Goal: Information Seeking & Learning: Compare options

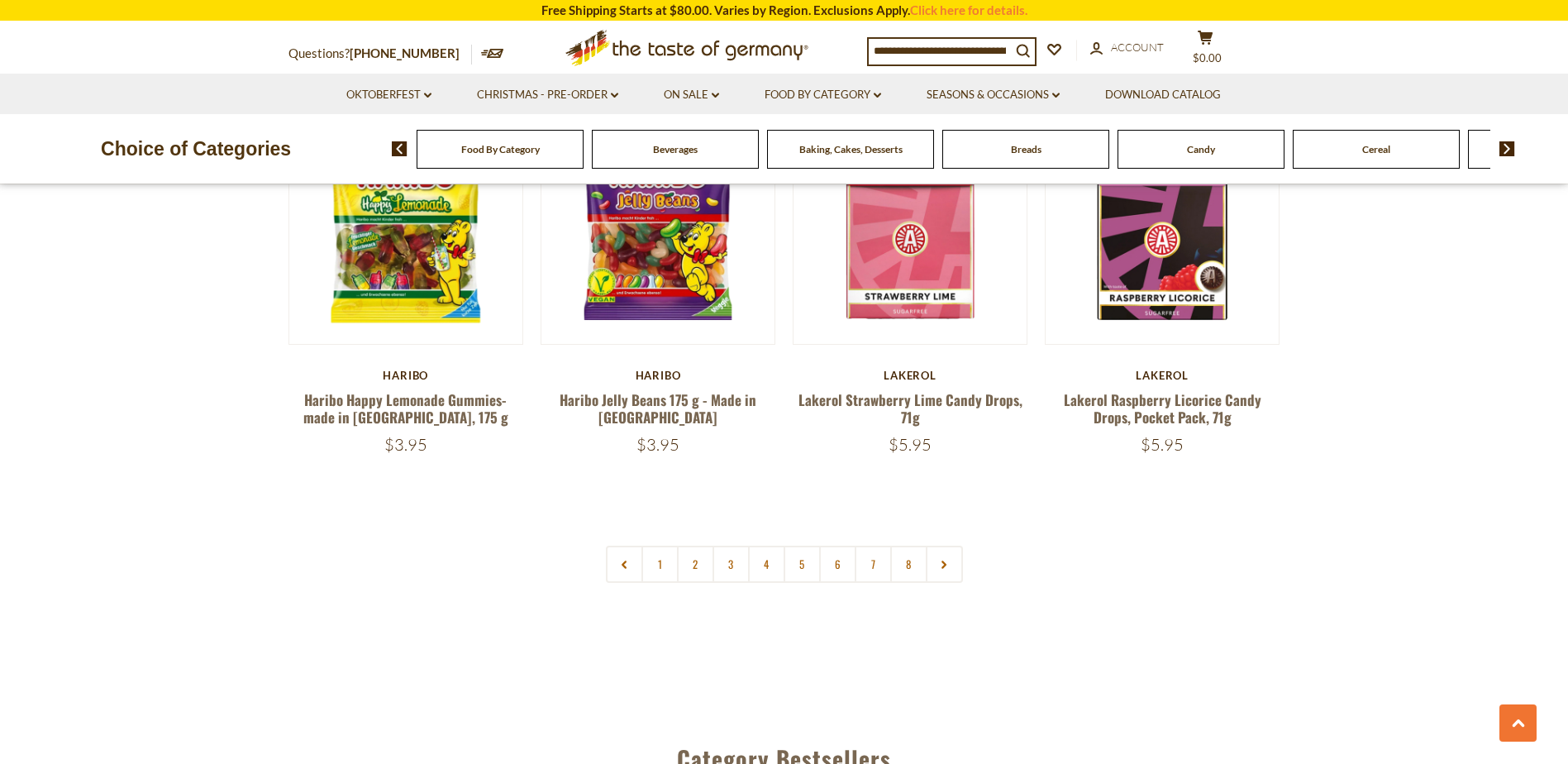
scroll to position [3967, 0]
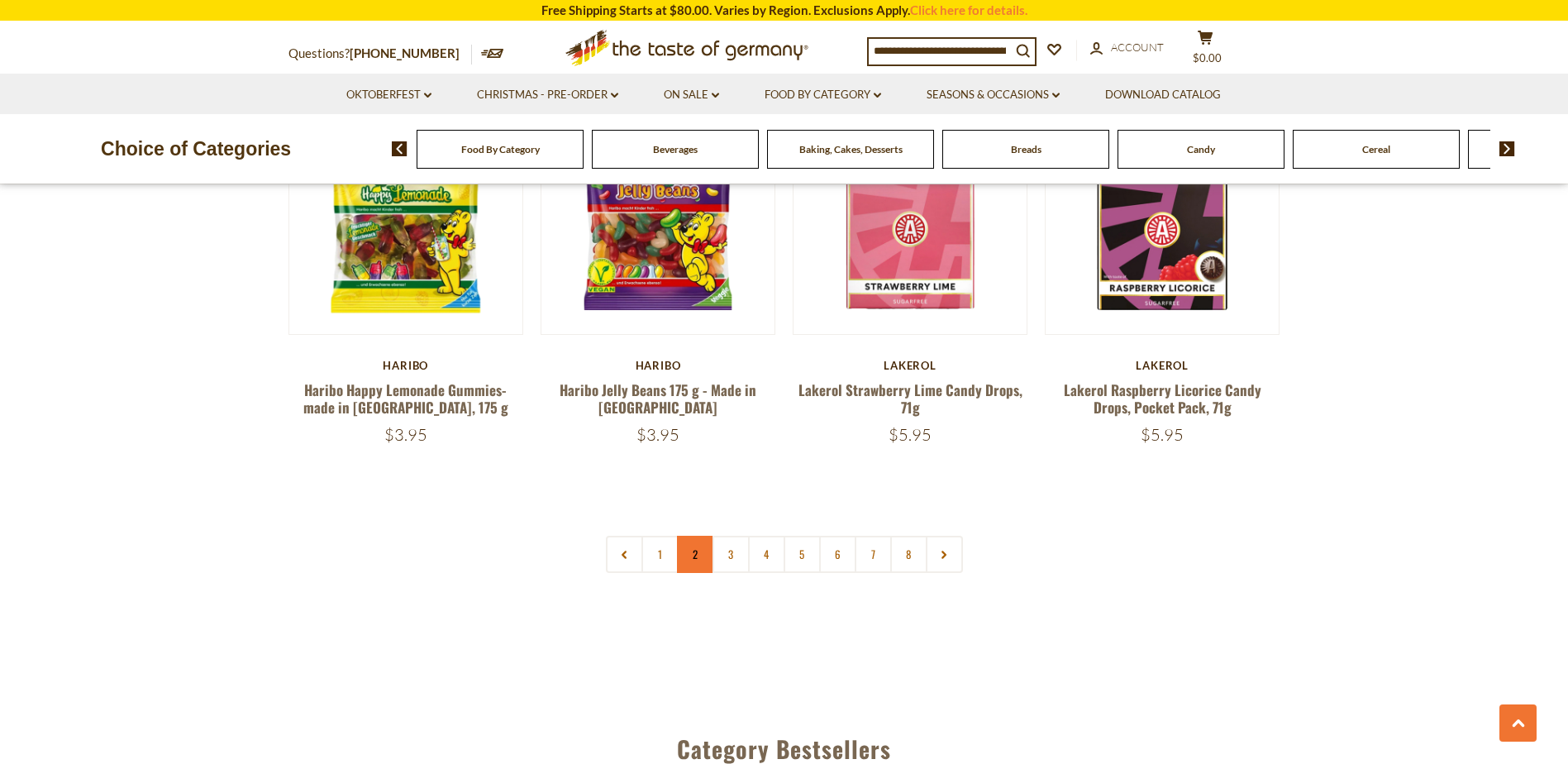
click at [690, 535] on link "2" at bounding box center [695, 553] width 37 height 37
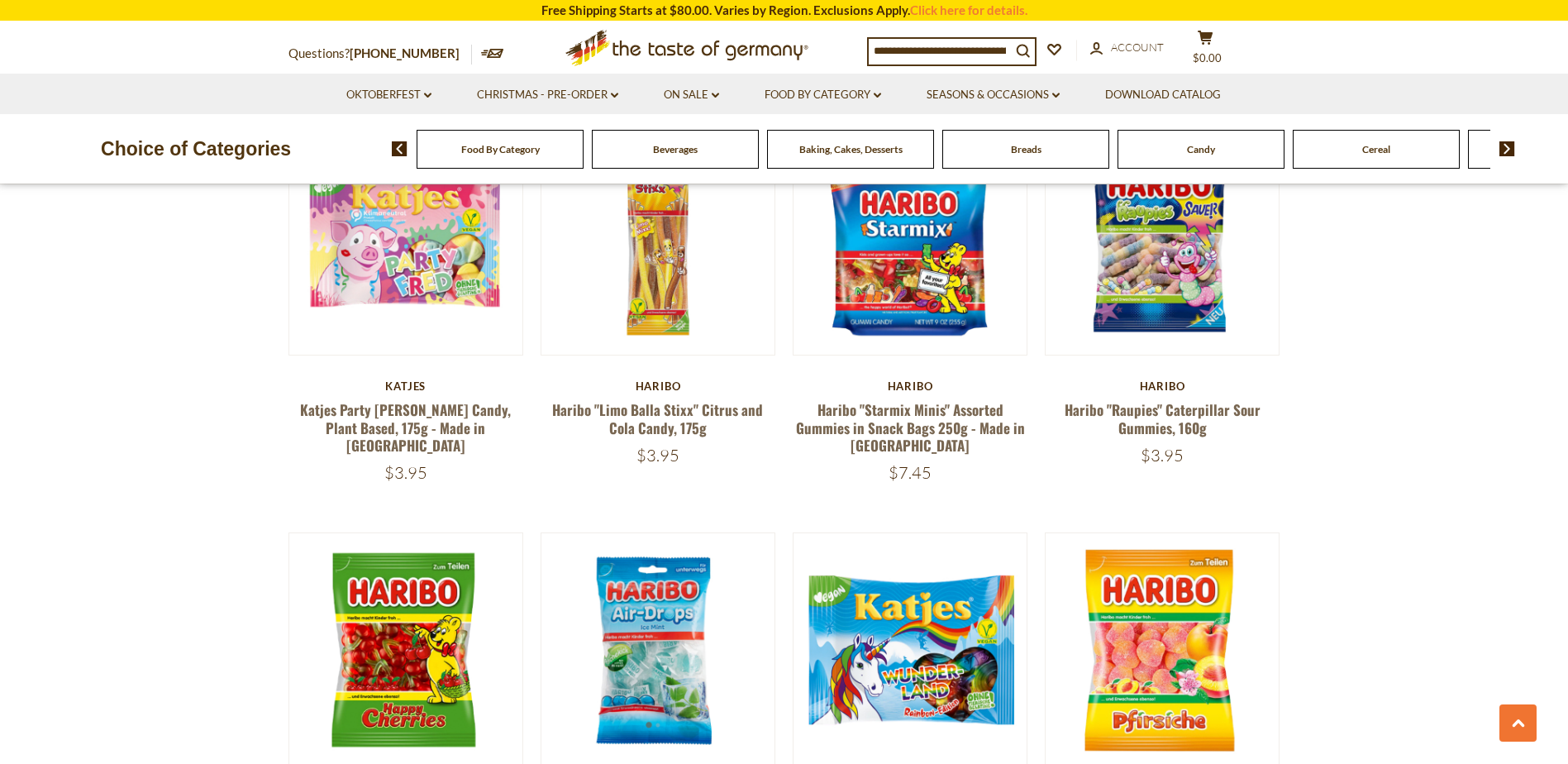
scroll to position [2182, 0]
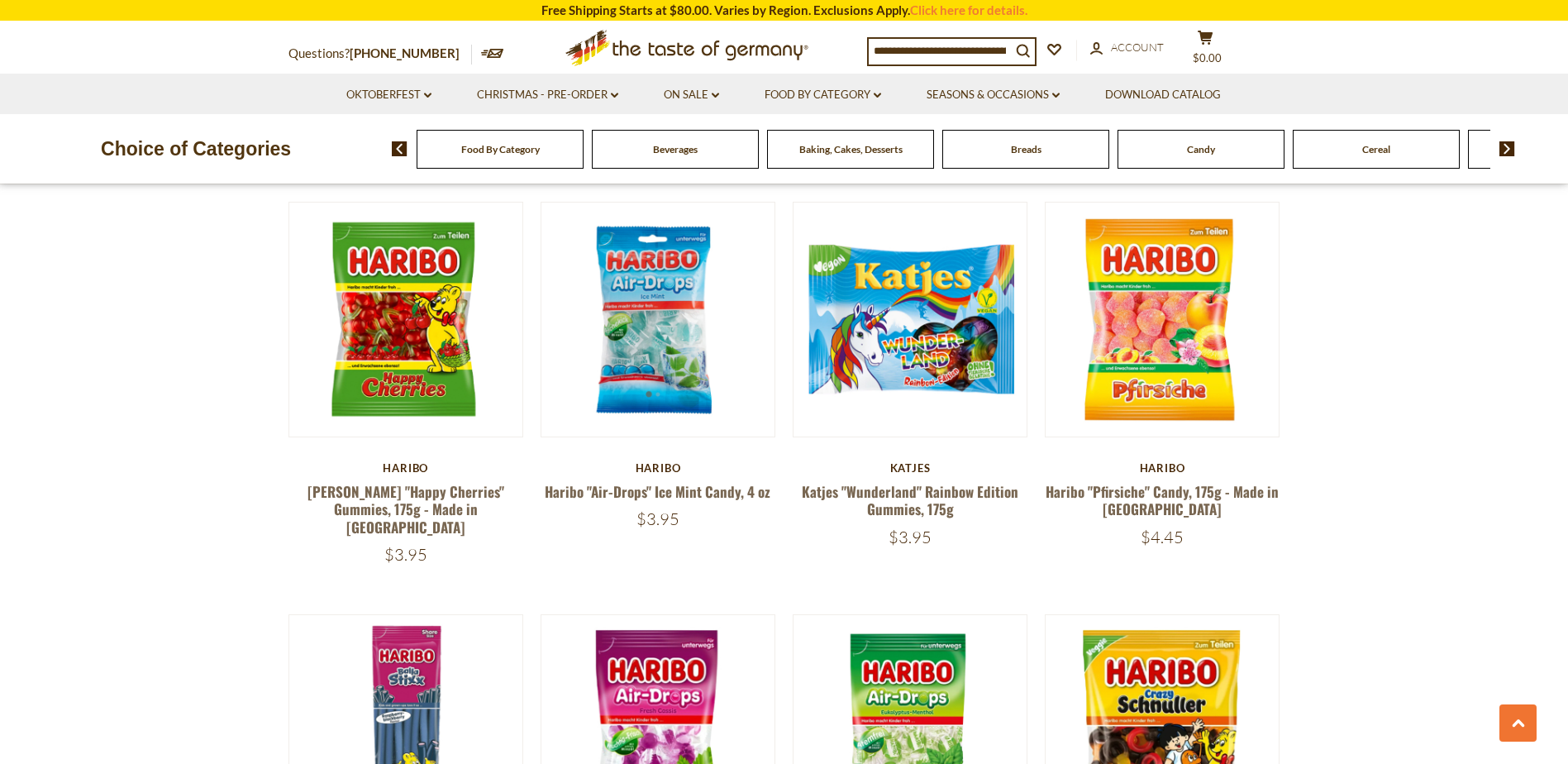
click at [940, 51] on input at bounding box center [939, 50] width 142 height 23
type input "***"
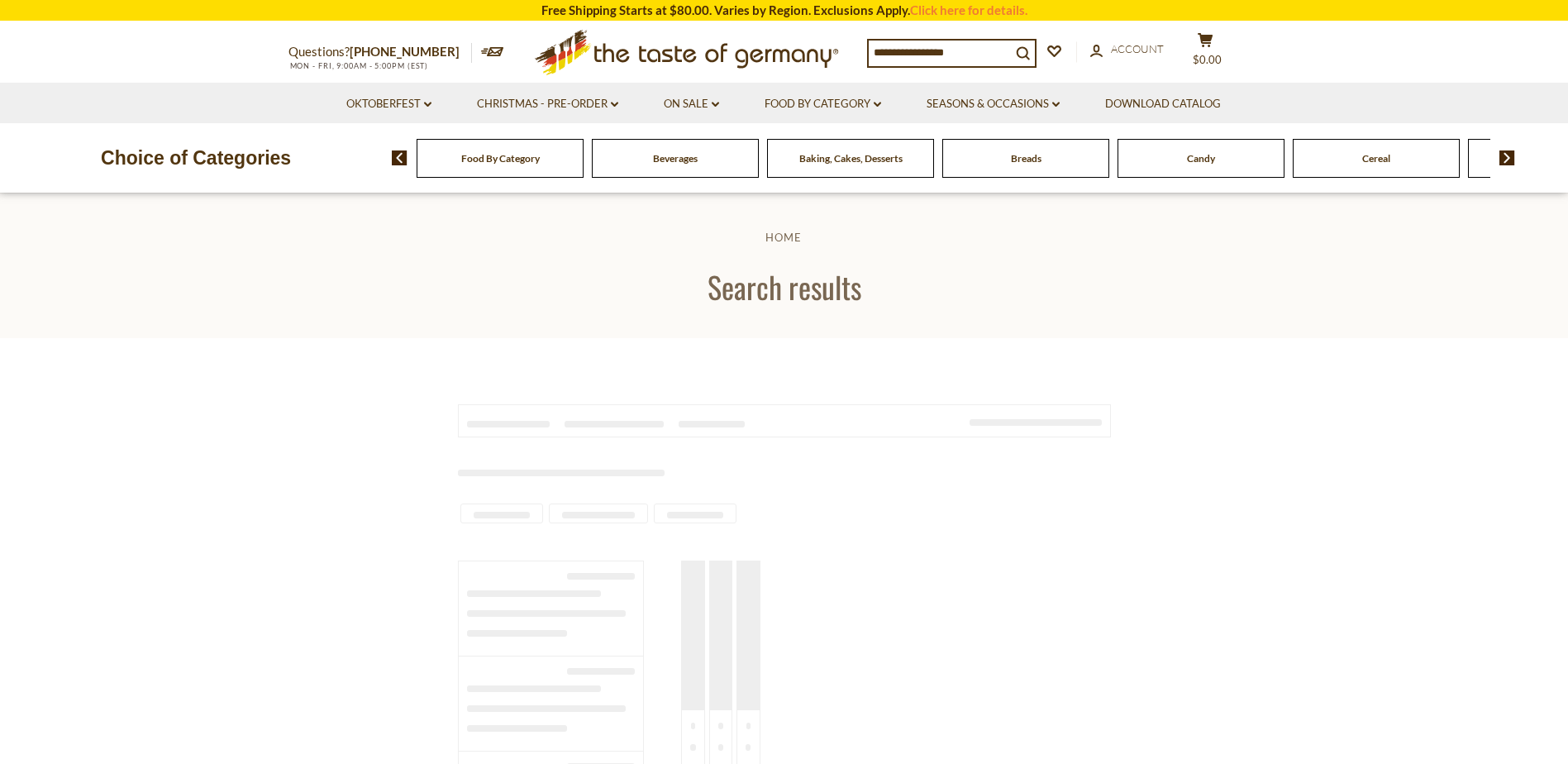
type input "***"
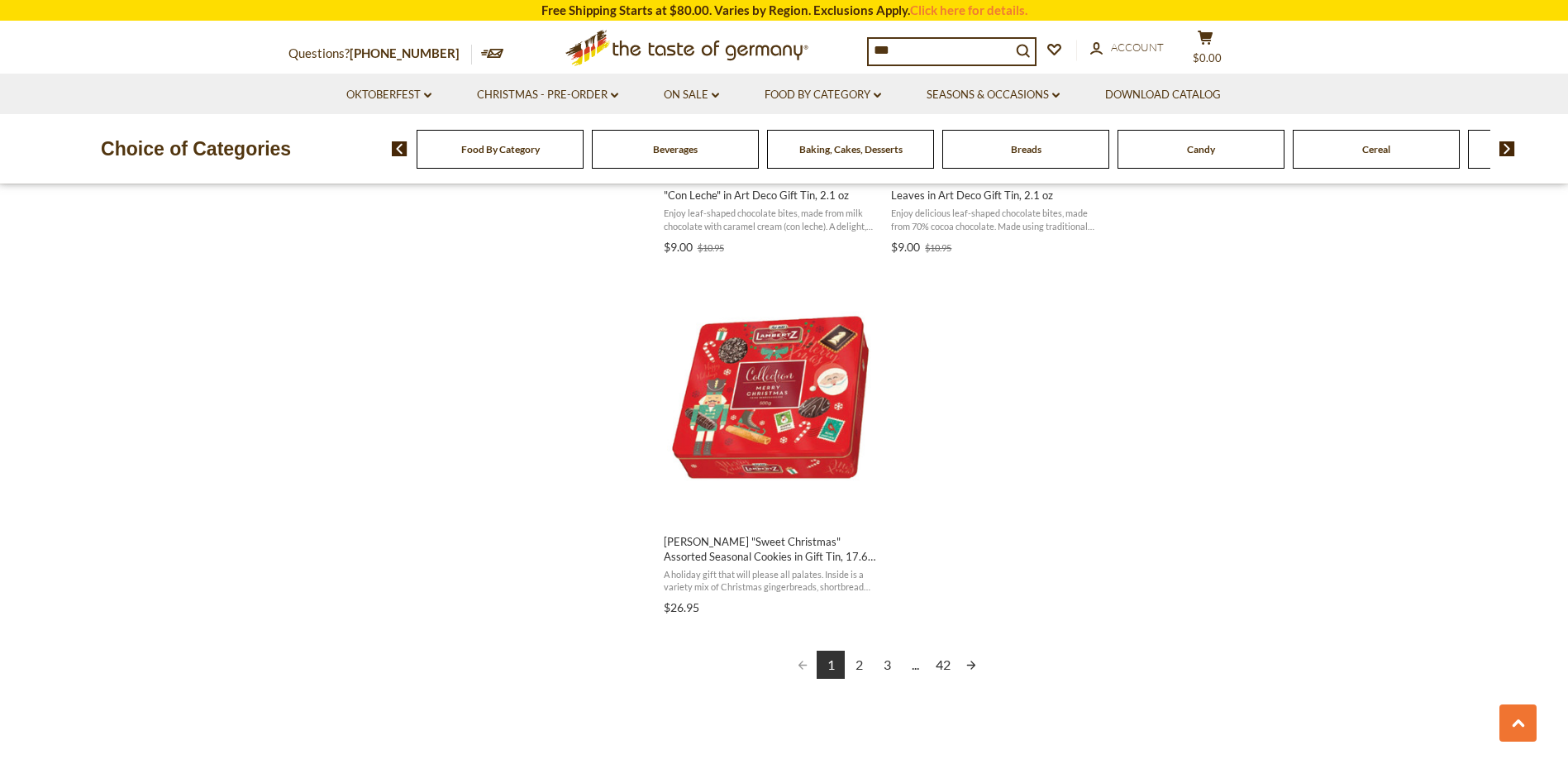
scroll to position [2810, 0]
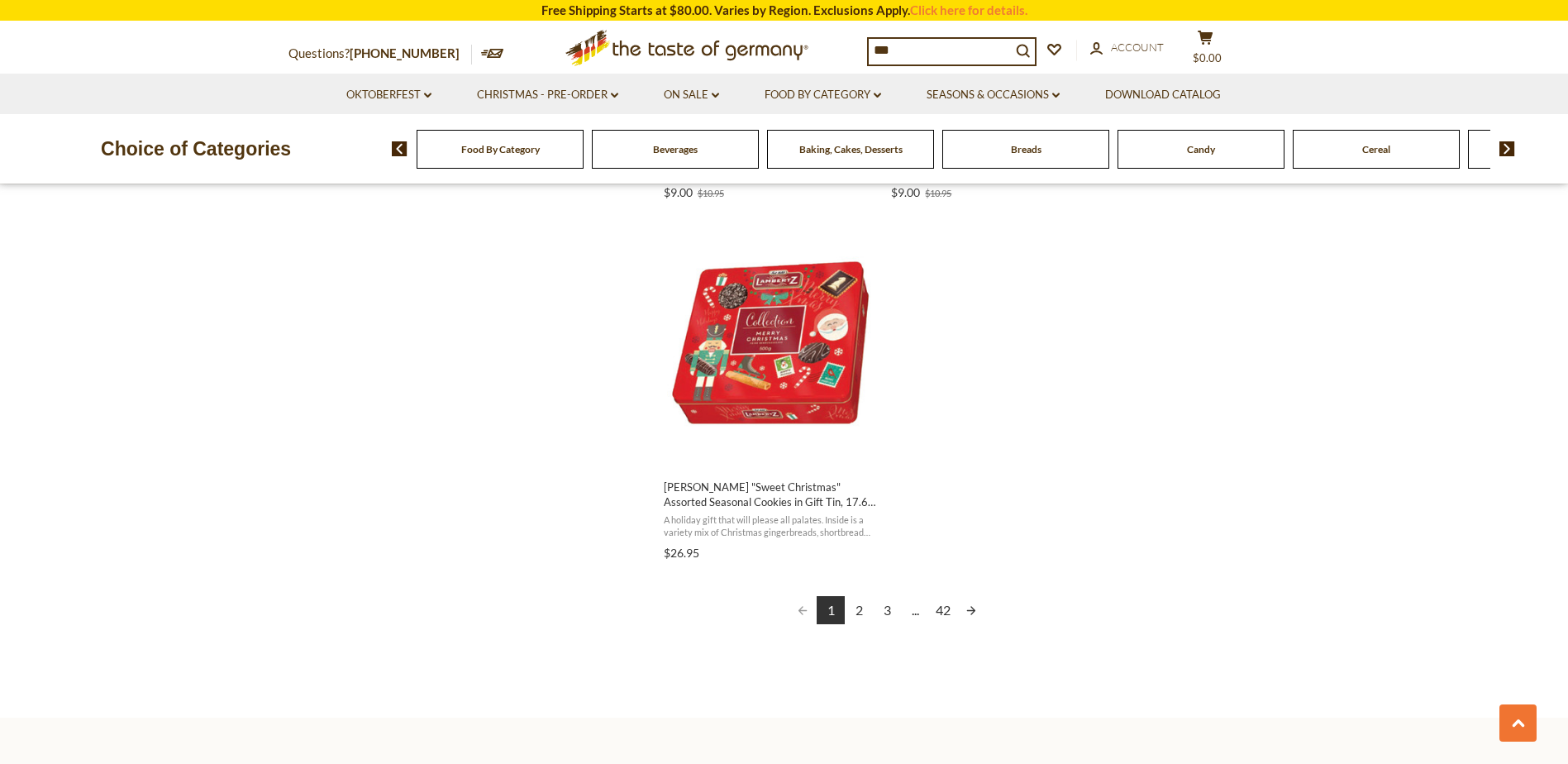
click at [858, 608] on link "2" at bounding box center [858, 610] width 28 height 28
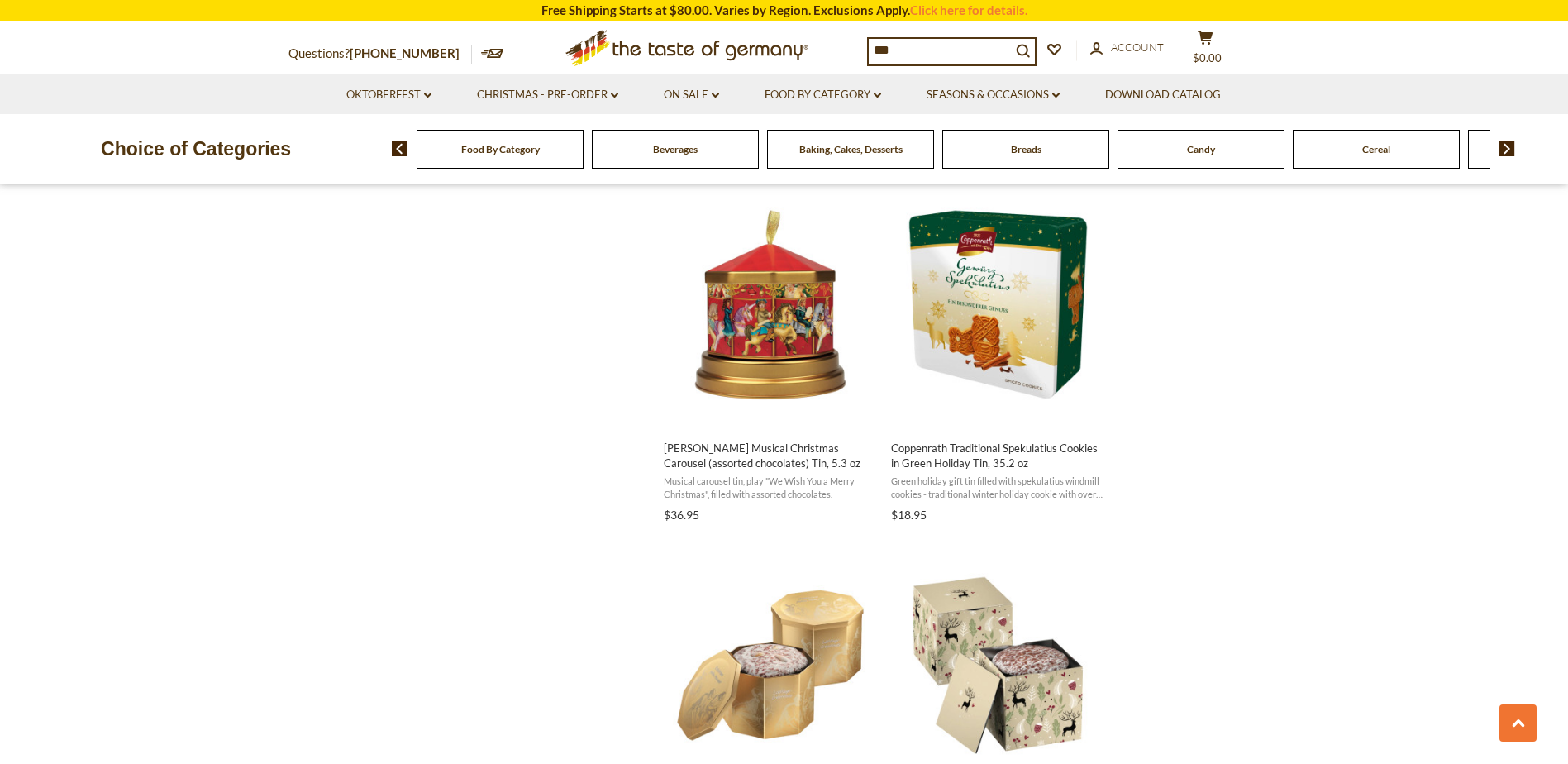
scroll to position [1406, 0]
click at [956, 429] on button "Add to cart" at bounding box center [997, 410] width 218 height 35
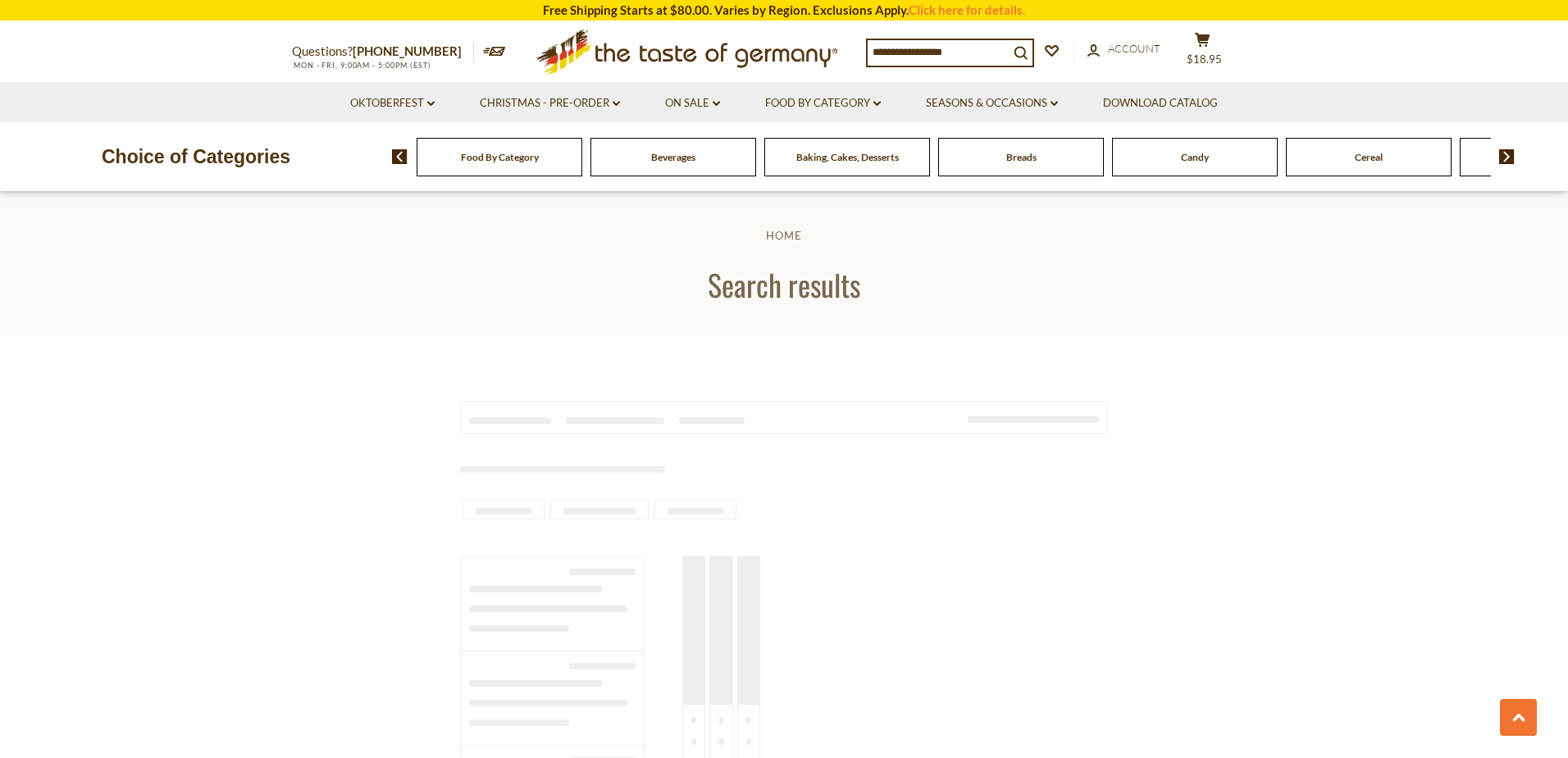
type input "***"
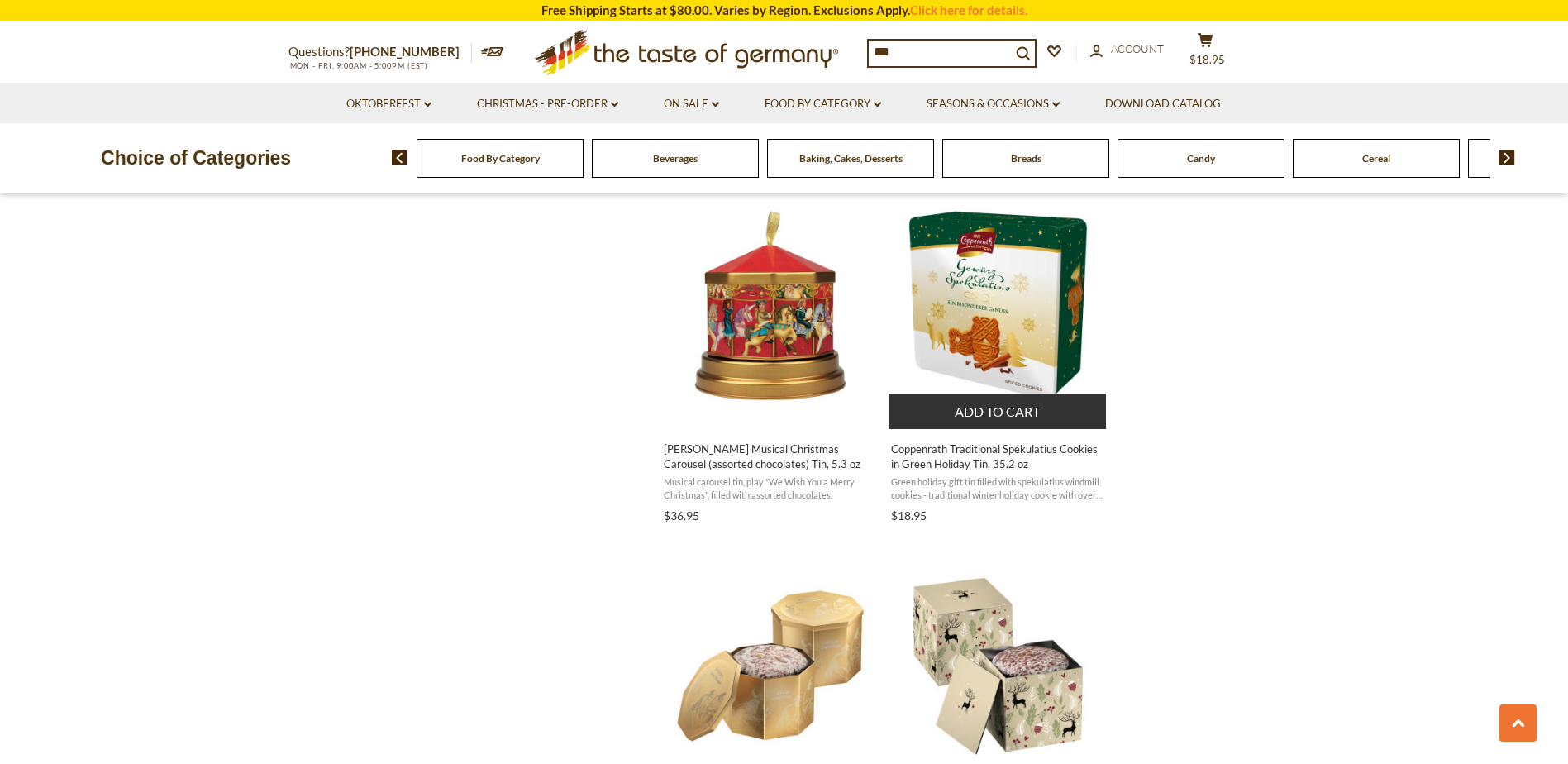
click at [1025, 457] on span "Coppenrath Traditional Spekulatius Cookies in Green Holiday Tin, 35.2 oz" at bounding box center [998, 456] width 214 height 30
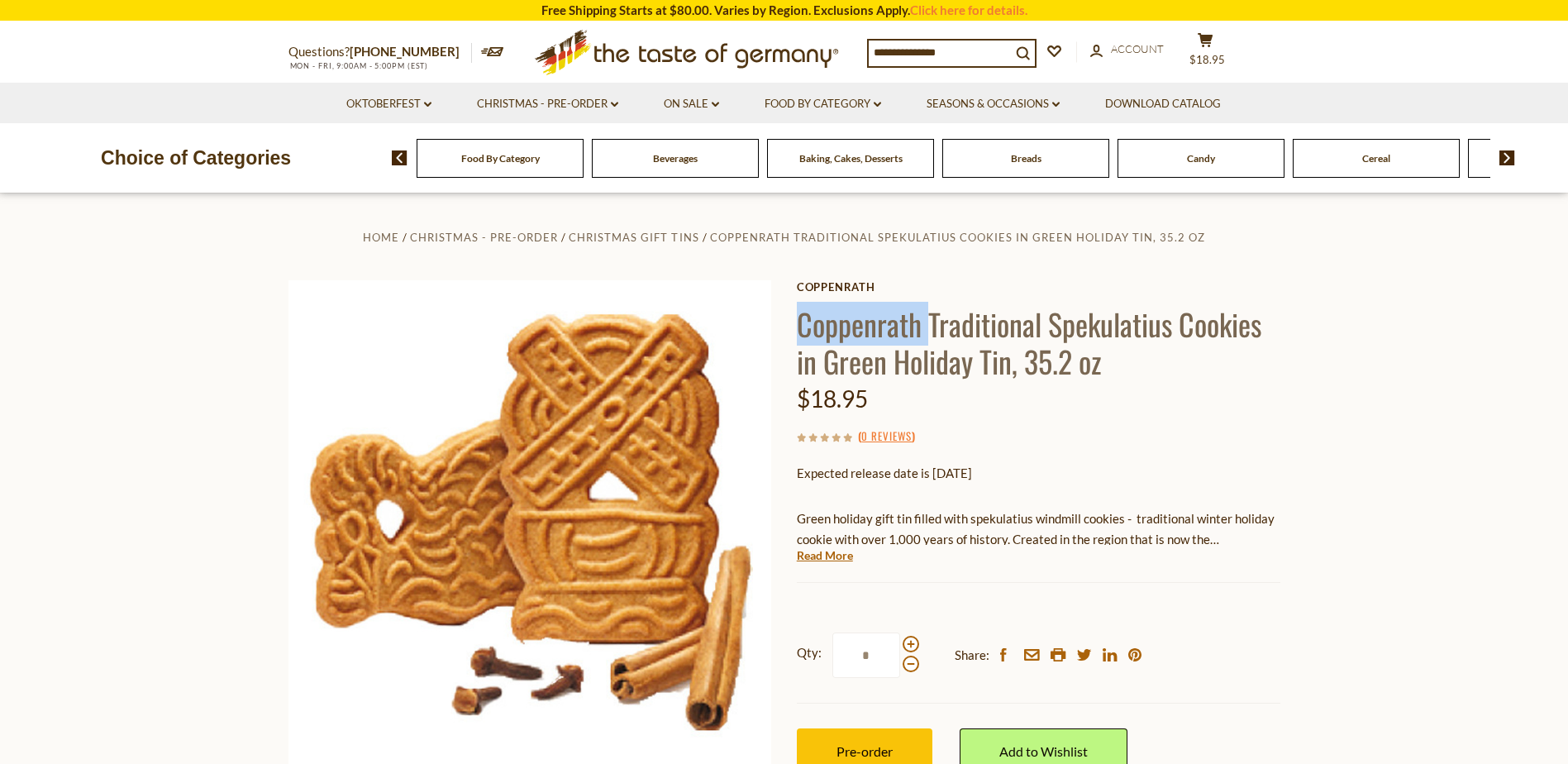
drag, startPoint x: 921, startPoint y: 326, endPoint x: 802, endPoint y: 314, distance: 119.6
click at [802, 314] on h1 "Coppenrath Traditional Spekulatius Cookies in Green Holiday Tin, 35.2 oz" at bounding box center [1038, 342] width 484 height 75
drag, startPoint x: 802, startPoint y: 314, endPoint x: 814, endPoint y: 315, distance: 12.0
copy h1 "Coppenrath"
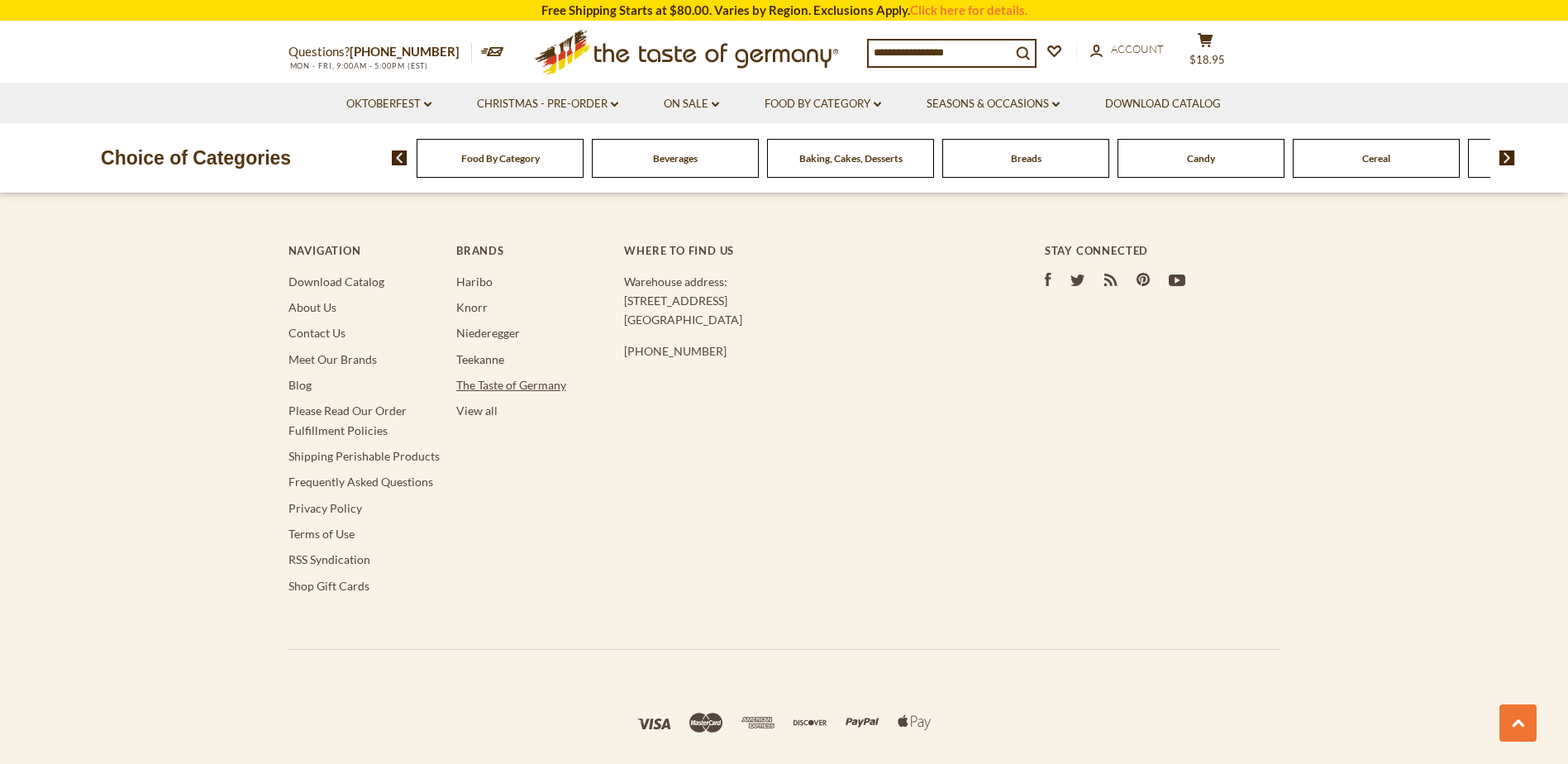
type input "***"
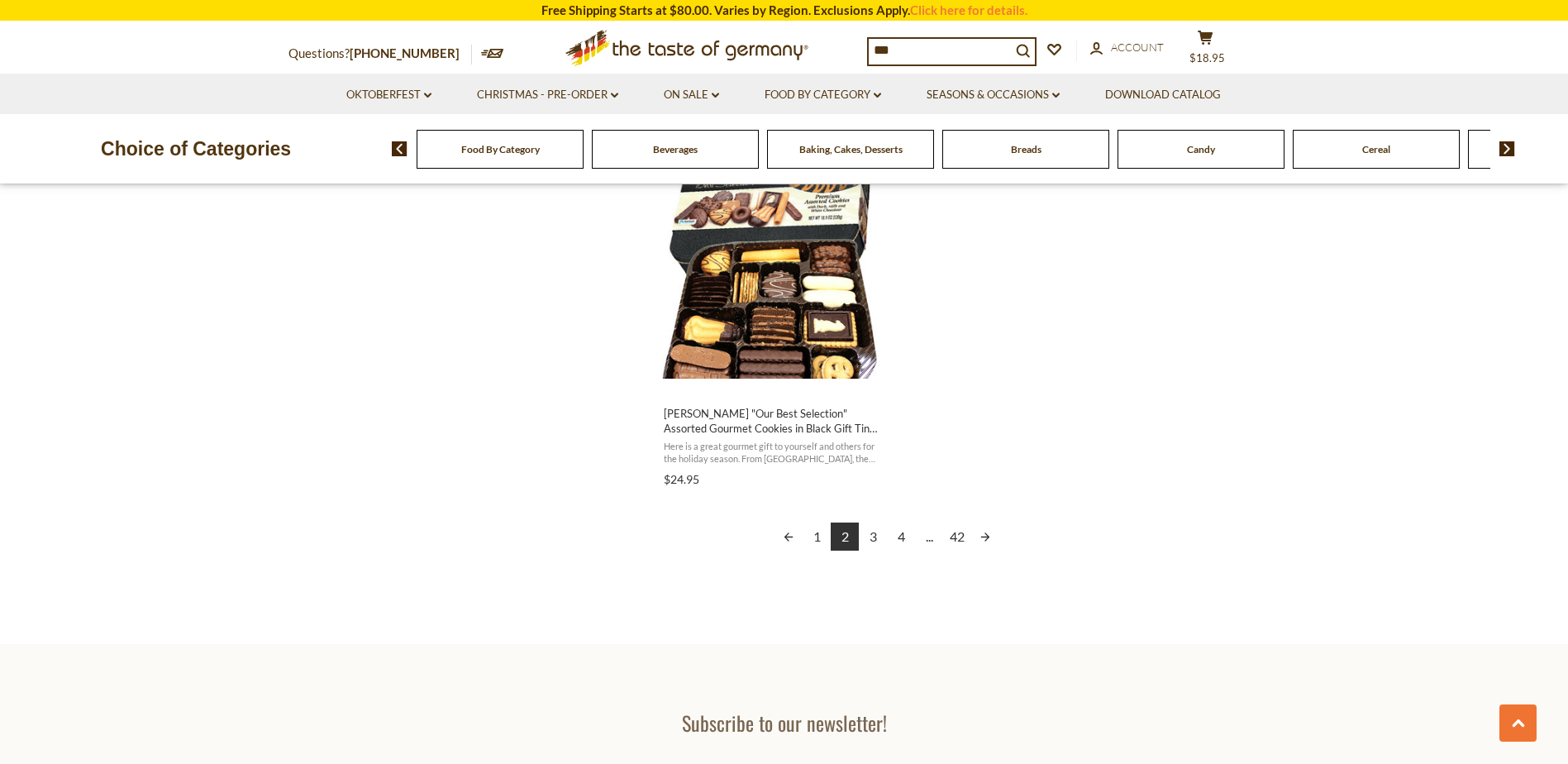
scroll to position [2893, 0]
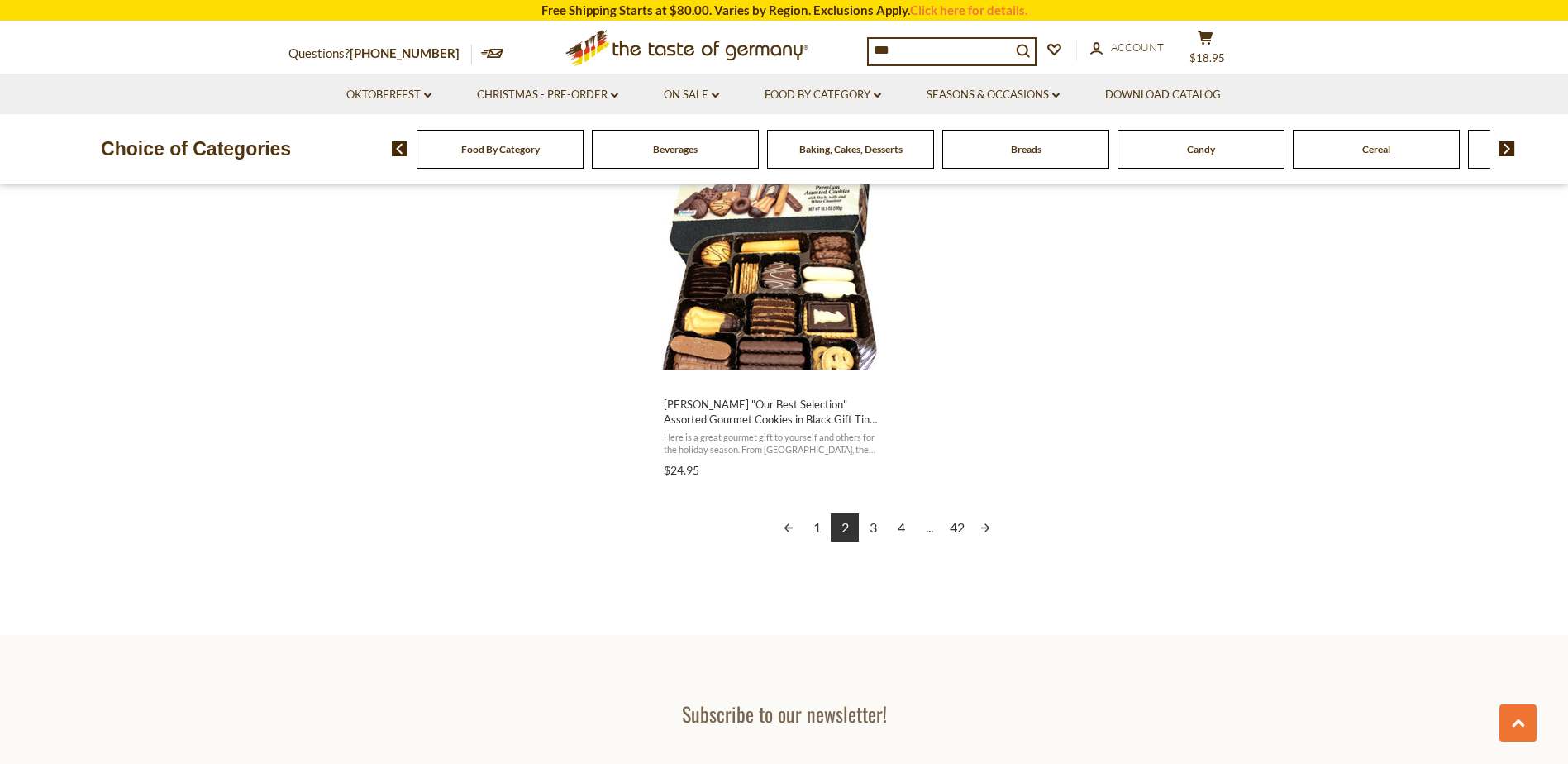
click at [991, 532] on link "Next page" at bounding box center [985, 527] width 28 height 28
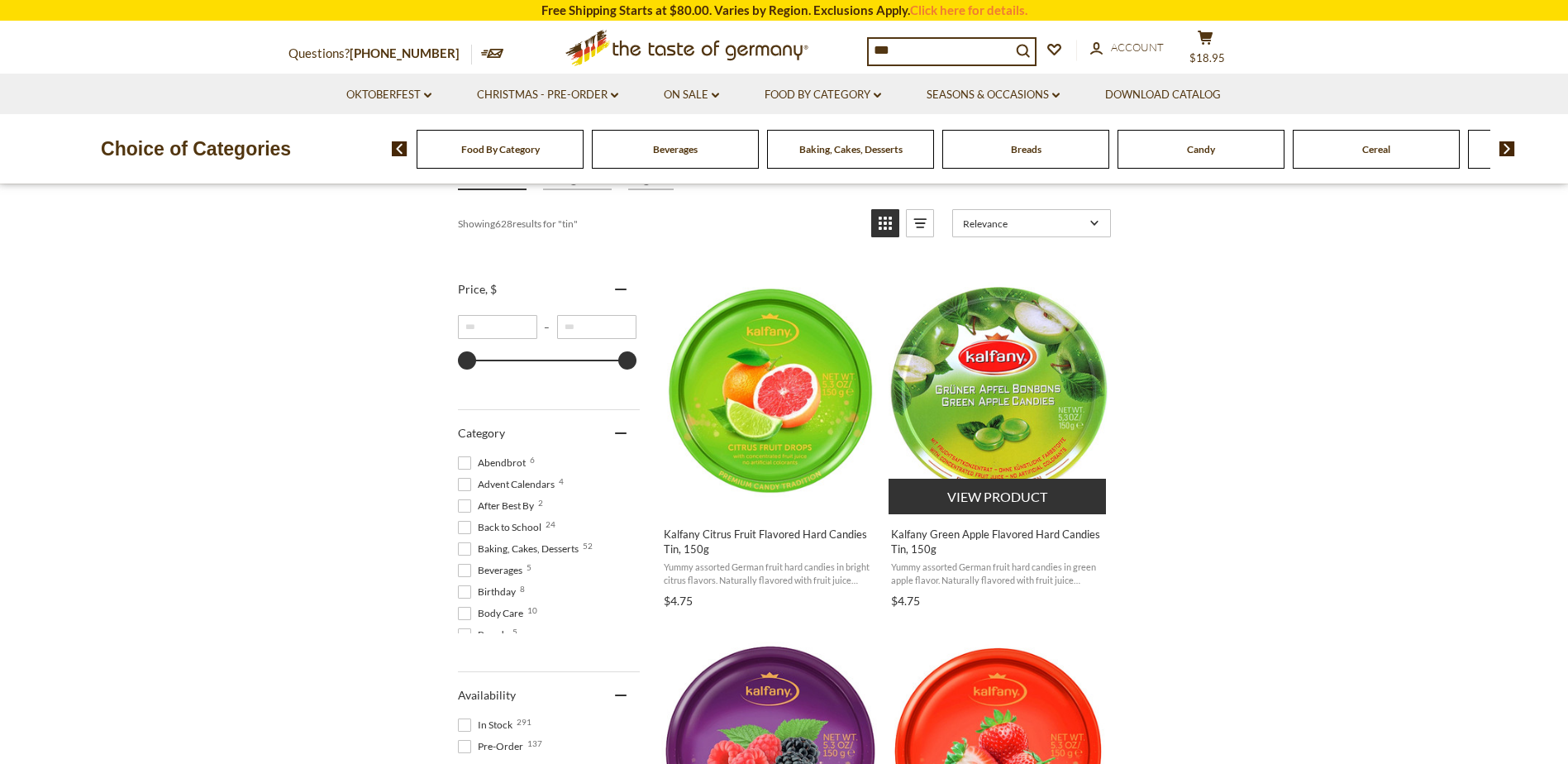
scroll to position [248, 0]
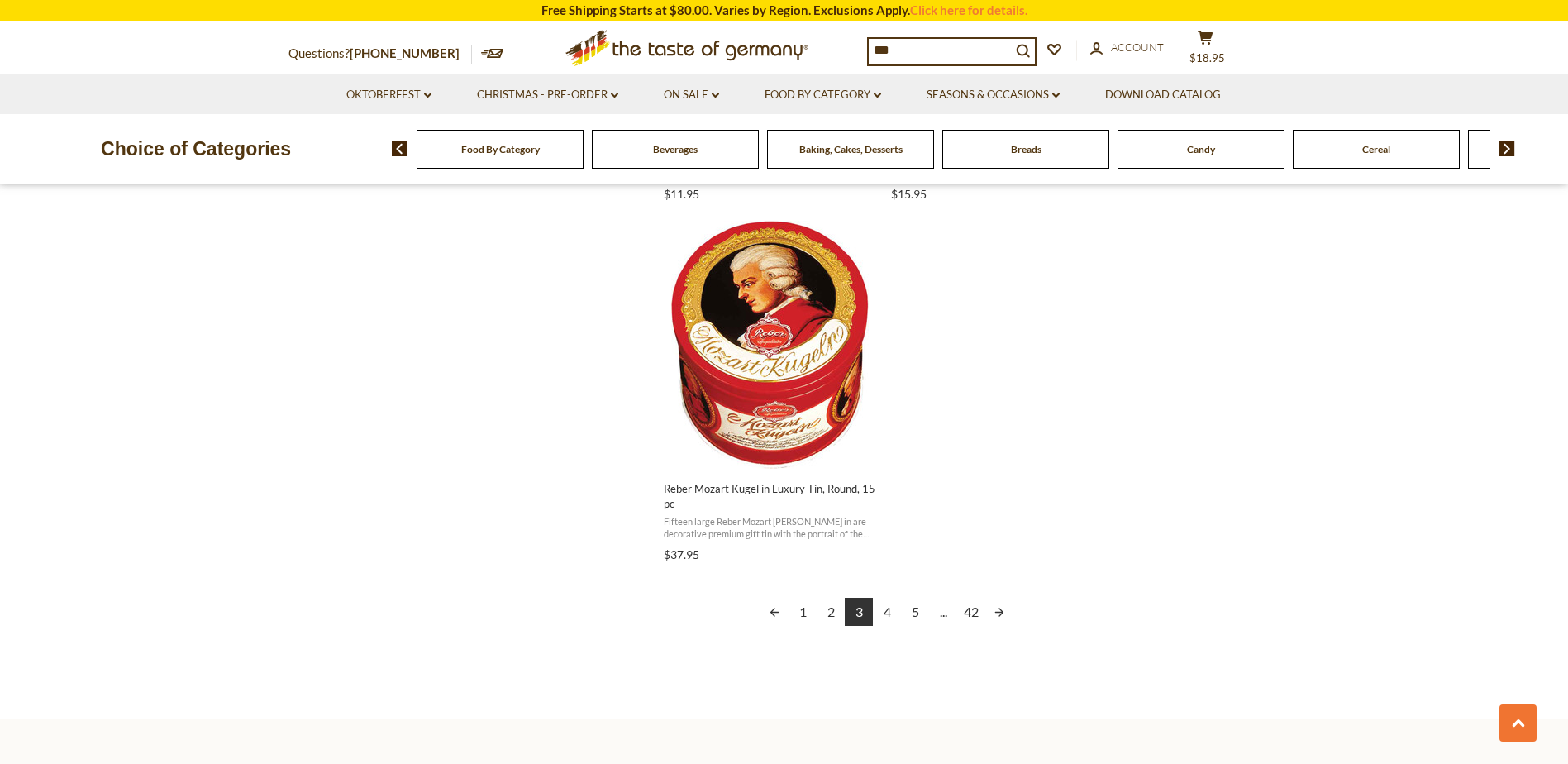
scroll to position [2810, 0]
click at [1008, 609] on link "Next page" at bounding box center [999, 610] width 28 height 28
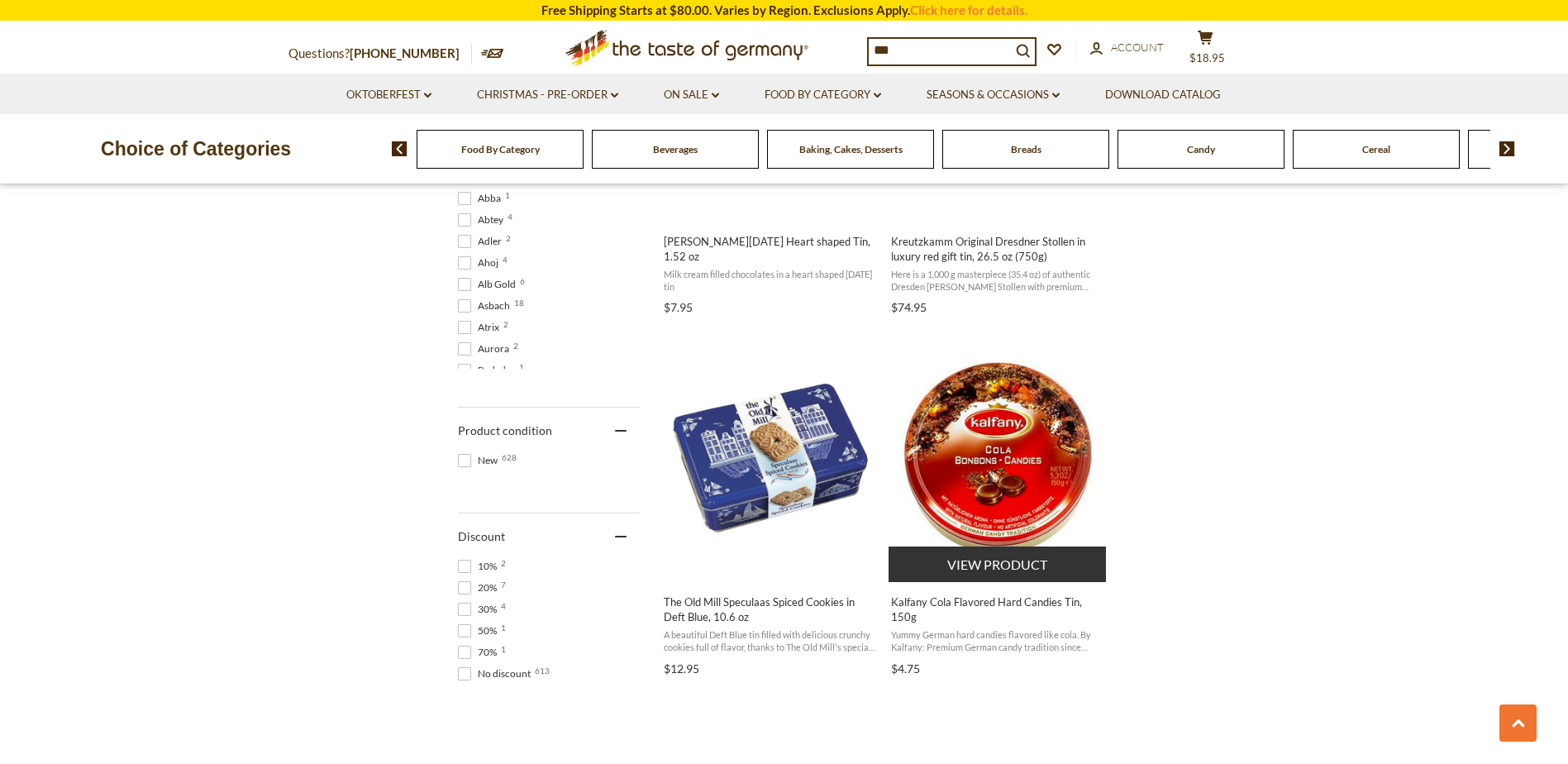
scroll to position [910, 0]
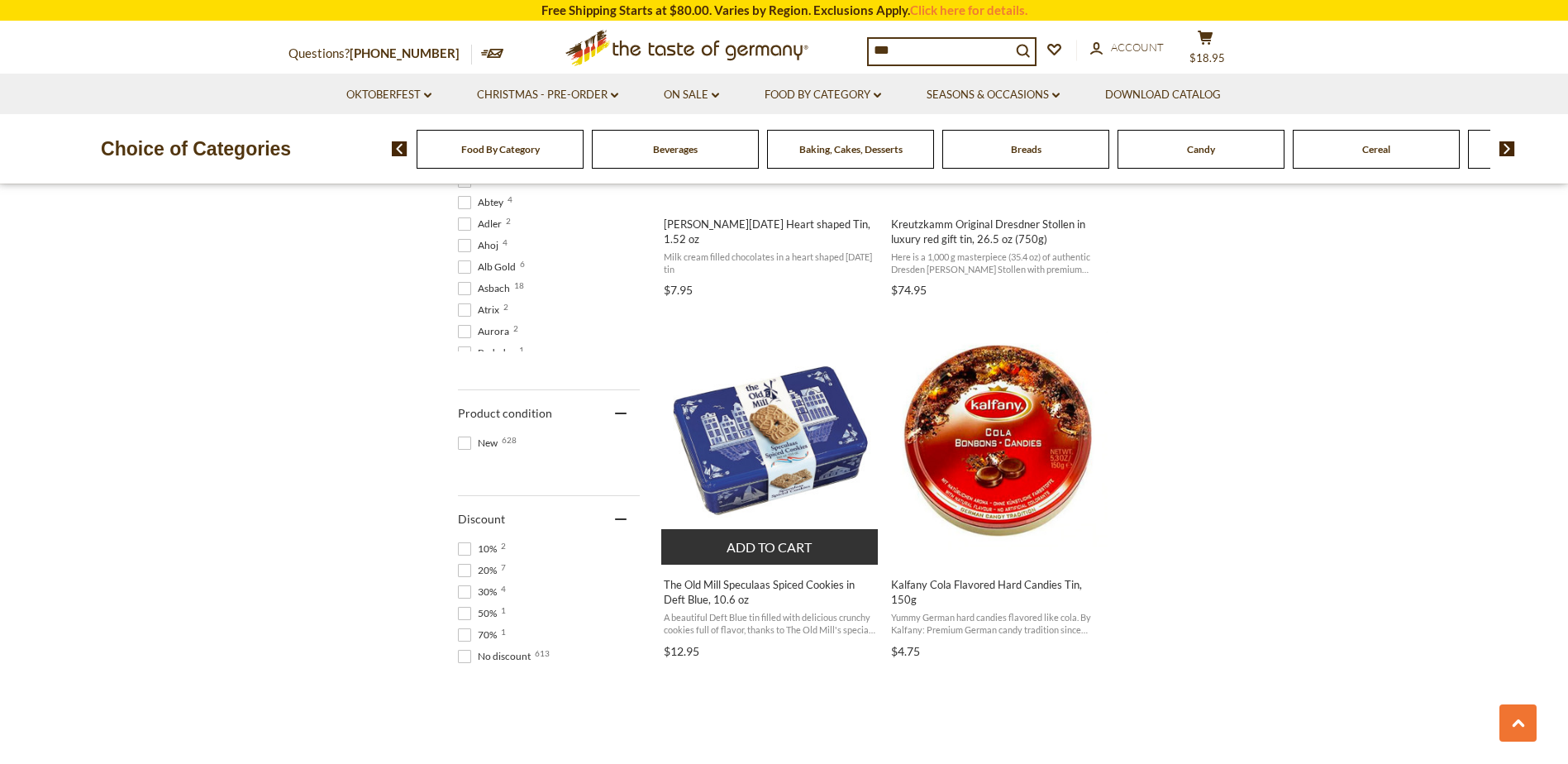
click at [784, 589] on span "The Old Mill Speculaas Spiced Cookies in Deft Blue, 10.6 oz" at bounding box center [771, 592] width 214 height 30
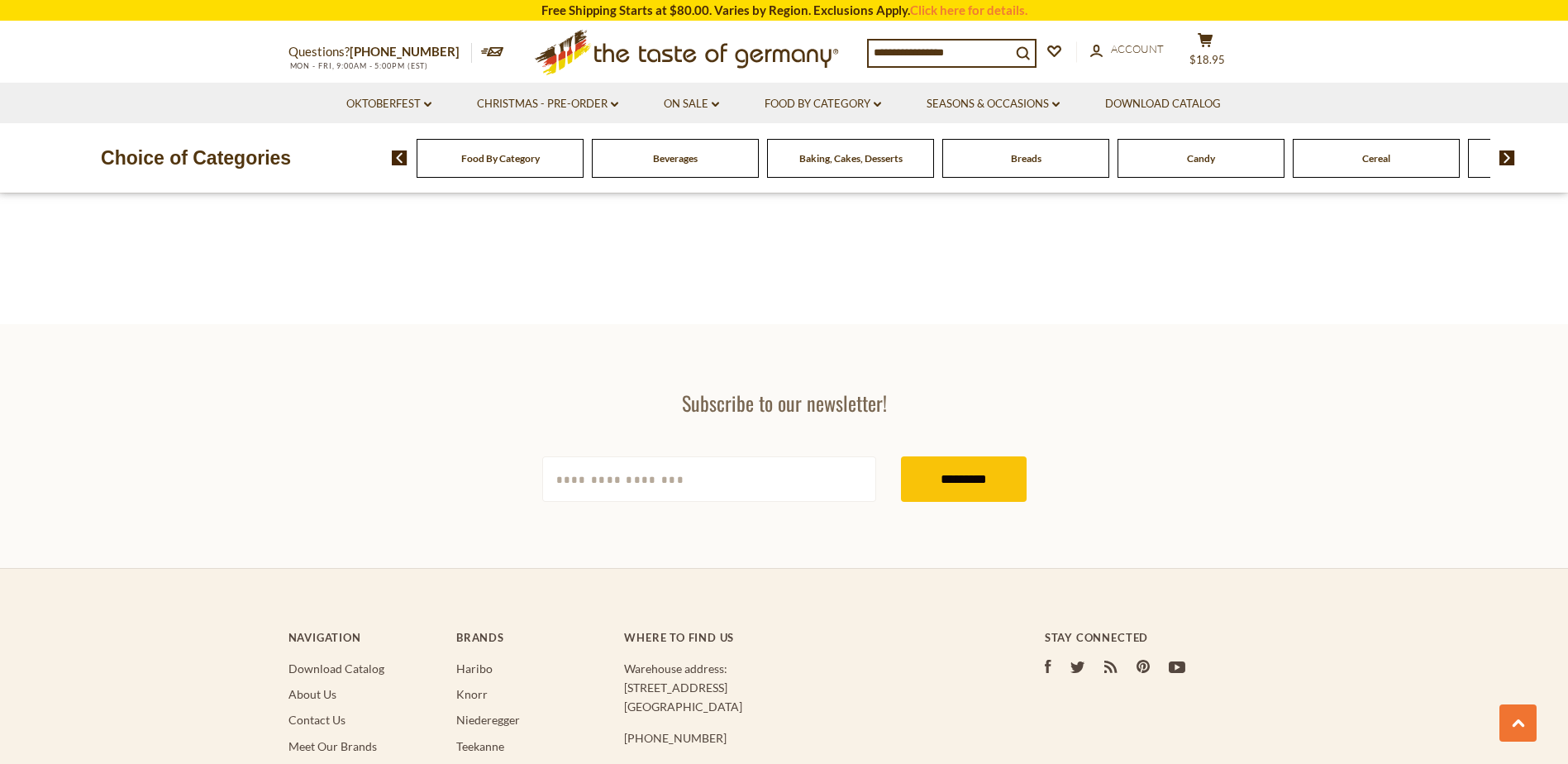
type input "***"
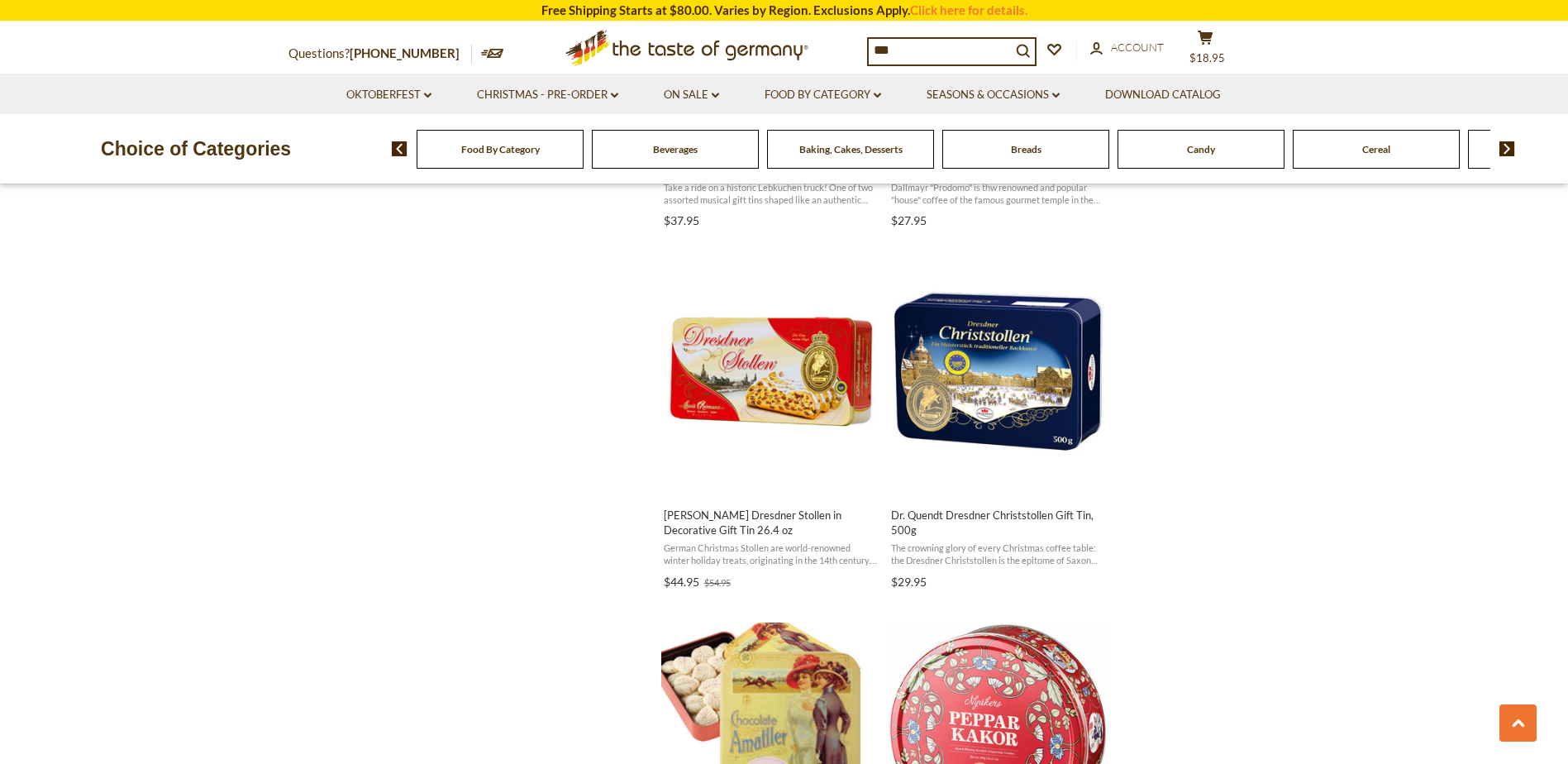
scroll to position [2067, 0]
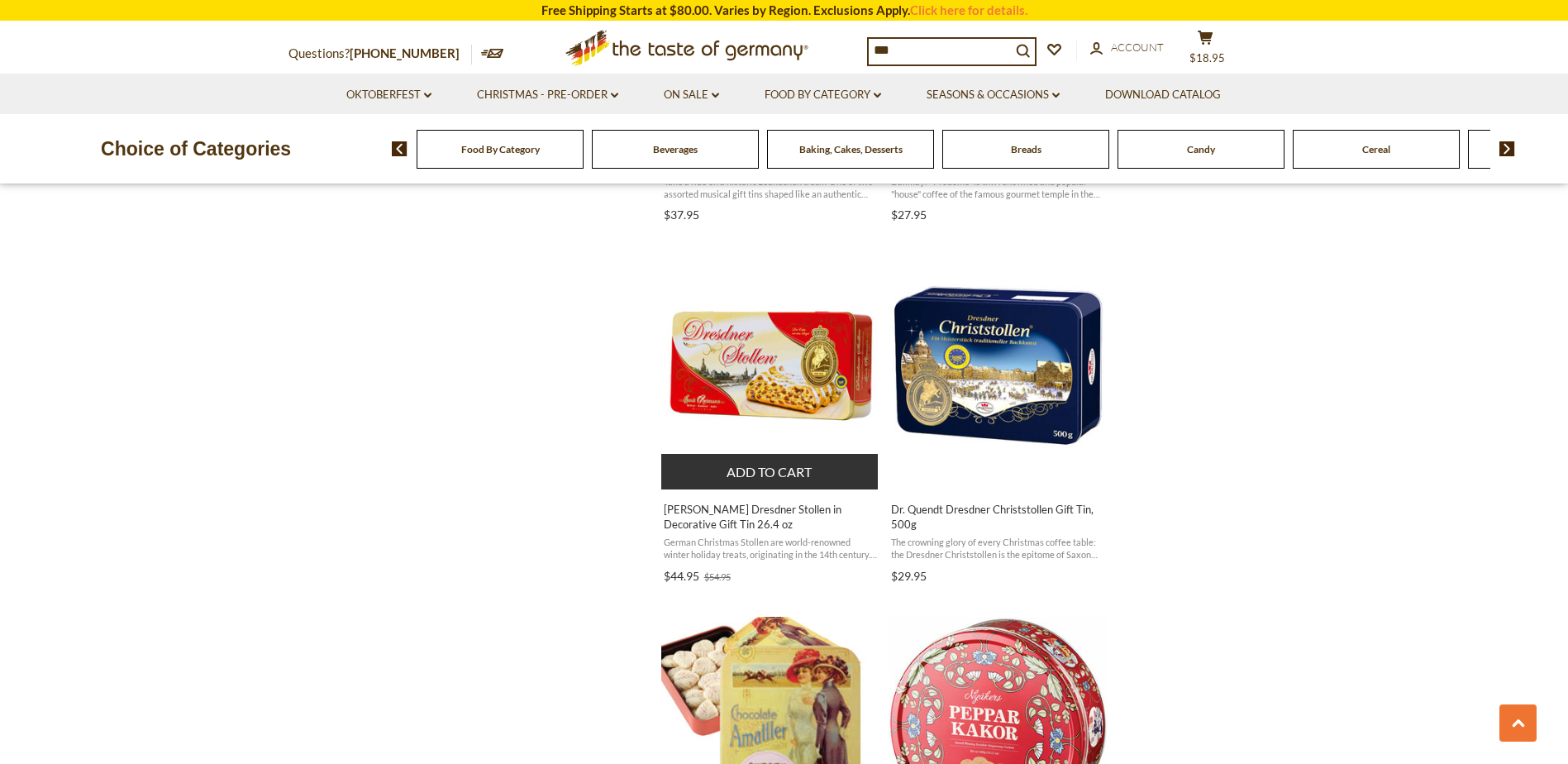
click at [701, 521] on span "[PERSON_NAME] Dresdner Stollen in Decorative Gift Tin 26.4 oz" at bounding box center [771, 516] width 214 height 30
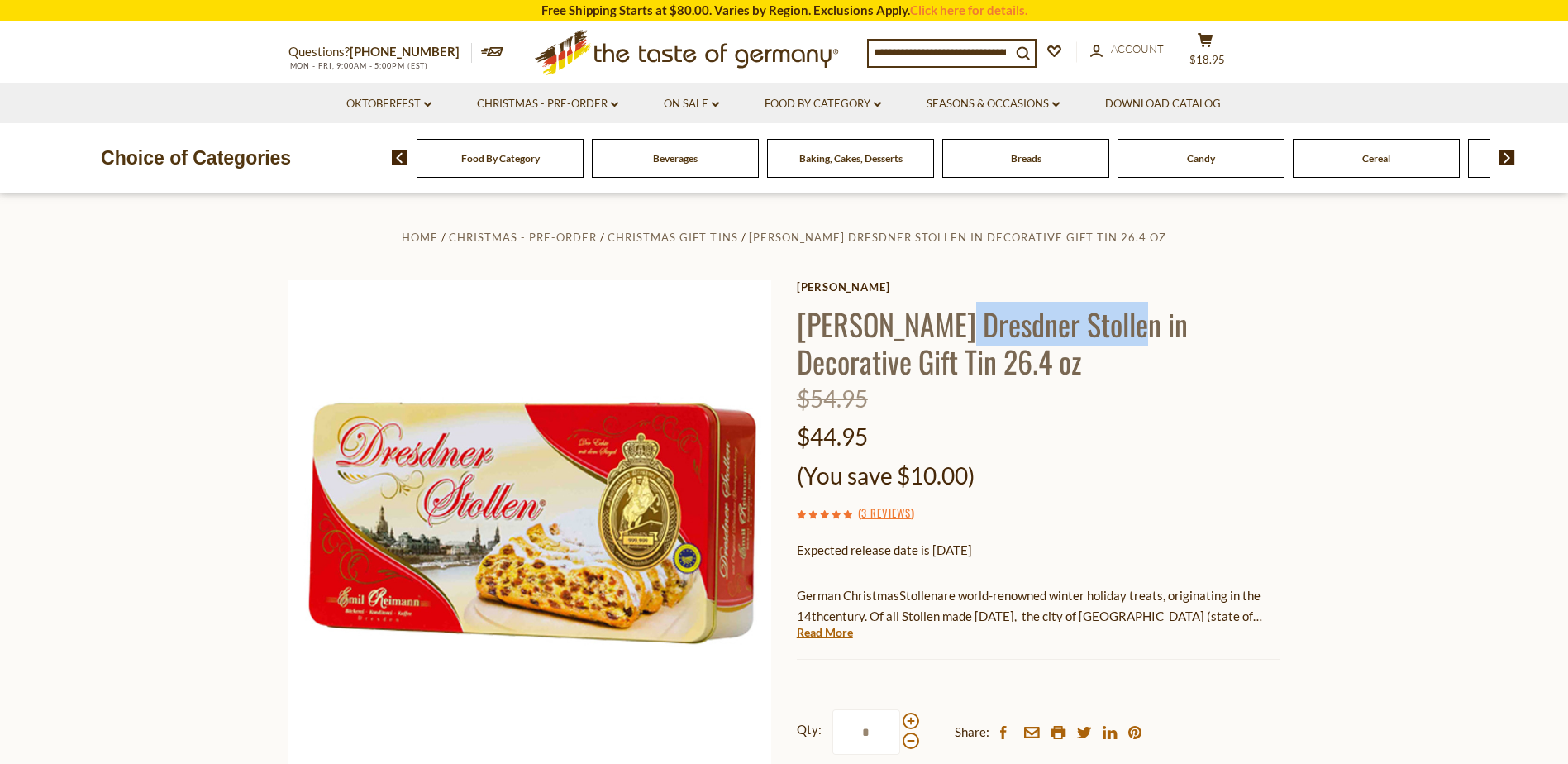
drag, startPoint x: 947, startPoint y: 319, endPoint x: 1126, endPoint y: 315, distance: 179.0
click at [1126, 315] on h1 "[PERSON_NAME] Dresdner Stollen in Decorative Gift Tin 26.4 oz" at bounding box center [1038, 342] width 484 height 75
drag, startPoint x: 1126, startPoint y: 315, endPoint x: 1069, endPoint y: 323, distance: 57.6
drag, startPoint x: 1069, startPoint y: 323, endPoint x: 794, endPoint y: 335, distance: 275.3
click at [794, 335] on div "Home Christmas - PRE-ORDER Christmas Gift Tins Emil Reimann Dresdner Stollen in…" at bounding box center [784, 557] width 1017 height 661
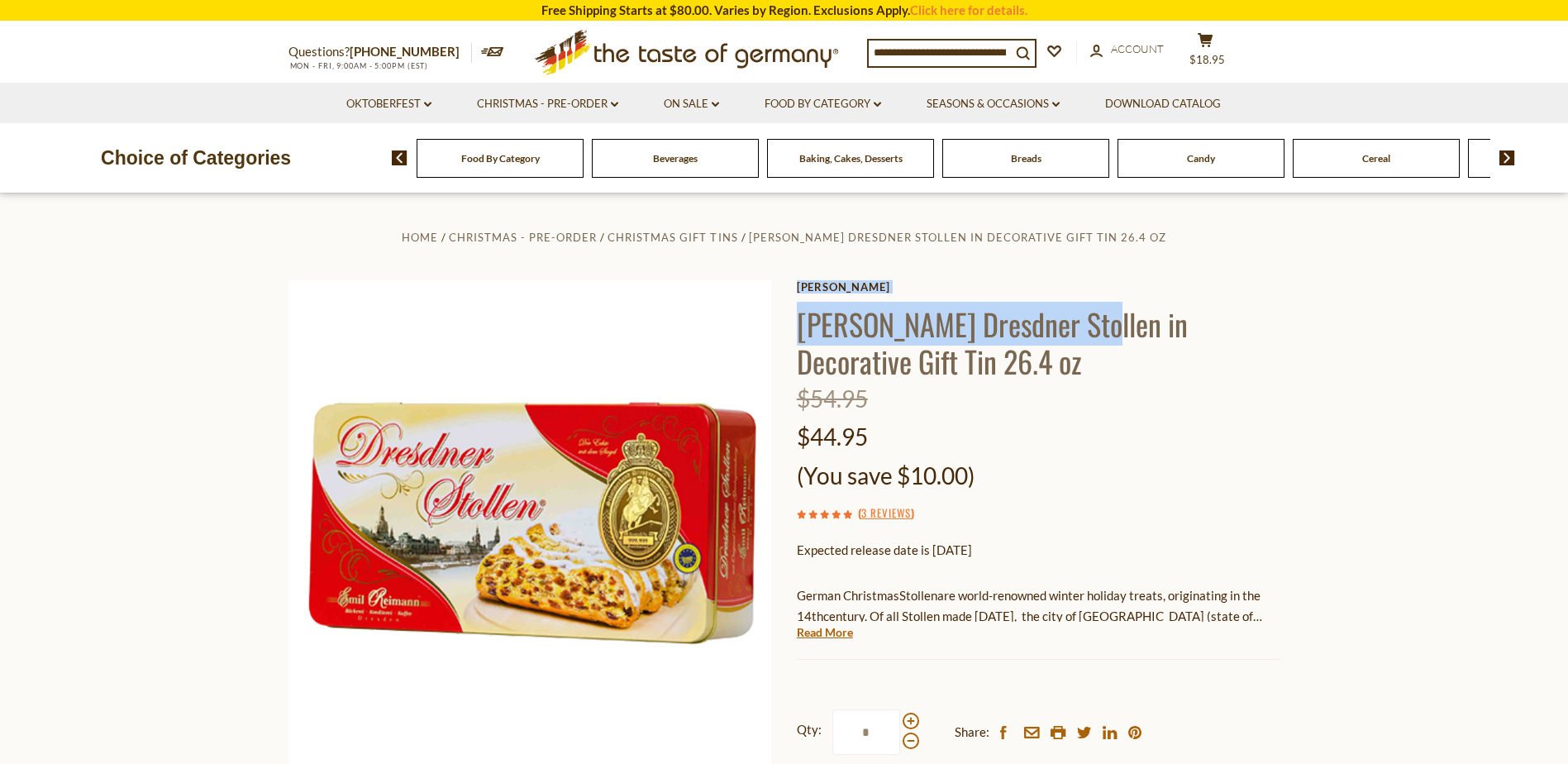
drag, startPoint x: 793, startPoint y: 319, endPoint x: 1099, endPoint y: 328, distance: 306.1
click at [1099, 328] on div "Home Christmas - PRE-ORDER Christmas Gift Tins Emil Reimann Dresdner Stollen in…" at bounding box center [784, 557] width 1017 height 661
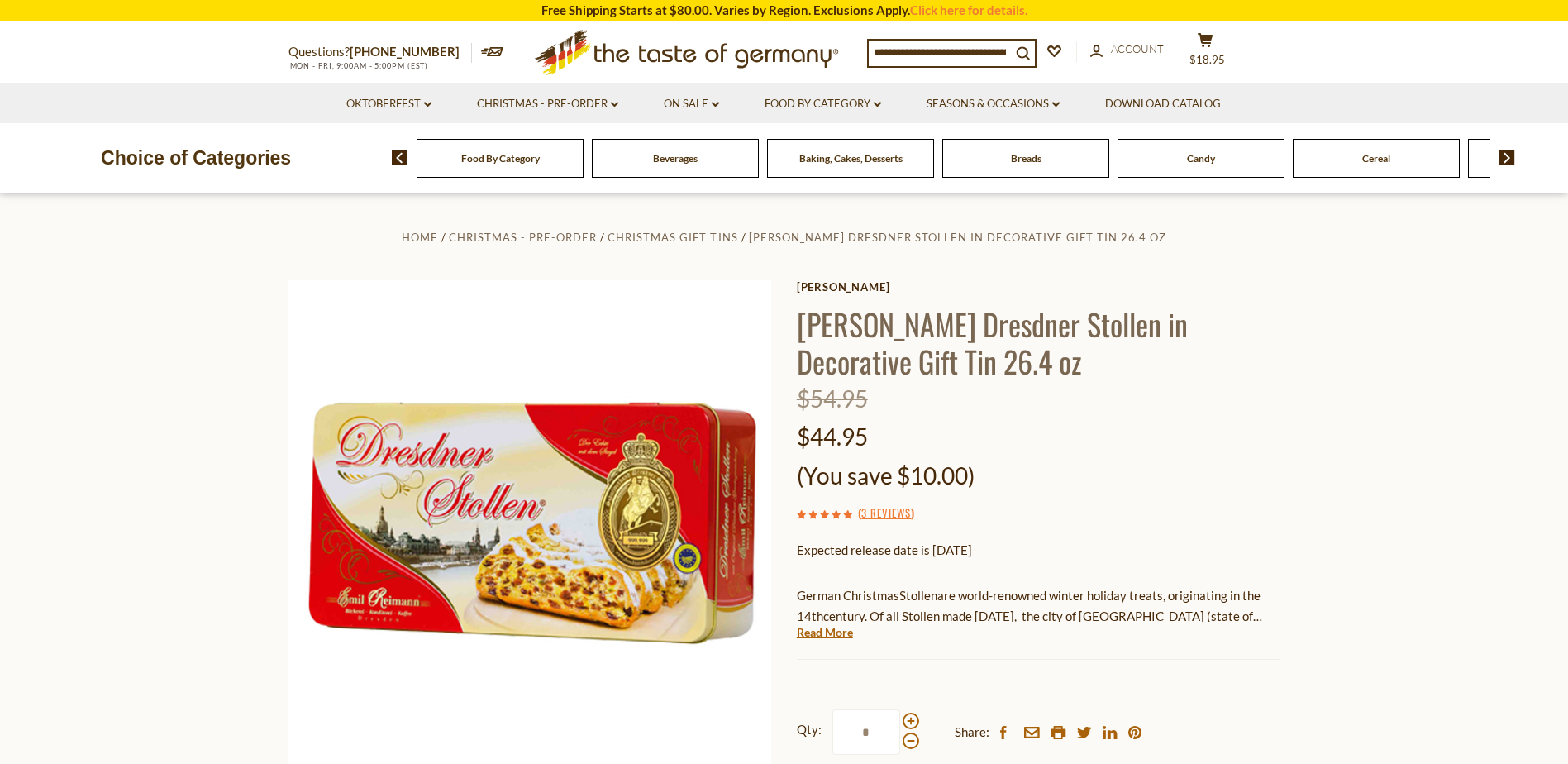
drag, startPoint x: 1099, startPoint y: 328, endPoint x: 1109, endPoint y: 342, distance: 17.2
click at [1108, 341] on h1 "[PERSON_NAME] Dresdner Stollen in Decorative Gift Tin 26.4 oz" at bounding box center [1038, 342] width 484 height 75
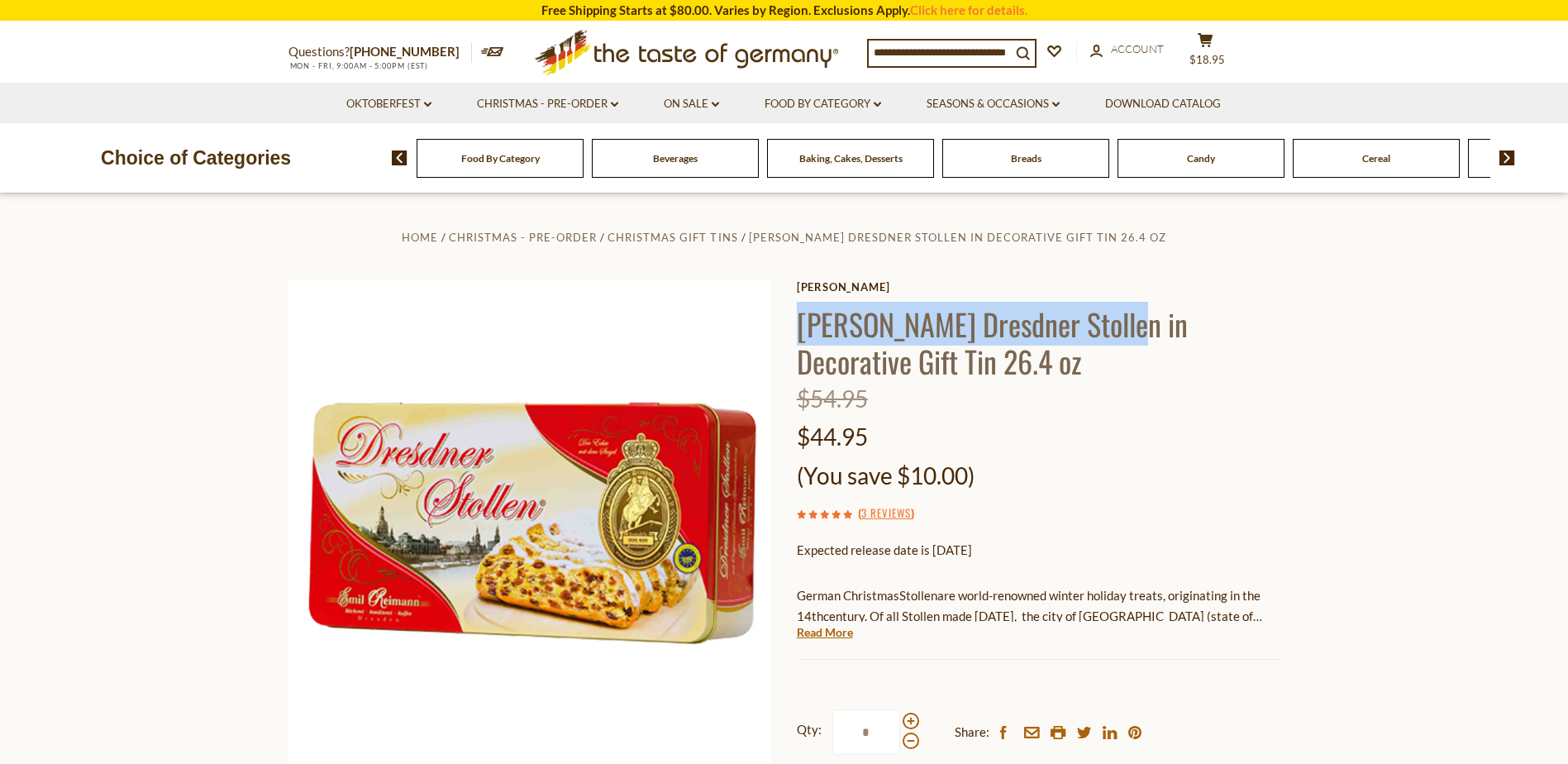
drag, startPoint x: 1130, startPoint y: 328, endPoint x: 796, endPoint y: 311, distance: 334.4
click at [796, 311] on h1 "Emil Reimann Dresdner Stollen in Decorative Gift Tin 26.4 oz" at bounding box center [1038, 342] width 484 height 75
drag, startPoint x: 796, startPoint y: 311, endPoint x: 822, endPoint y: 317, distance: 26.7
copy h1 "Emil Reimann Dresdner Stollen"
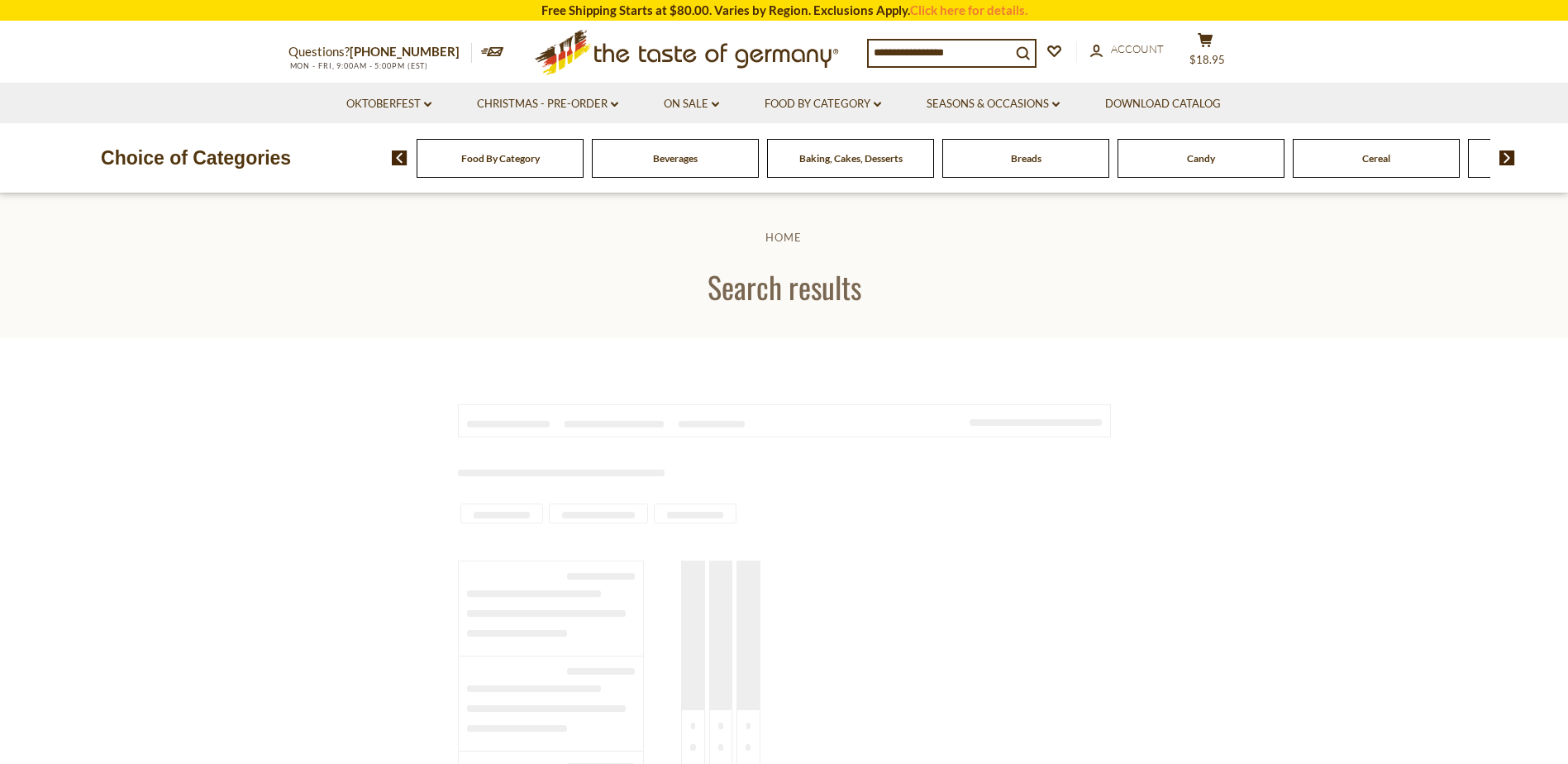
type input "***"
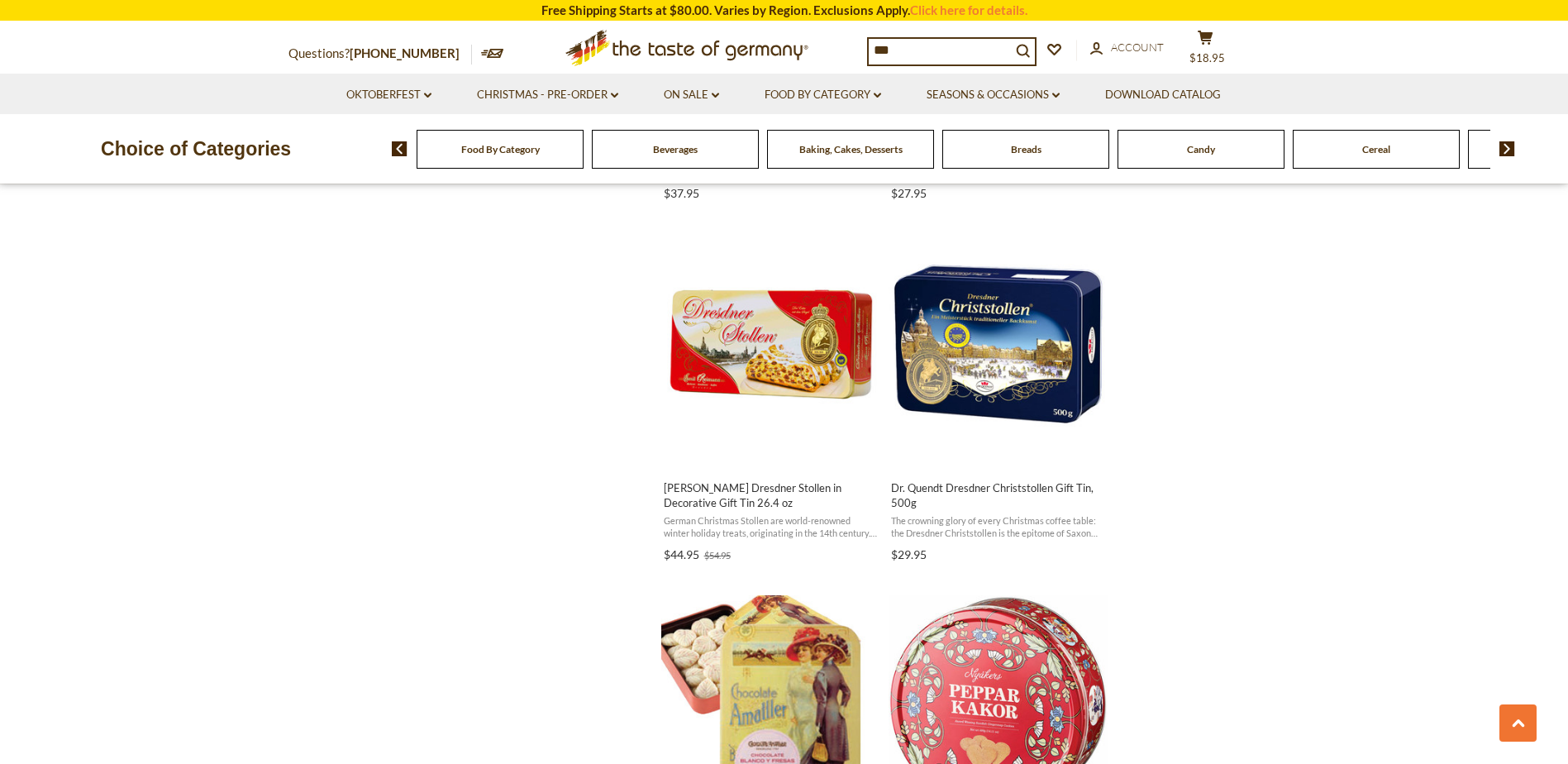
scroll to position [2149, 0]
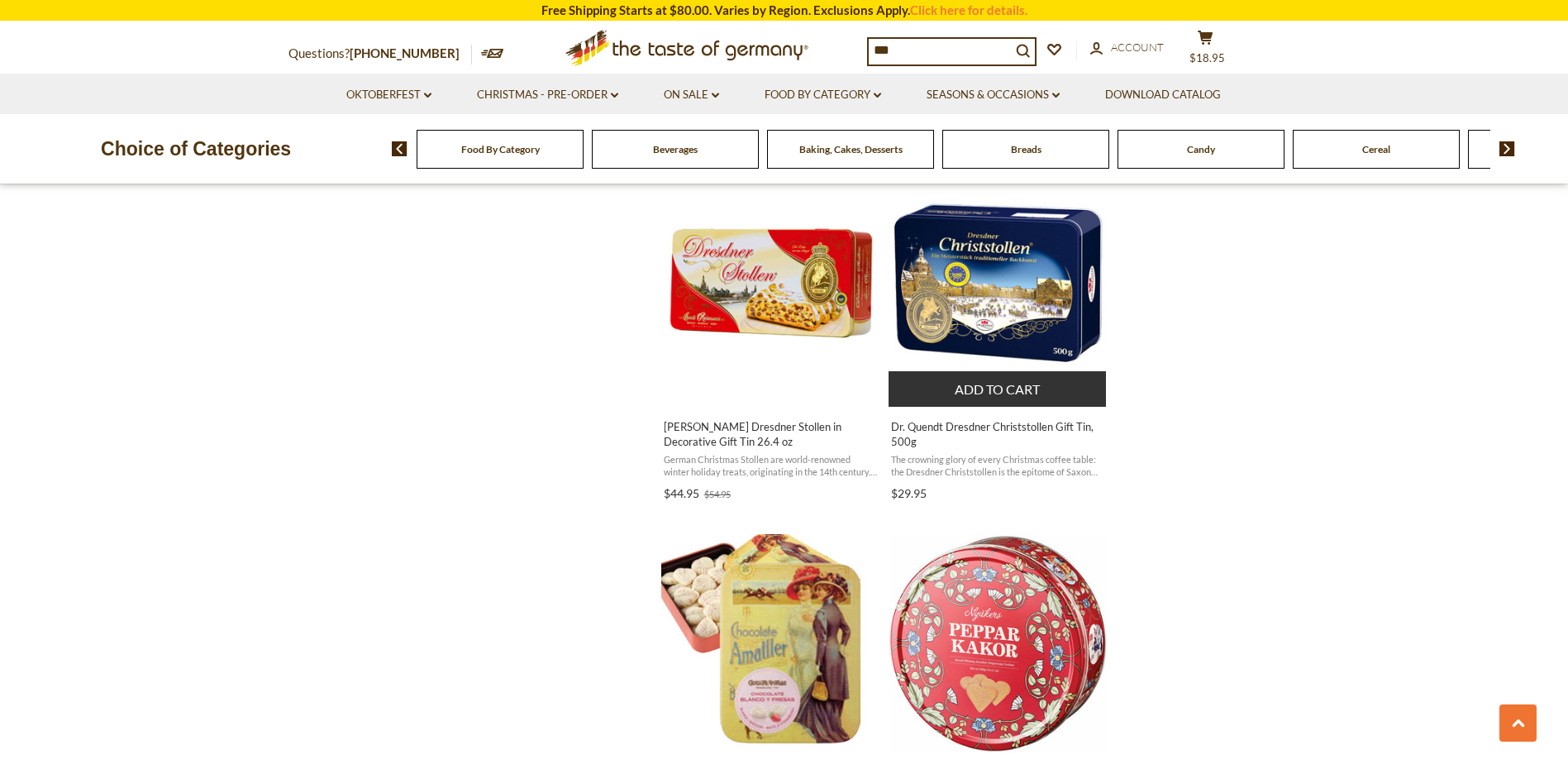
click at [1001, 429] on span "Dr. Quendt Dresdner Christstollen Gift Tin, 500g" at bounding box center [998, 433] width 214 height 30
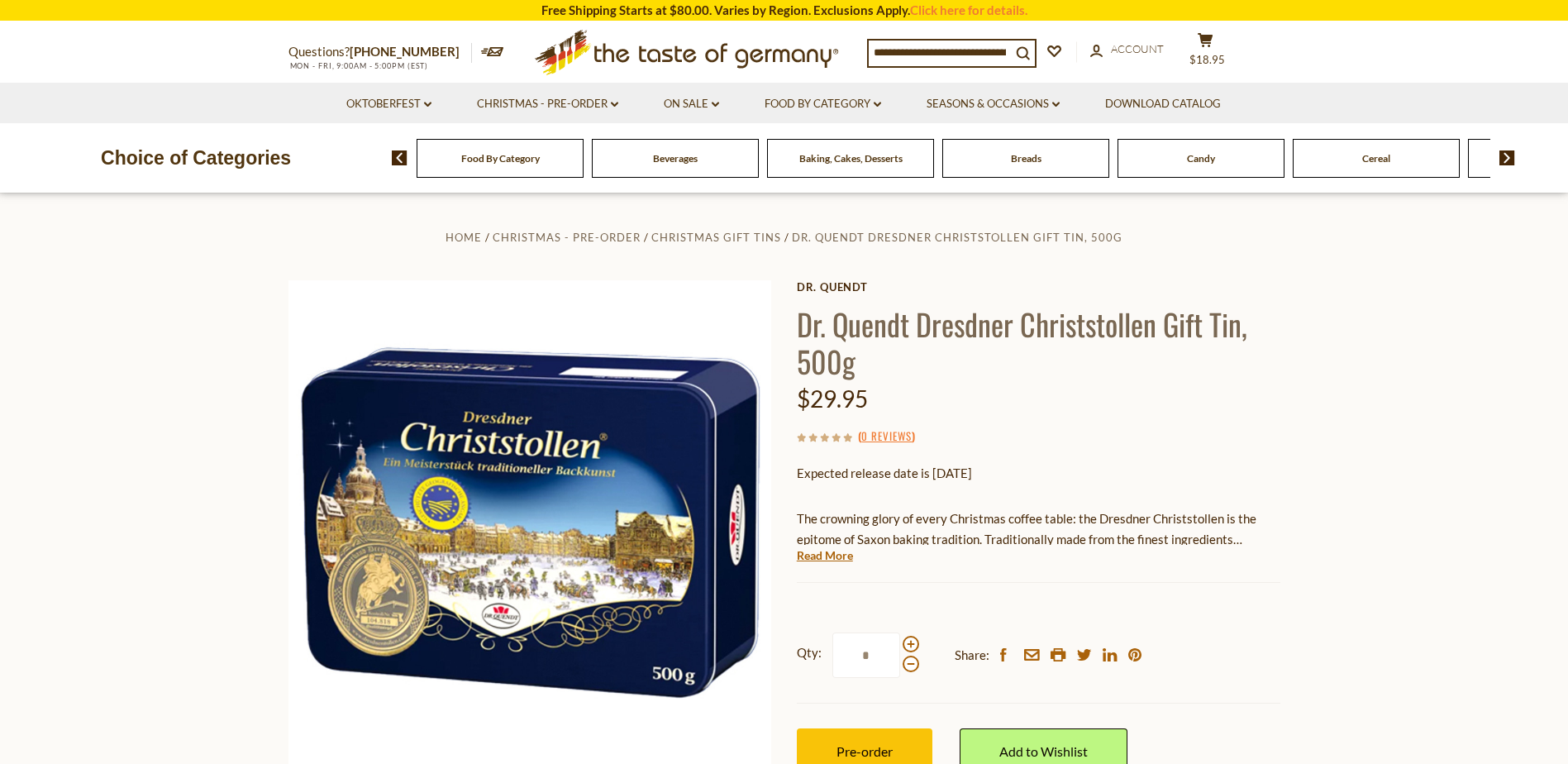
click at [0, 361] on section "Home Christmas - PRE-ORDER Christmas Gift Tins Dr. Quendt Dresdner Christstolle…" at bounding box center [784, 561] width 1568 height 735
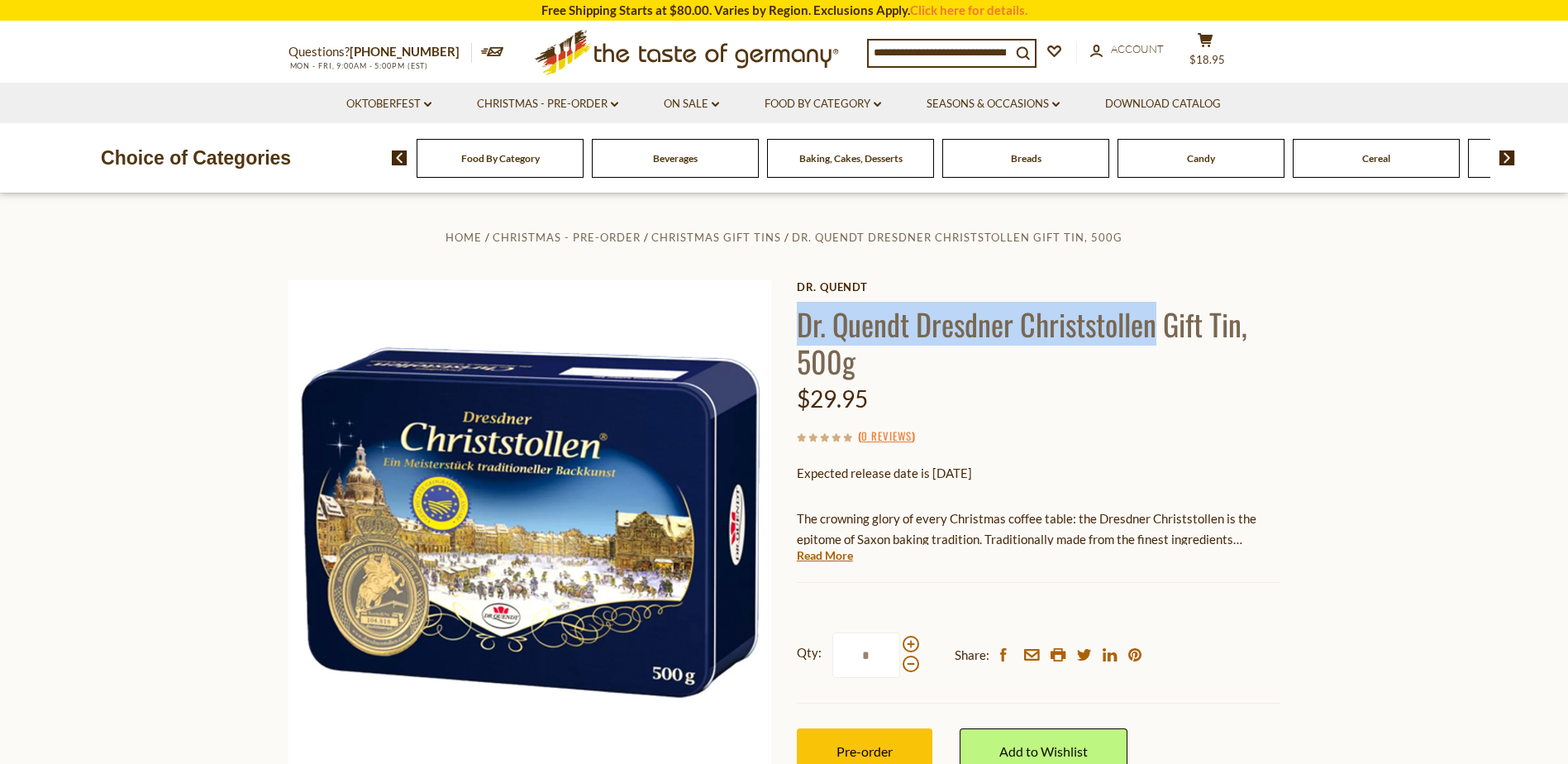
drag, startPoint x: 796, startPoint y: 319, endPoint x: 1153, endPoint y: 335, distance: 357.4
click at [1153, 335] on h1 "Dr. Quendt Dresdner Christstollen Gift Tin, 500g" at bounding box center [1038, 342] width 484 height 75
drag, startPoint x: 1153, startPoint y: 335, endPoint x: 1081, endPoint y: 322, distance: 73.2
copy h1 "Dr. Quendt Dresdner Christstollen"
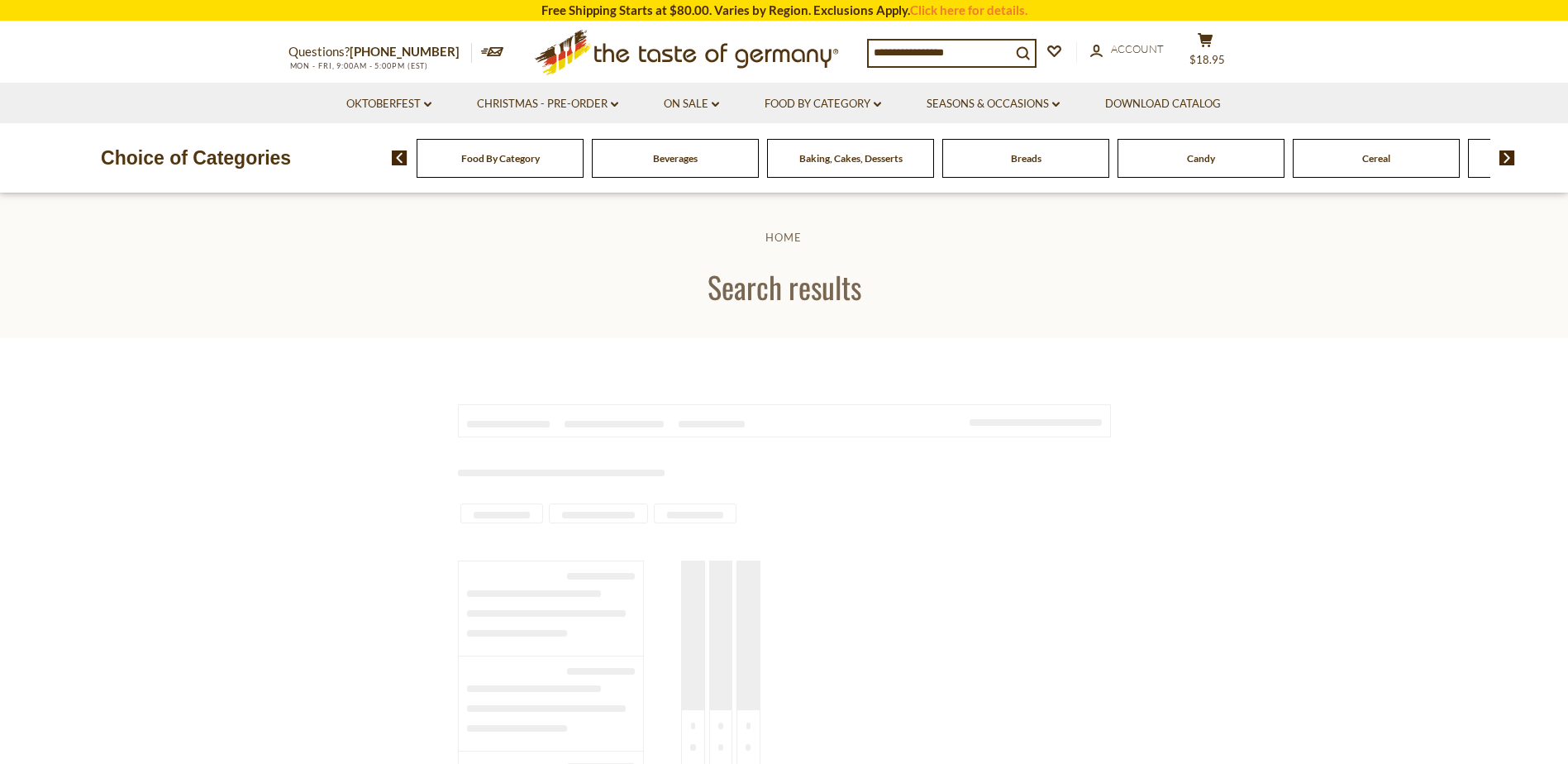
type input "***"
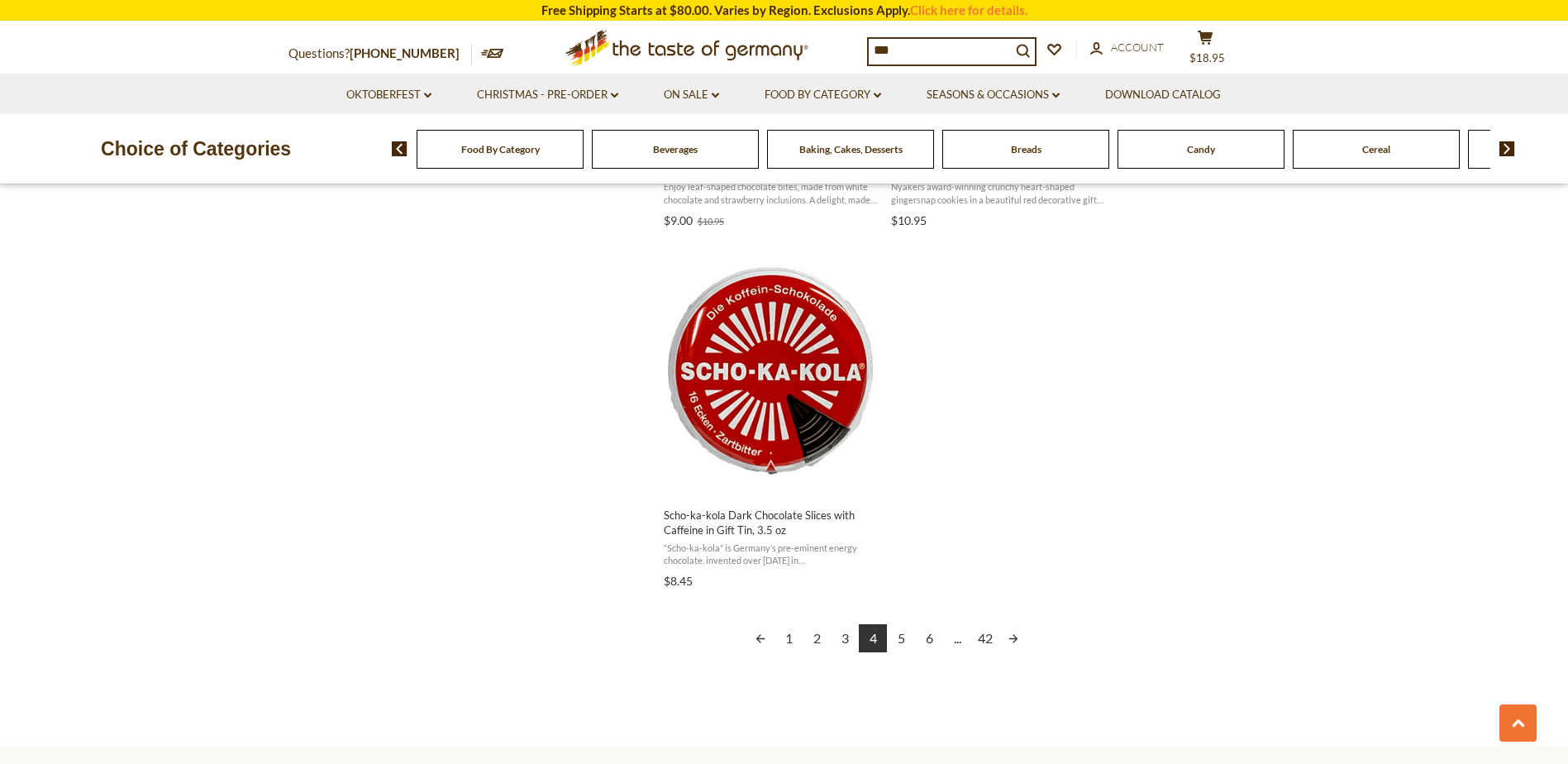
scroll to position [2810, 0]
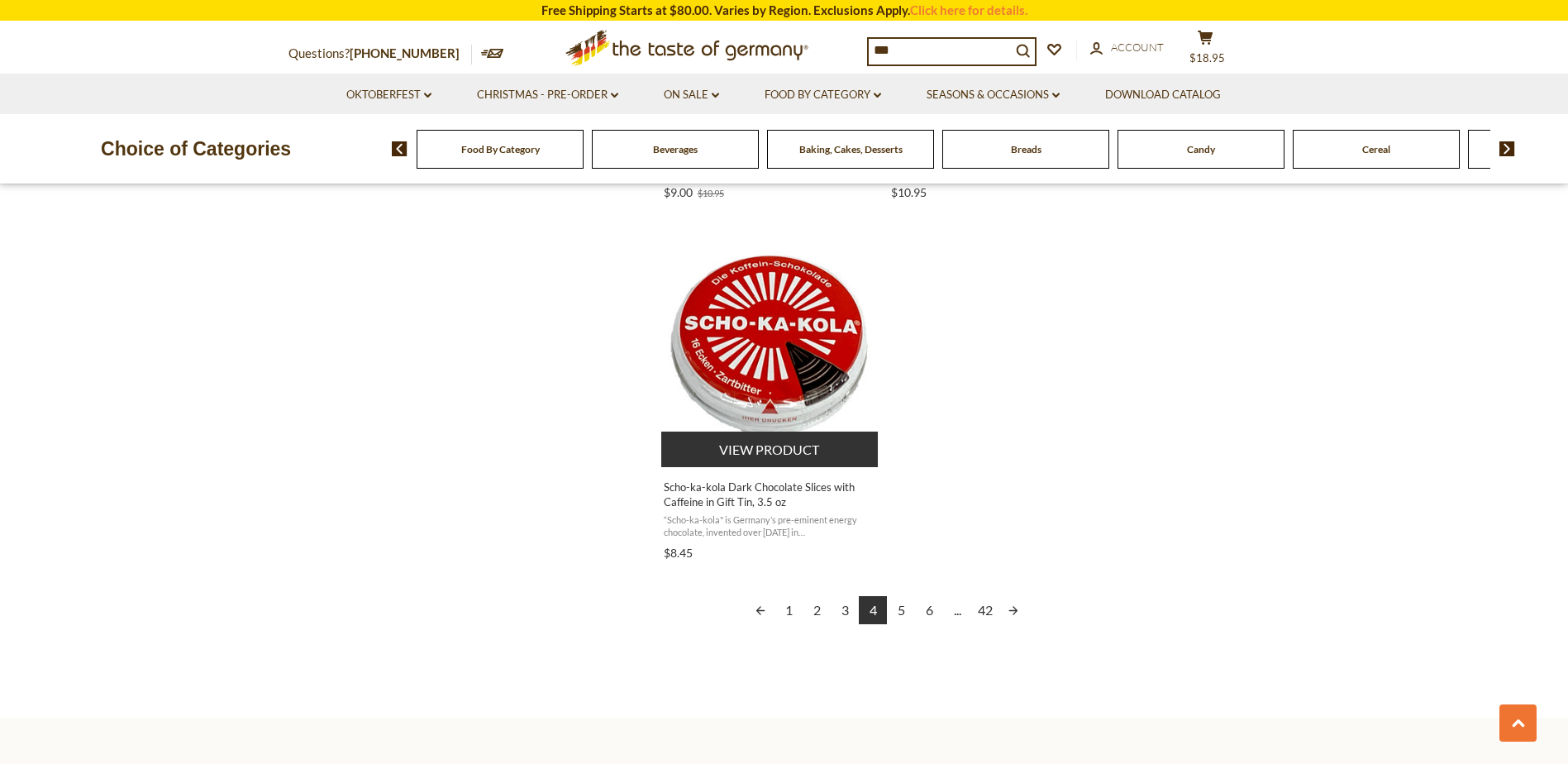
click at [766, 499] on span "Scho-ka-kola Dark Chocolate Slices with Caffeine in Gift Tin, 3.5 oz" at bounding box center [771, 494] width 214 height 30
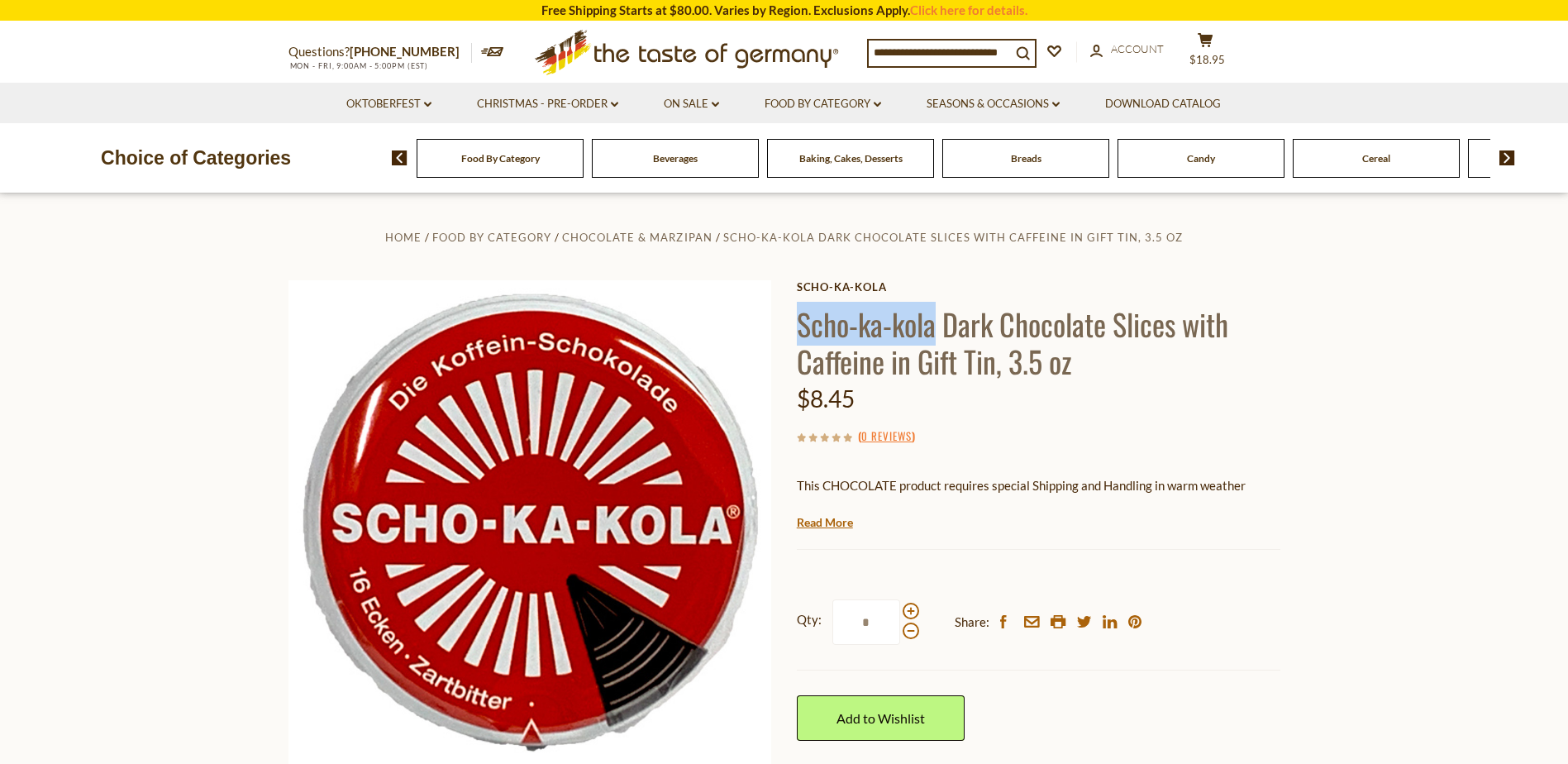
drag, startPoint x: 933, startPoint y: 325, endPoint x: 800, endPoint y: 315, distance: 133.4
click at [800, 315] on h1 "Scho-ka-kola Dark Chocolate Slices with Caffeine in Gift Tin, 3.5 oz" at bounding box center [1038, 342] width 484 height 75
drag, startPoint x: 800, startPoint y: 315, endPoint x: 846, endPoint y: 320, distance: 46.3
copy h1 "Scho-ka-kola"
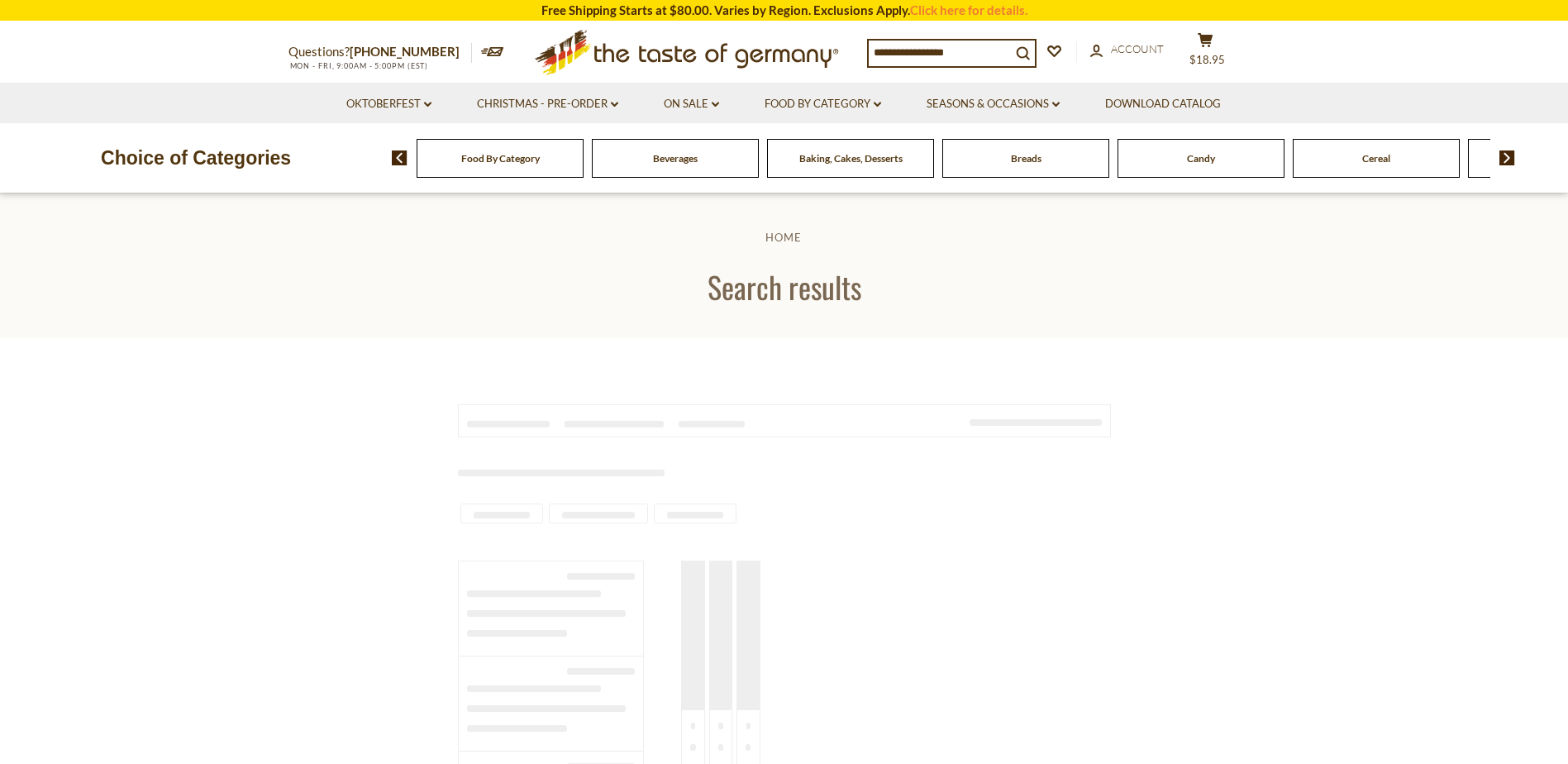
type input "***"
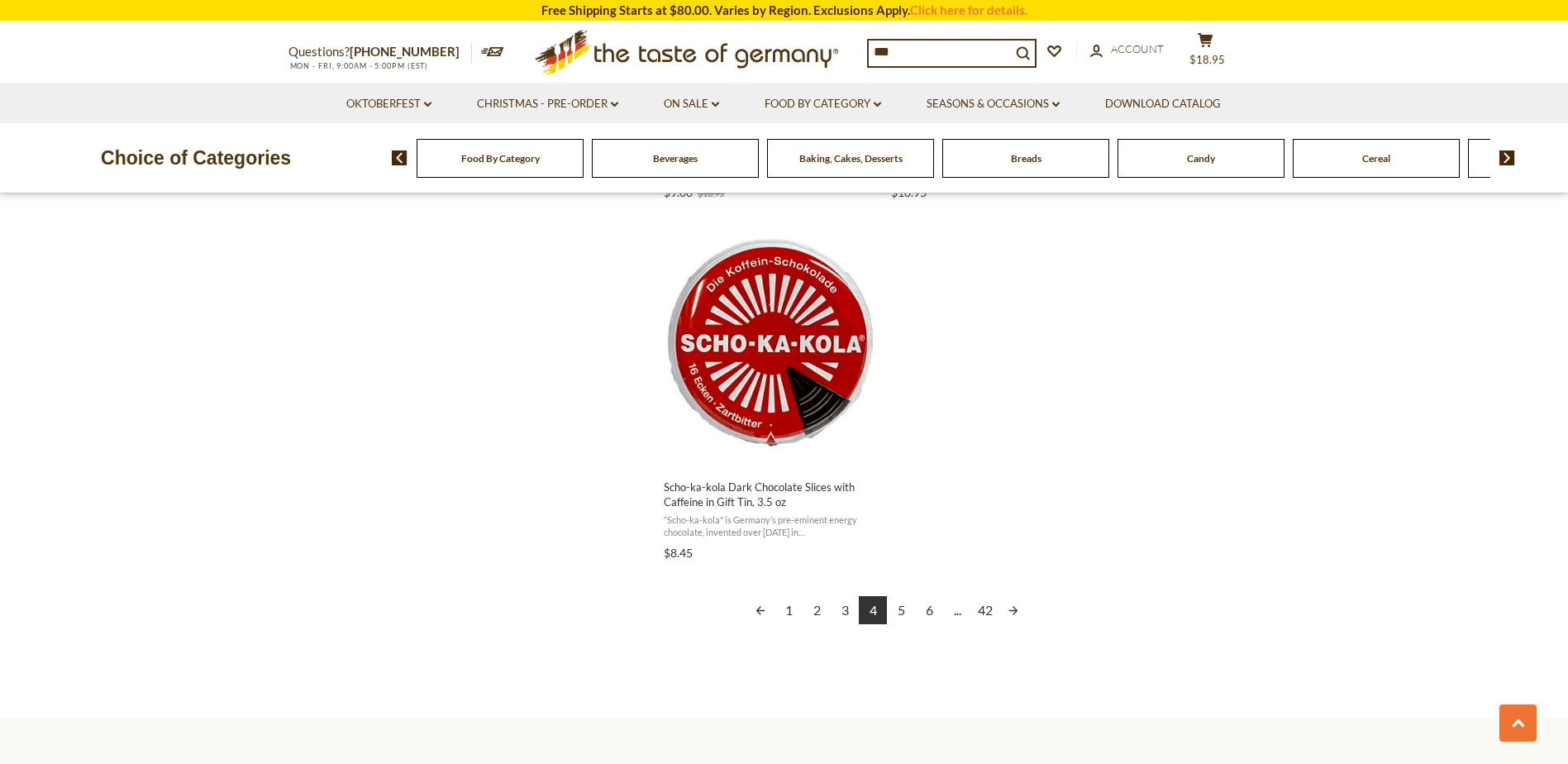
click at [1015, 614] on link "Next page" at bounding box center [1013, 610] width 28 height 28
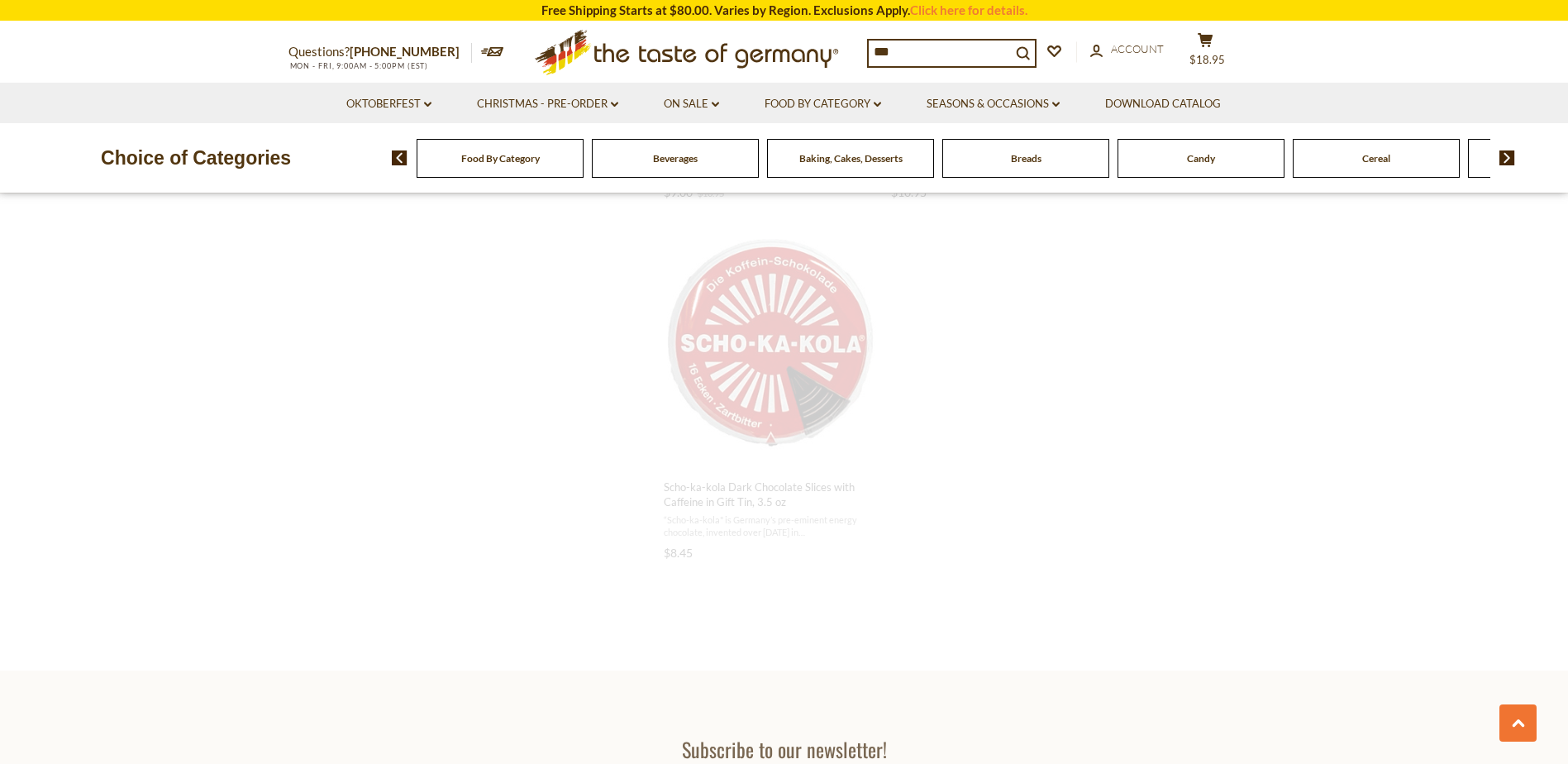
scroll to position [1120, 0]
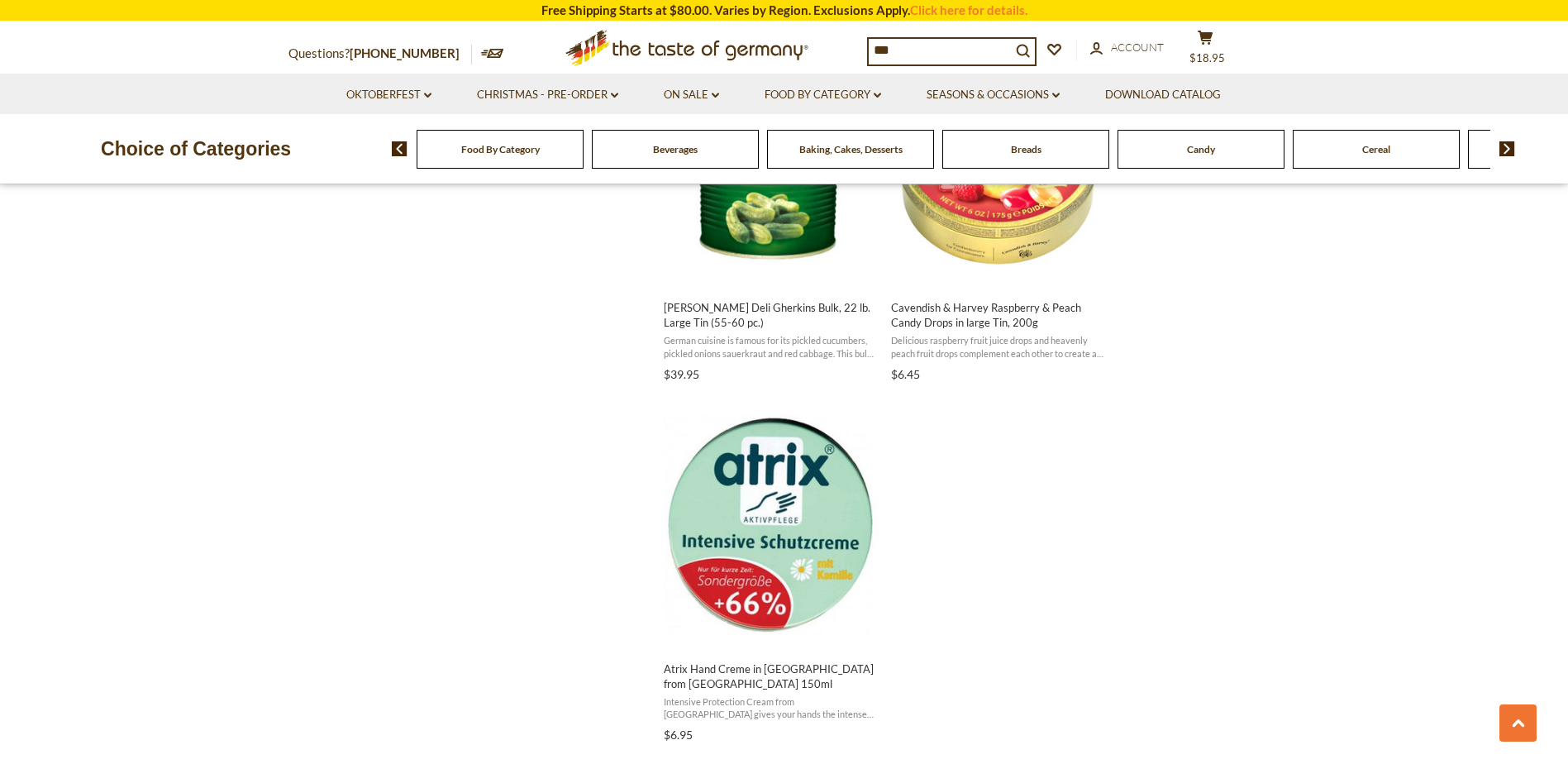
scroll to position [2728, 0]
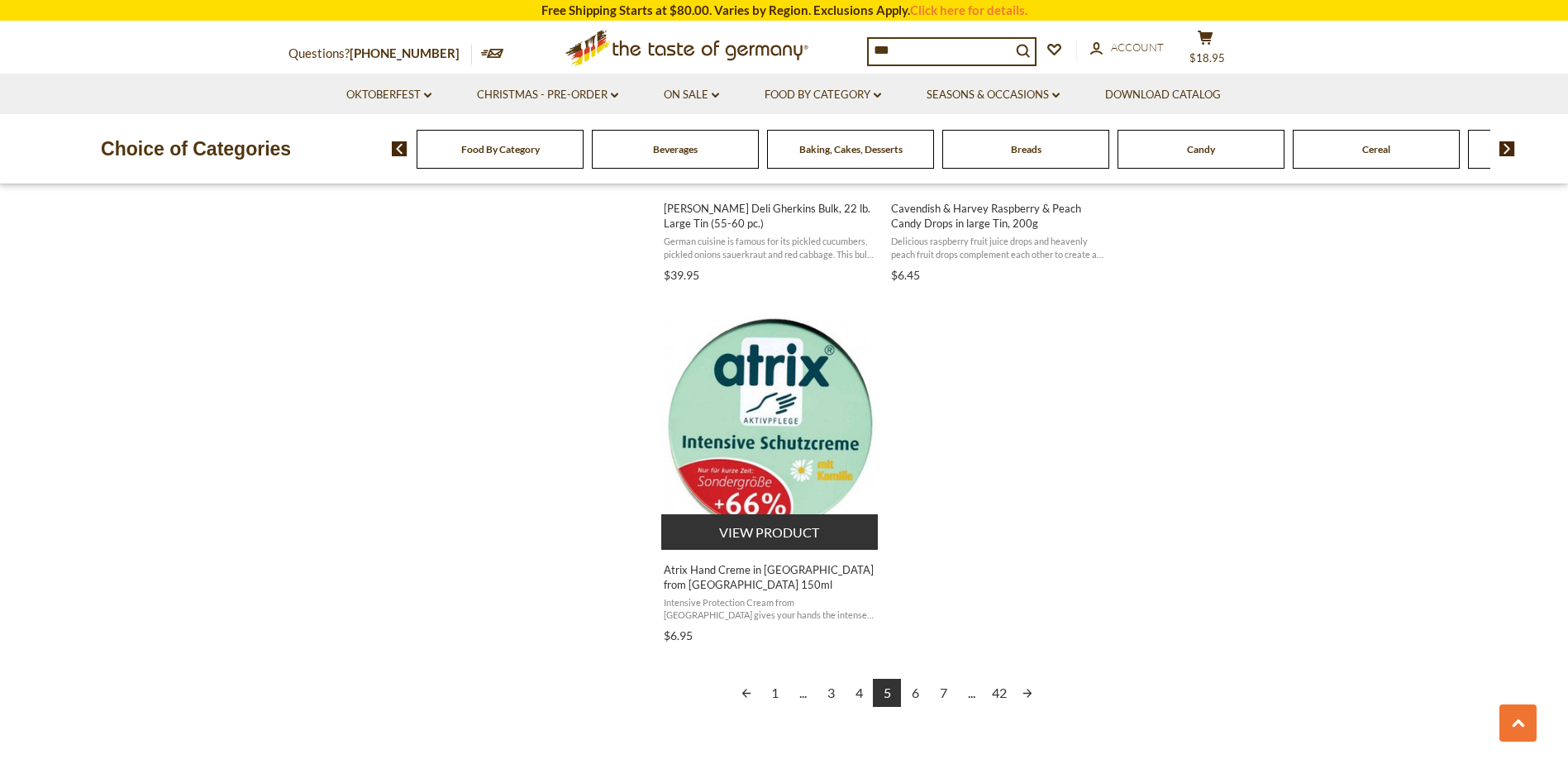
click at [731, 570] on span "Atrix Hand Creme in [GEOGRAPHIC_DATA] from [GEOGRAPHIC_DATA] 150ml" at bounding box center [771, 576] width 214 height 30
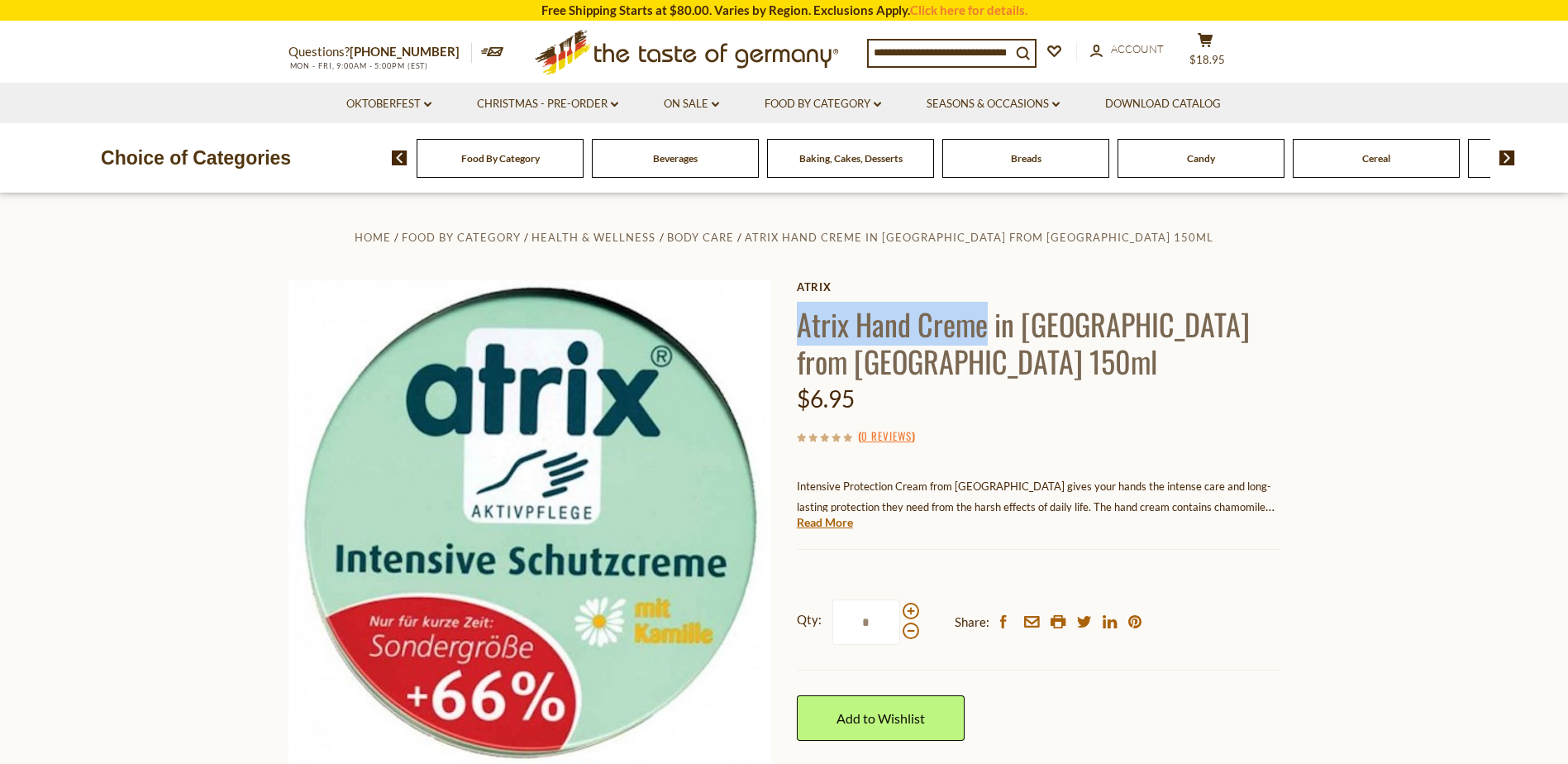
drag, startPoint x: 803, startPoint y: 319, endPoint x: 987, endPoint y: 319, distance: 184.0
click at [987, 319] on h1 "Atrix Hand Creme in [GEOGRAPHIC_DATA] from [GEOGRAPHIC_DATA] 150ml" at bounding box center [1038, 342] width 484 height 75
drag, startPoint x: 987, startPoint y: 319, endPoint x: 952, endPoint y: 316, distance: 35.1
copy h1 "Atrix Hand Creme"
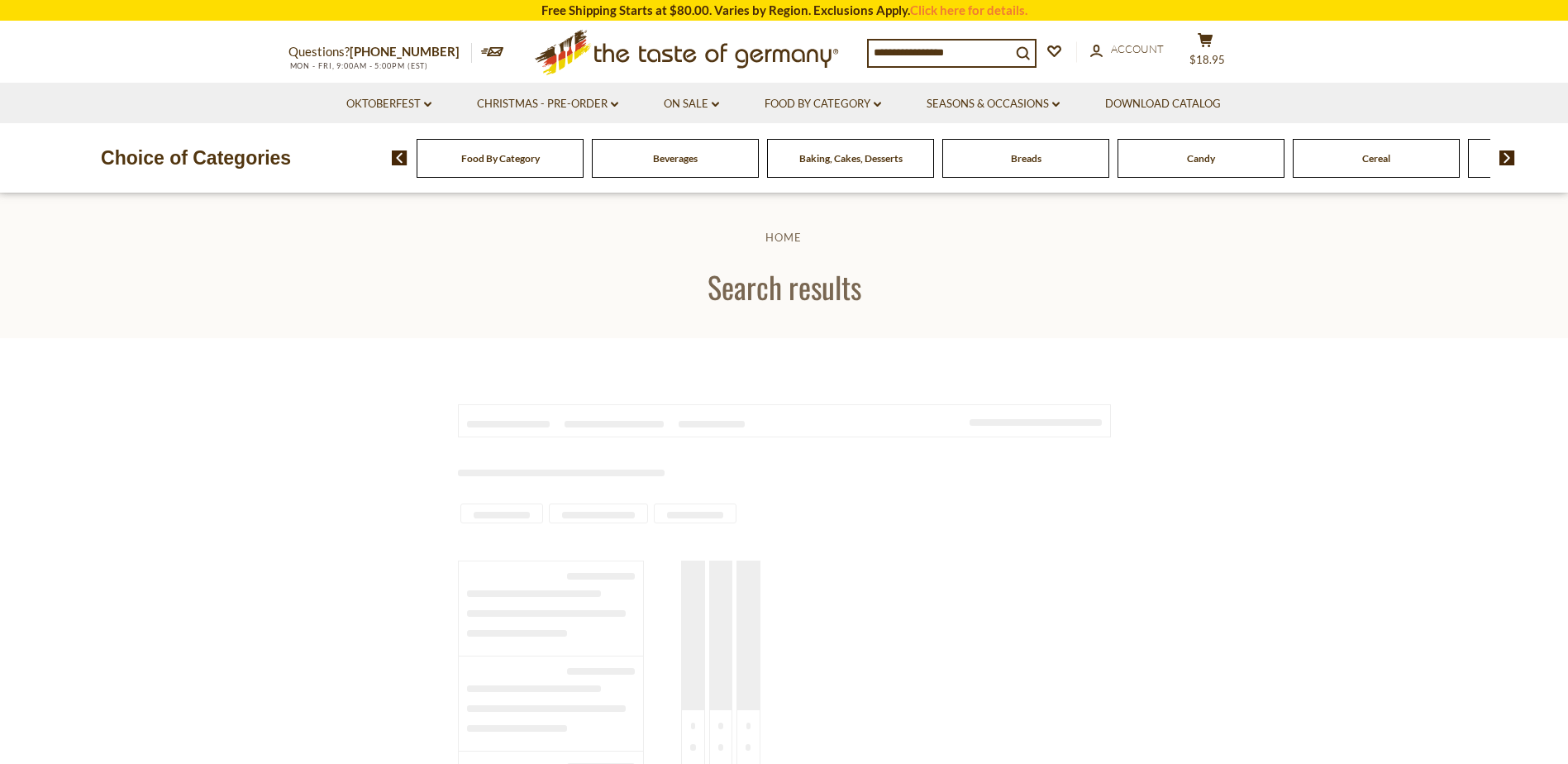
type input "***"
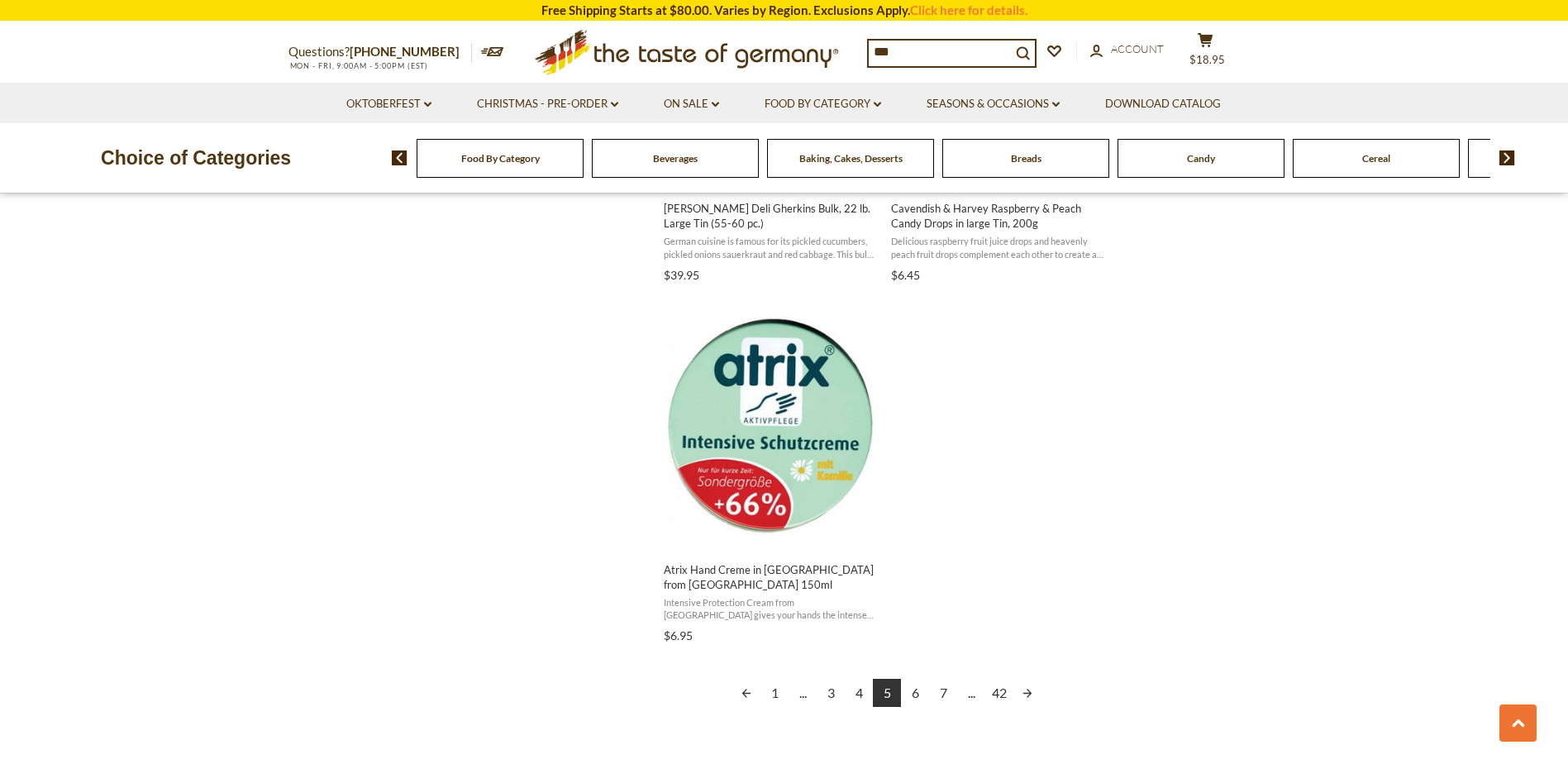
click at [1029, 690] on link "Next page" at bounding box center [1027, 692] width 28 height 28
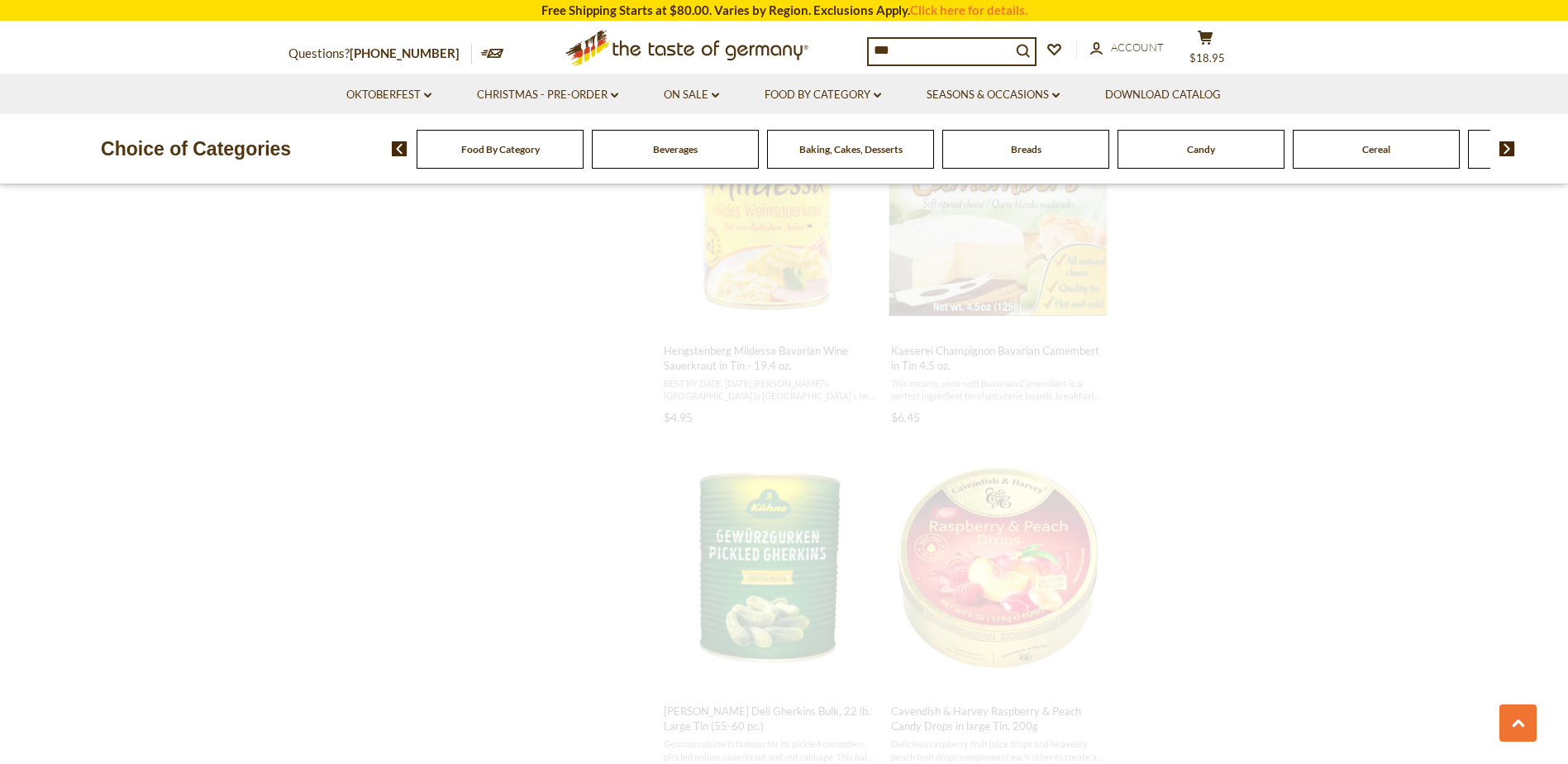
scroll to position [1046, 0]
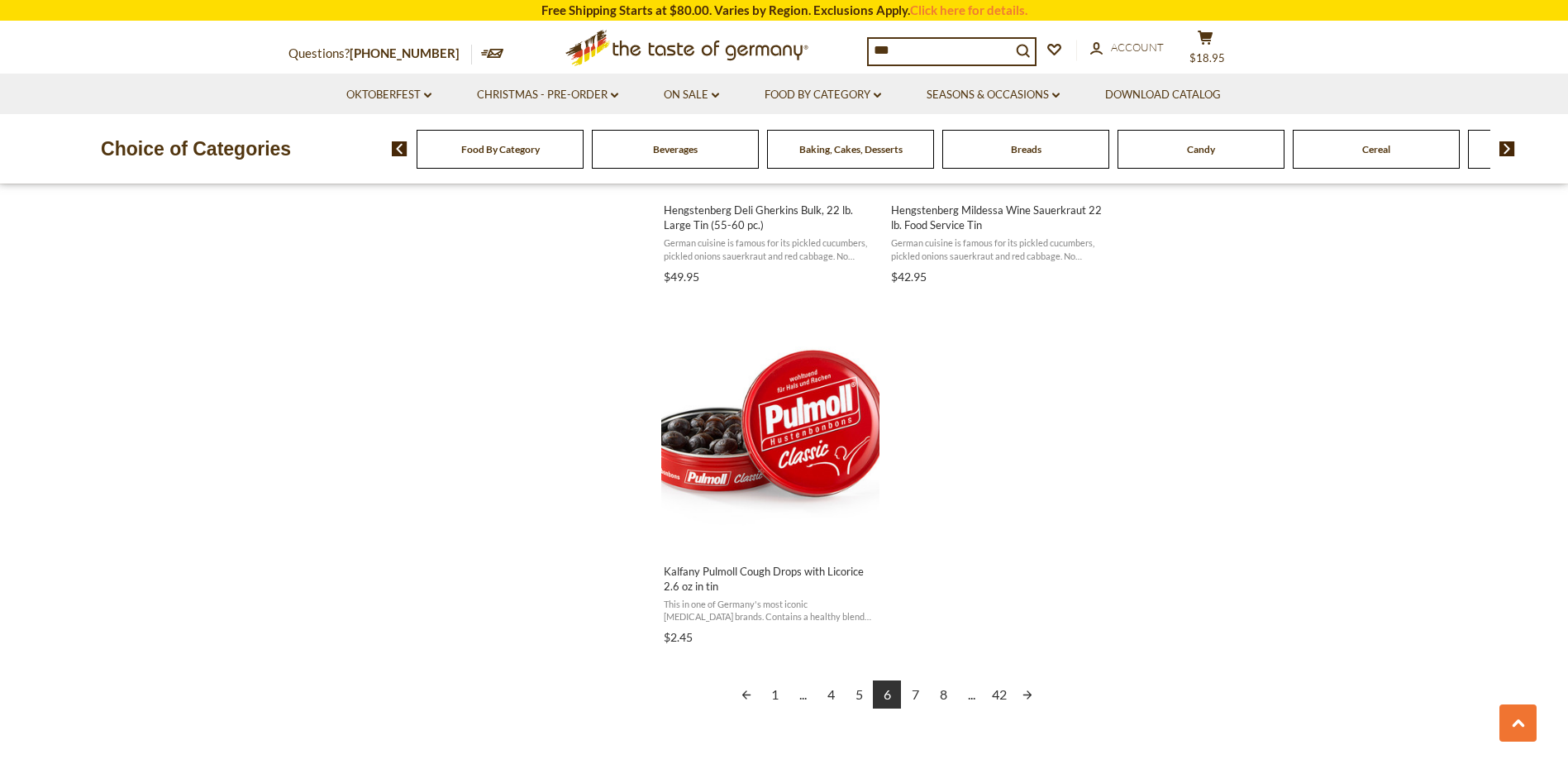
scroll to position [2728, 0]
click at [1024, 695] on link "Next page" at bounding box center [1027, 692] width 28 height 28
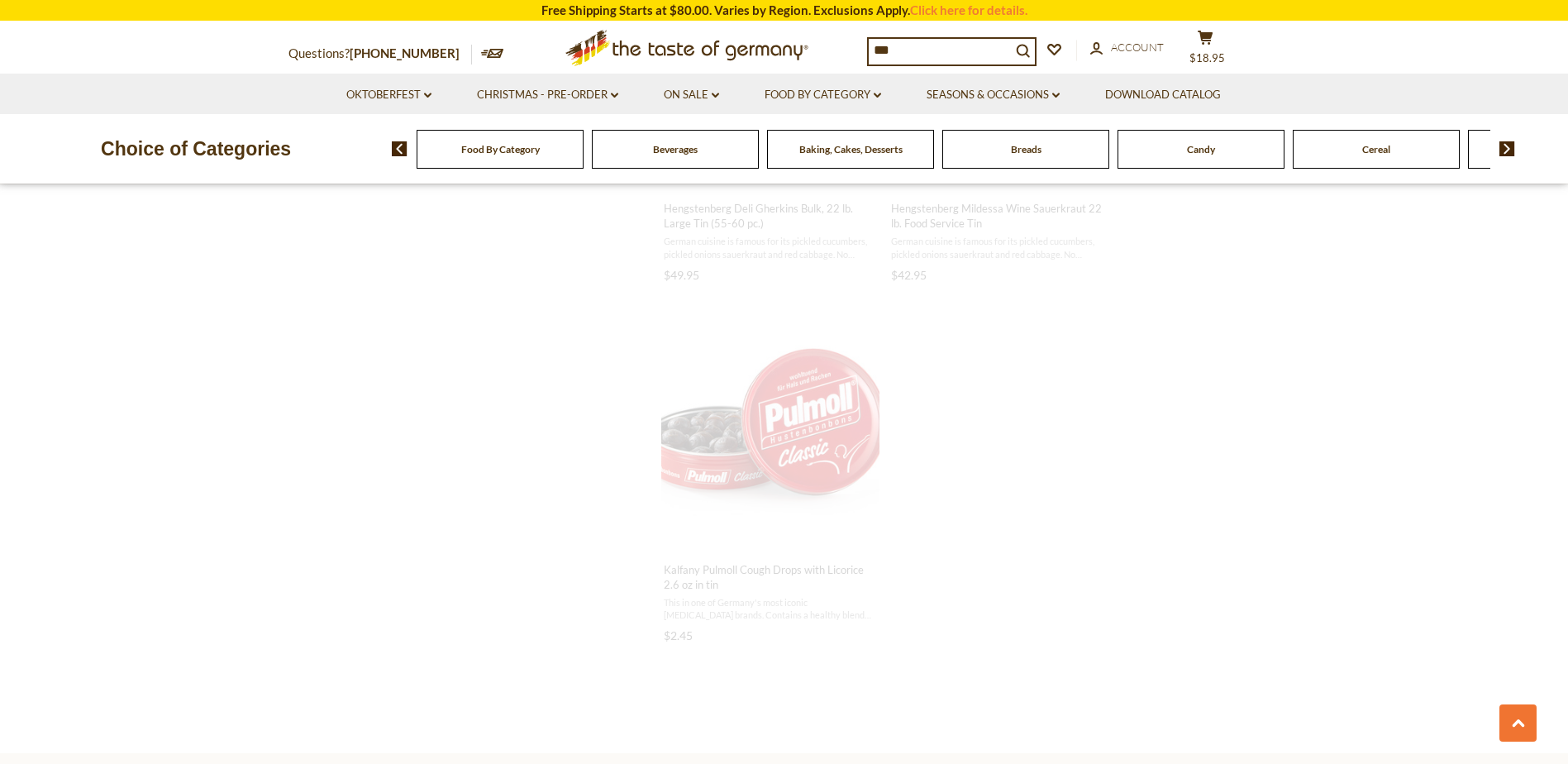
scroll to position [803, 0]
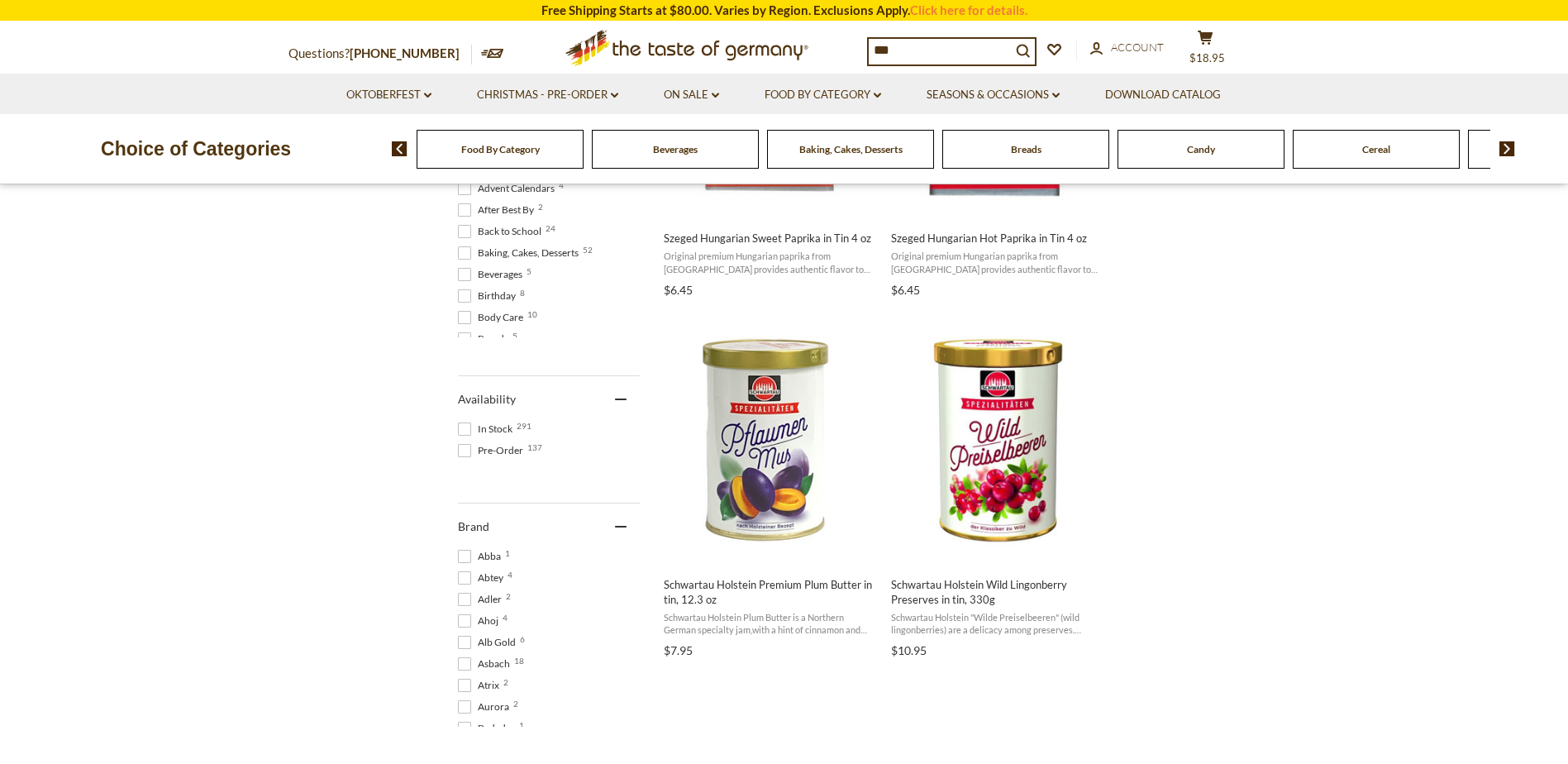
scroll to position [579, 0]
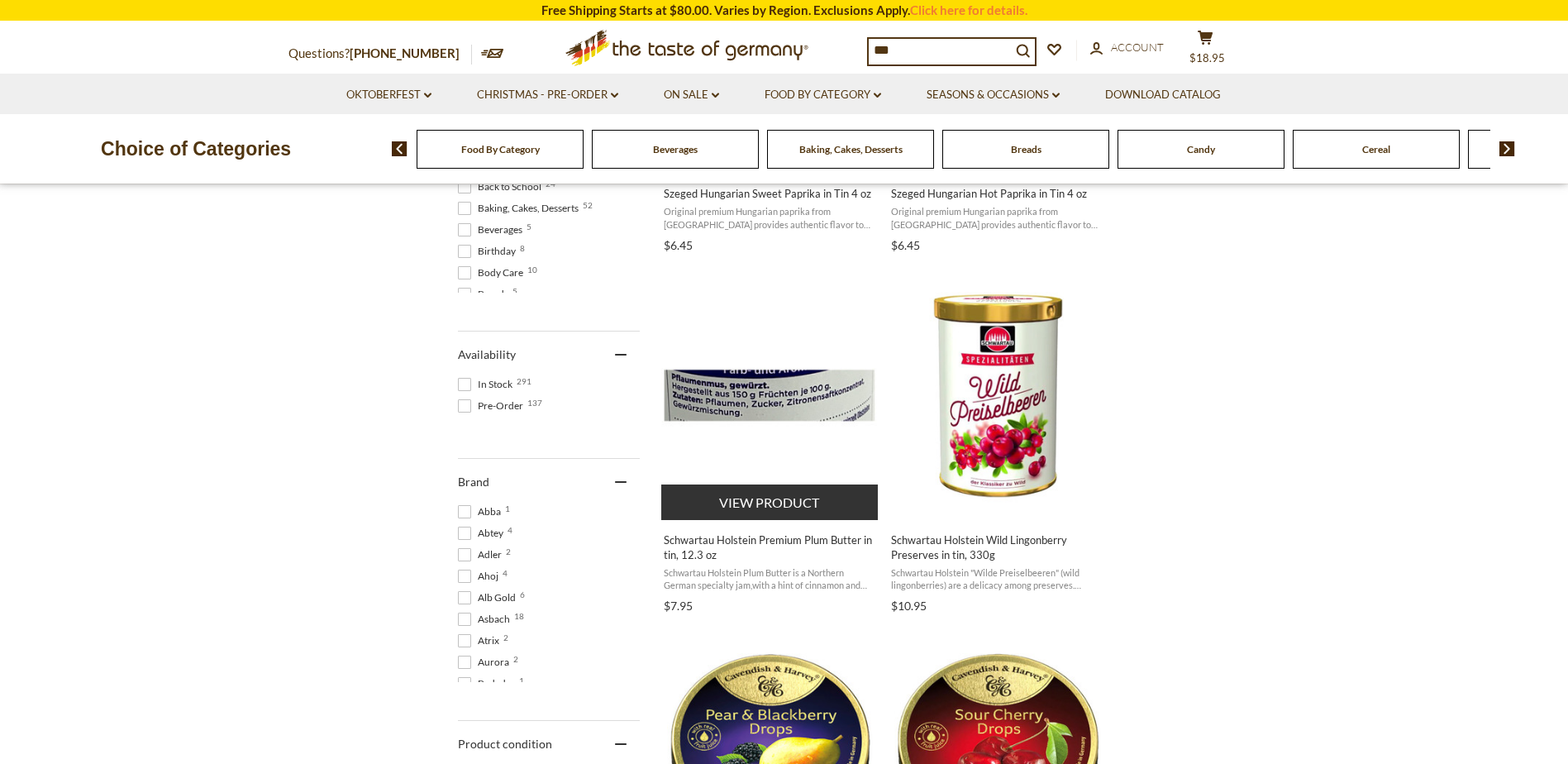
click at [696, 541] on span "Schwartau Holstein Premium Plum Butter in tin, 12.3 oz" at bounding box center [771, 546] width 214 height 30
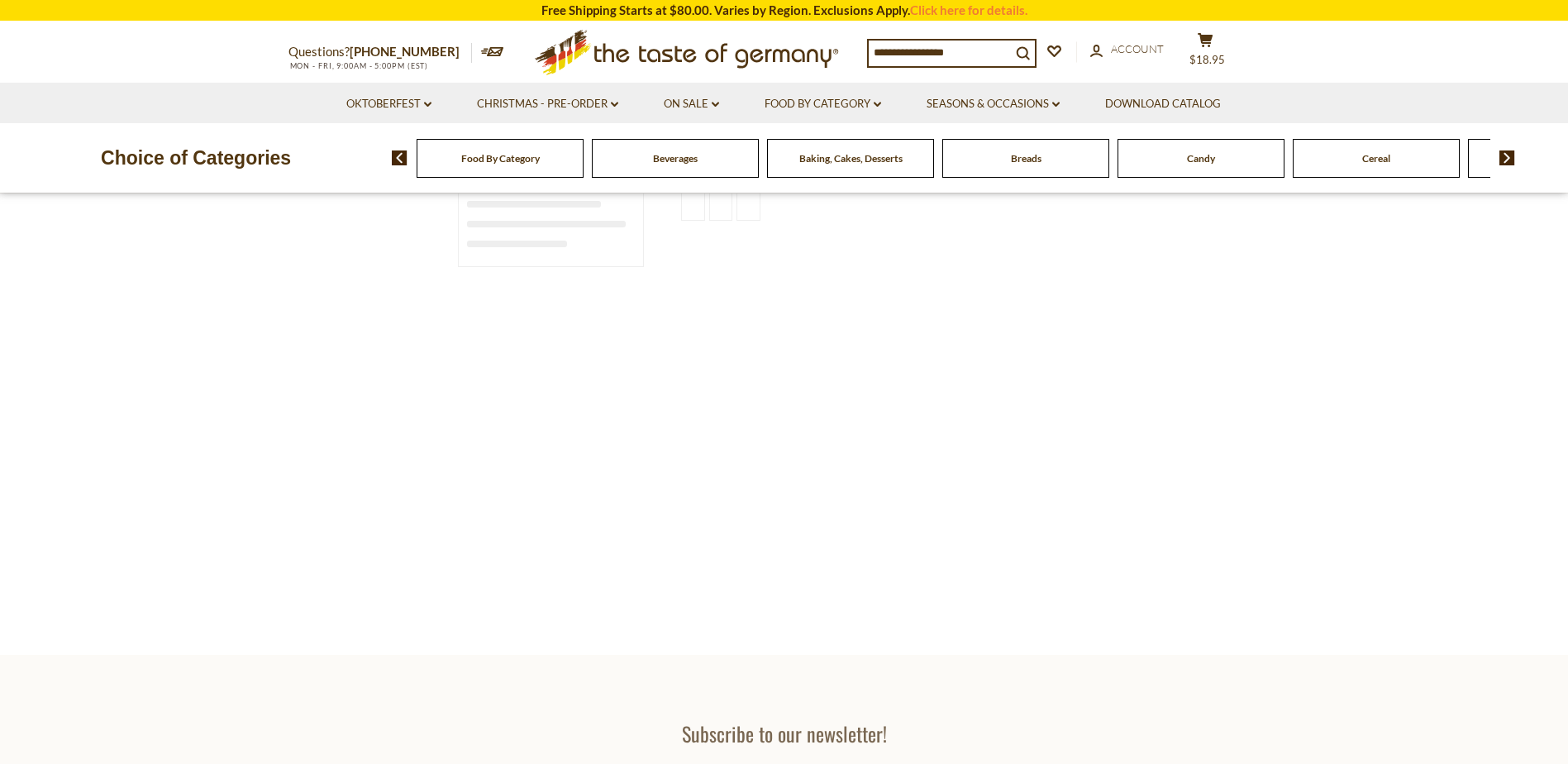
type input "***"
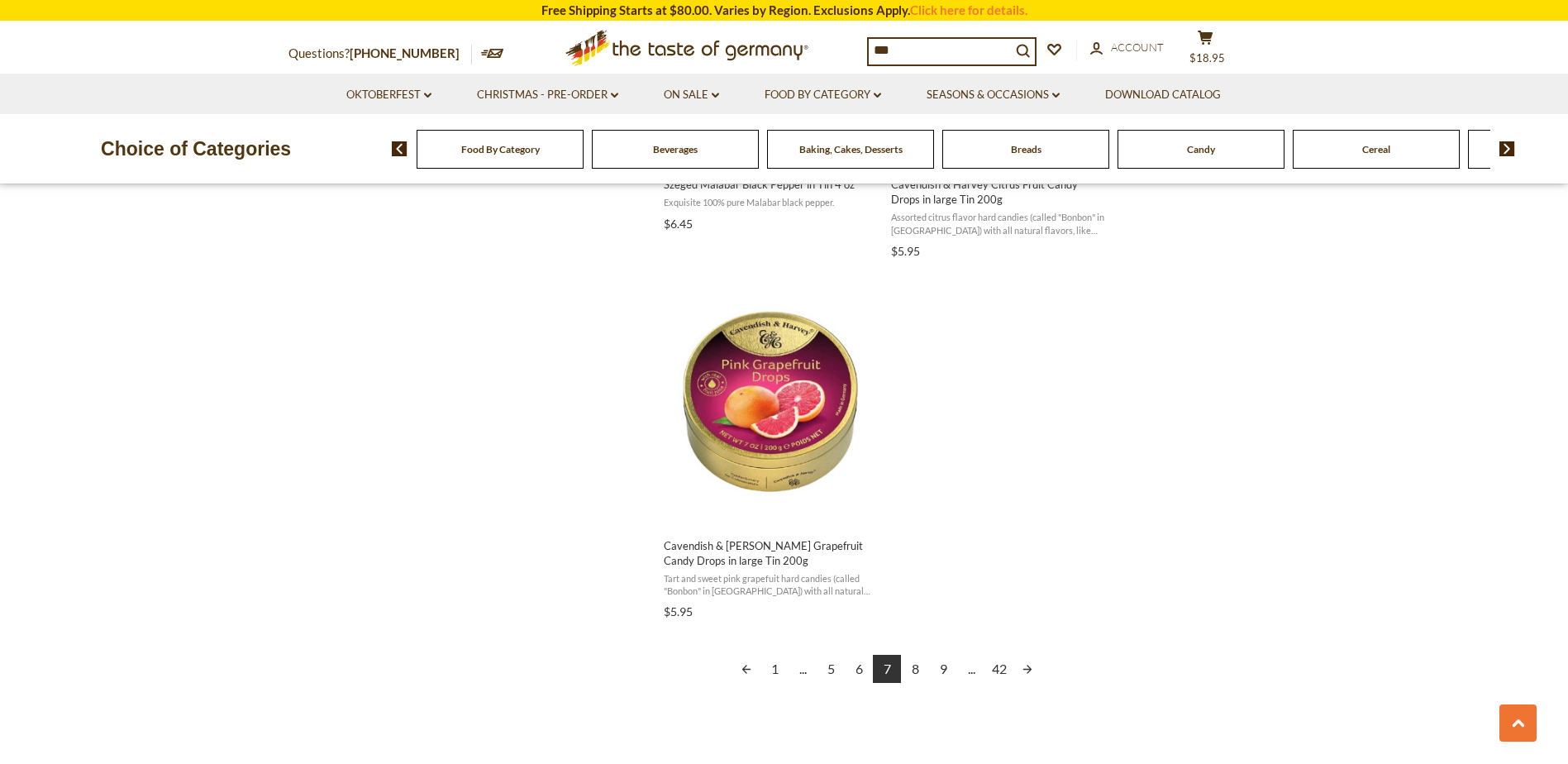
scroll to position [2728, 0]
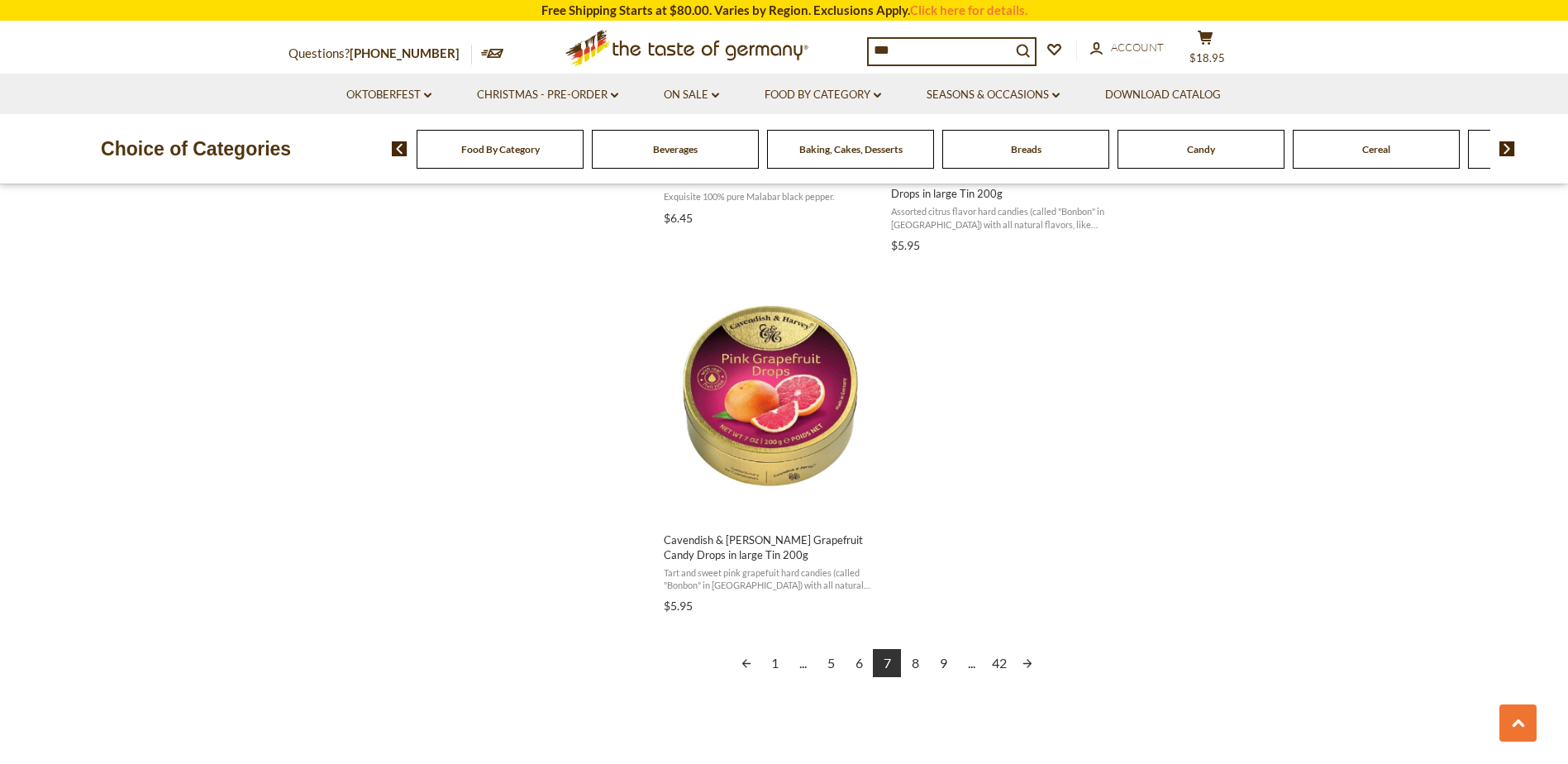
click at [1022, 660] on link "Next page" at bounding box center [1027, 663] width 28 height 28
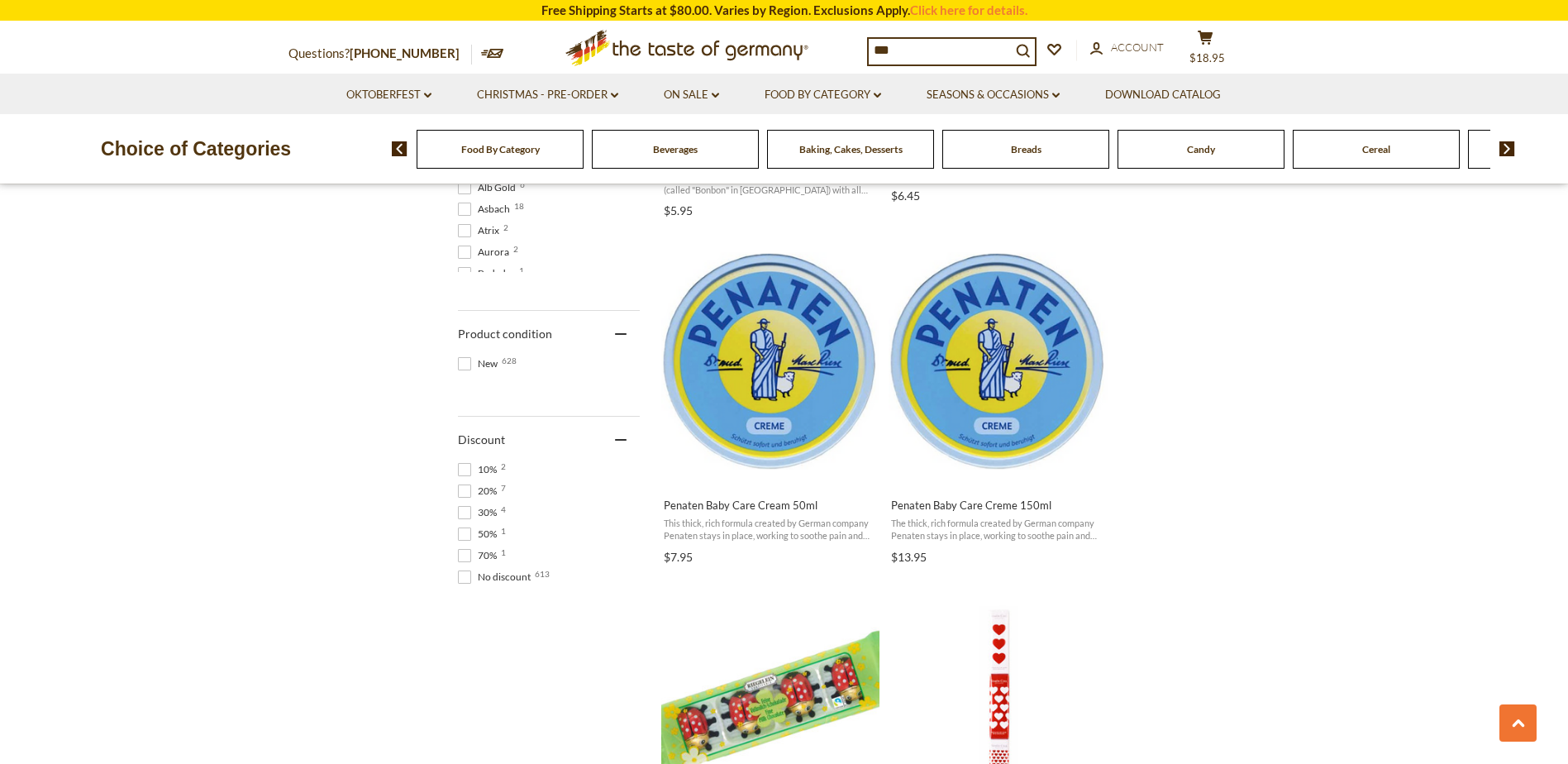
scroll to position [992, 0]
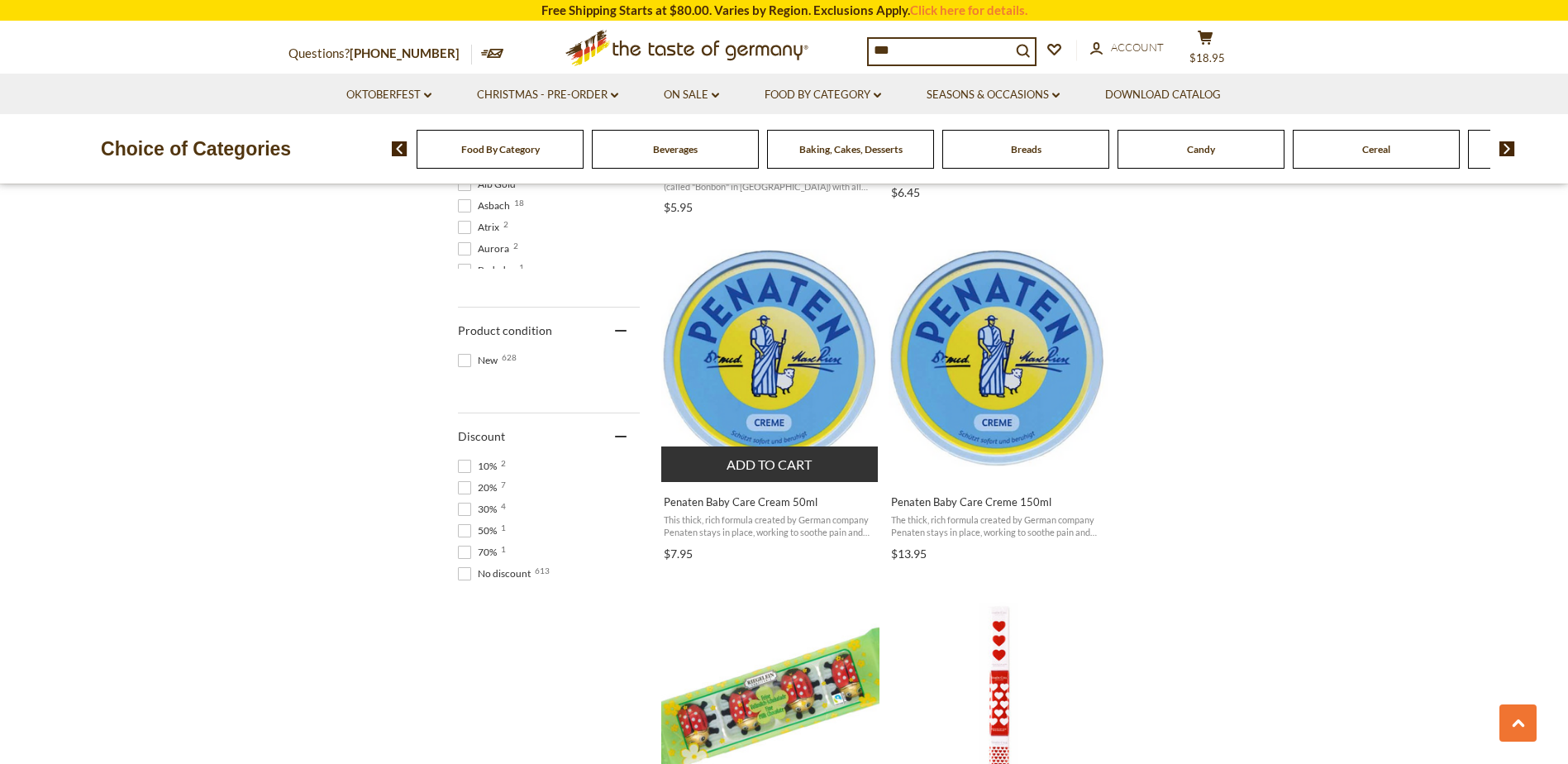
click at [778, 350] on img "Penaten Baby Care Cream 50ml" at bounding box center [771, 358] width 219 height 219
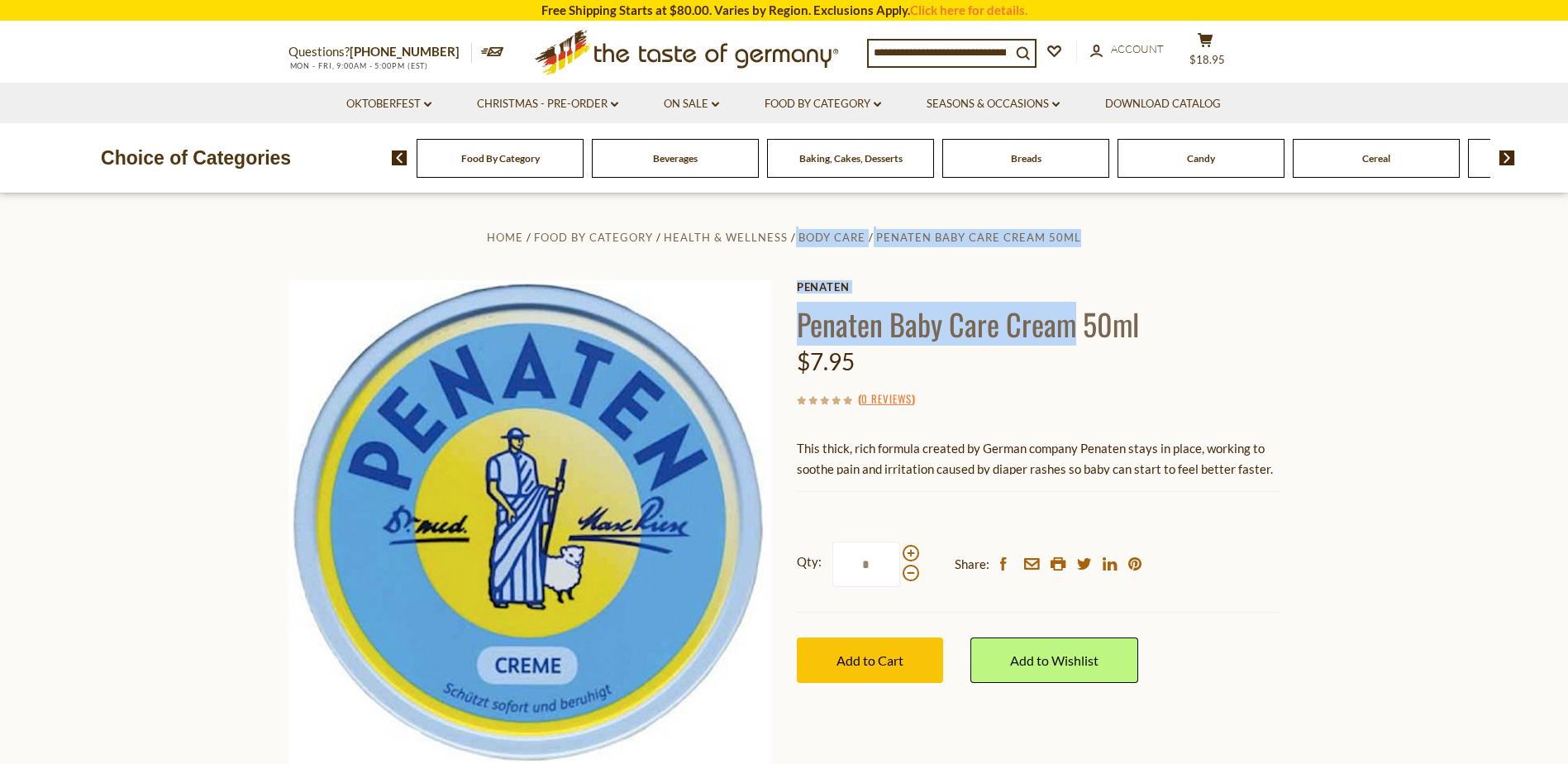
drag, startPoint x: 1076, startPoint y: 321, endPoint x: 793, endPoint y: 320, distance: 283.0
click at [793, 320] on div "Home Food By Category Health & Wellness Body Care Penaten Baby Care Cream 50ml …" at bounding box center [784, 544] width 1017 height 636
drag, startPoint x: 793, startPoint y: 320, endPoint x: 816, endPoint y: 325, distance: 23.5
click at [816, 325] on h1 "Penaten Baby Care Cream 50ml" at bounding box center [1038, 323] width 484 height 37
drag, startPoint x: 796, startPoint y: 321, endPoint x: 1070, endPoint y: 318, distance: 274.0
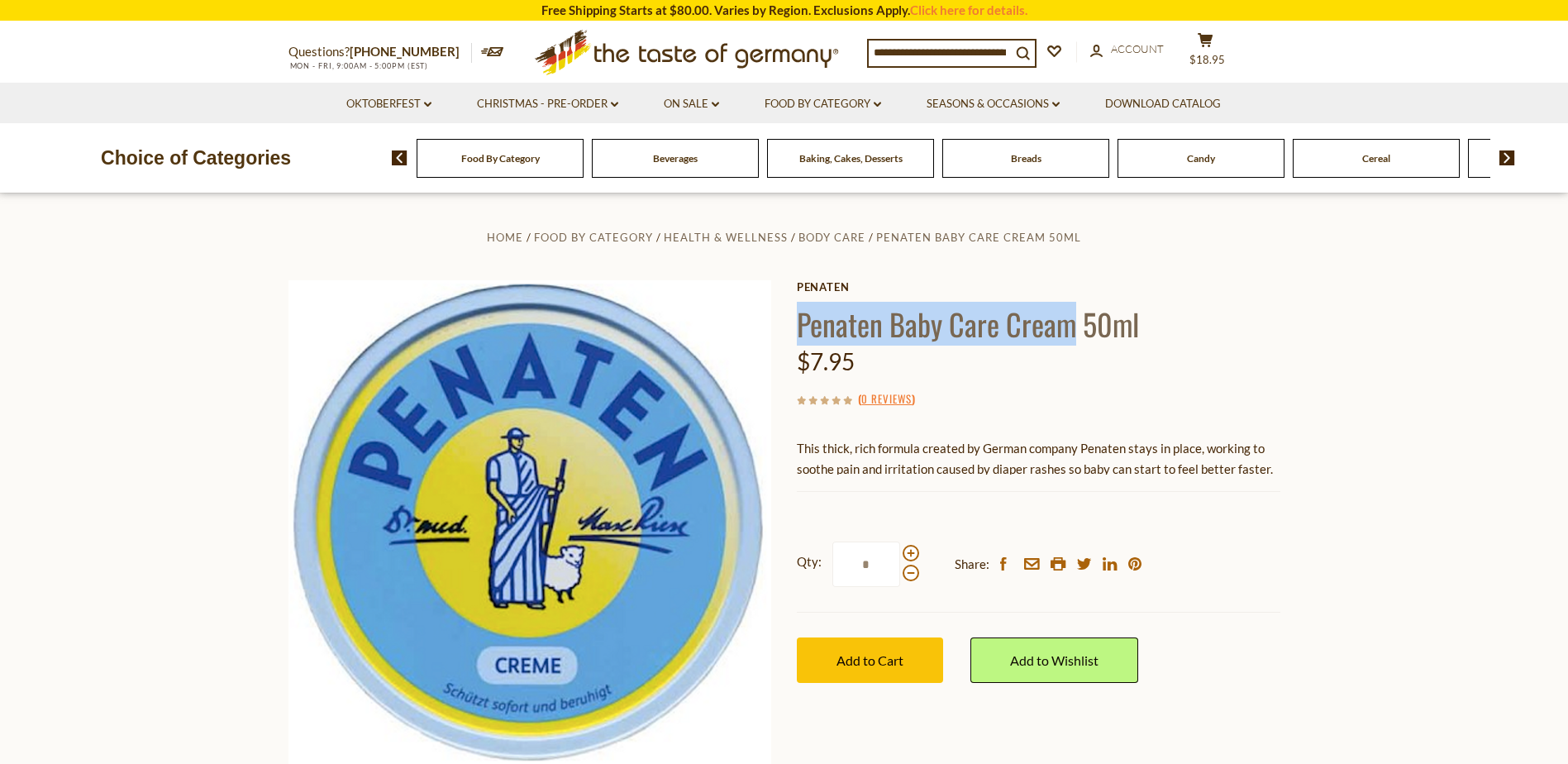
click at [1070, 318] on h1 "Penaten Baby Care Cream 50ml" at bounding box center [1038, 323] width 484 height 37
drag, startPoint x: 1070, startPoint y: 318, endPoint x: 1046, endPoint y: 319, distance: 24.0
copy h1 "Penaten Baby Care Cream"
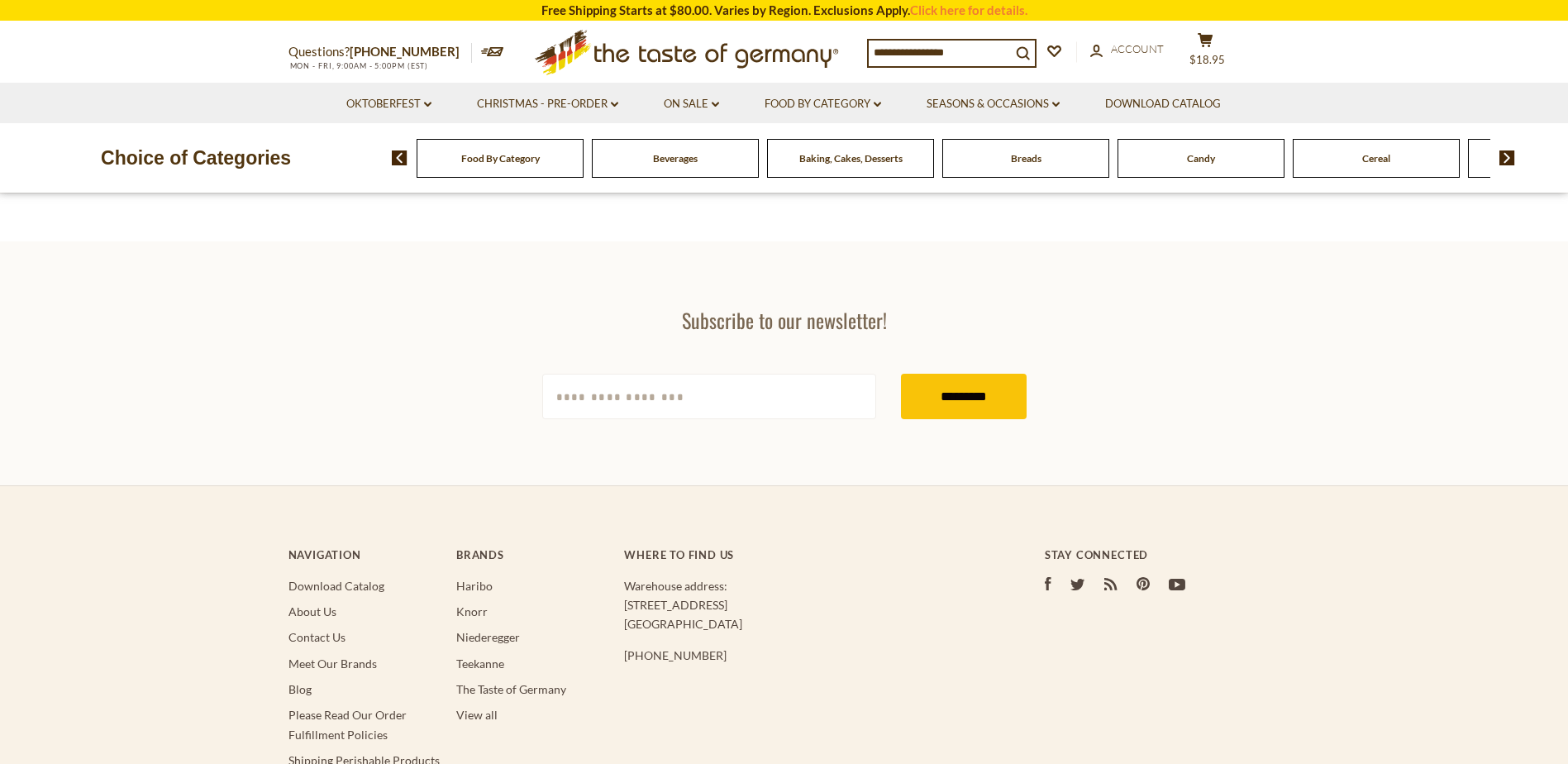
type input "***"
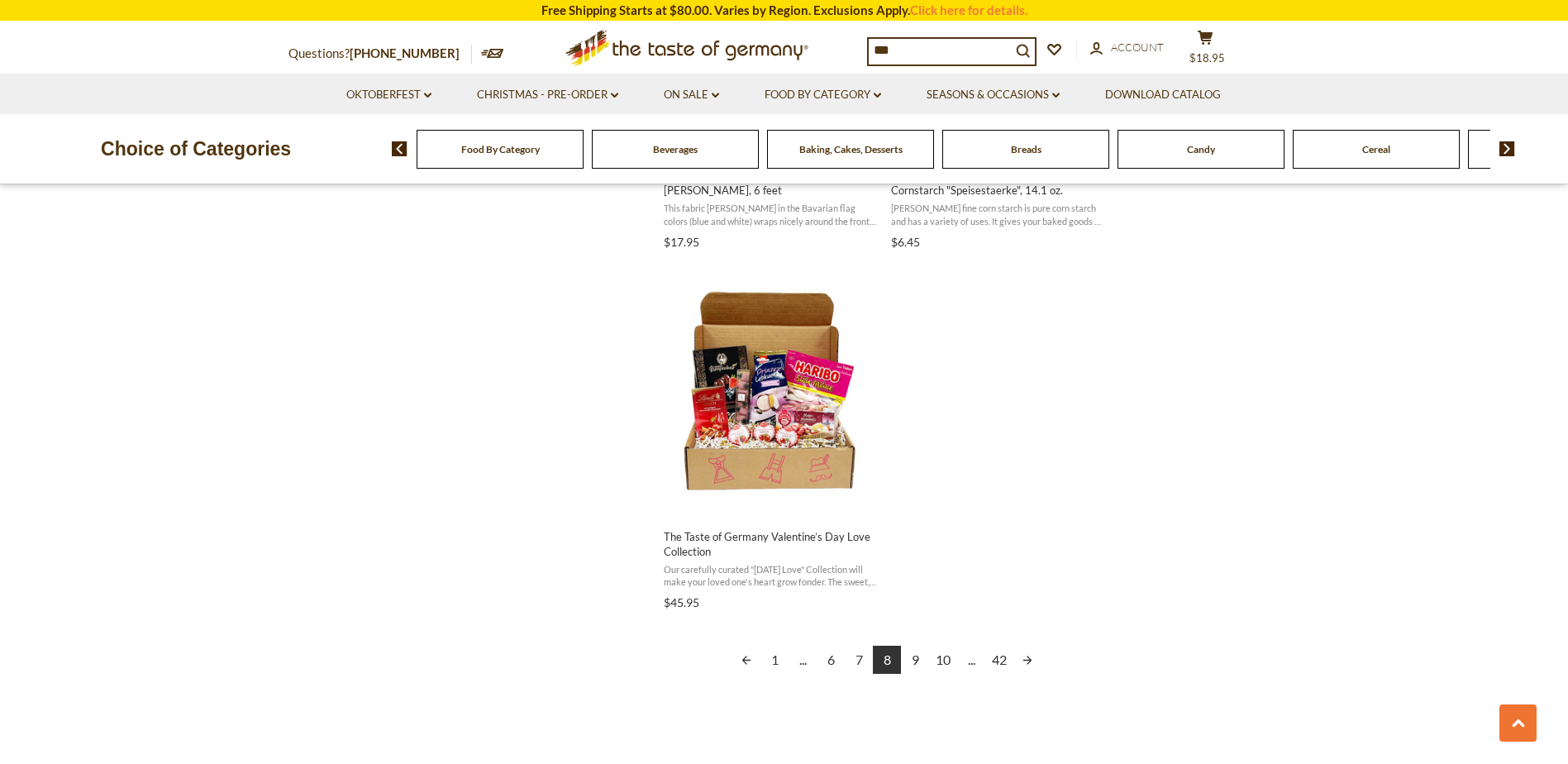
scroll to position [2893, 0]
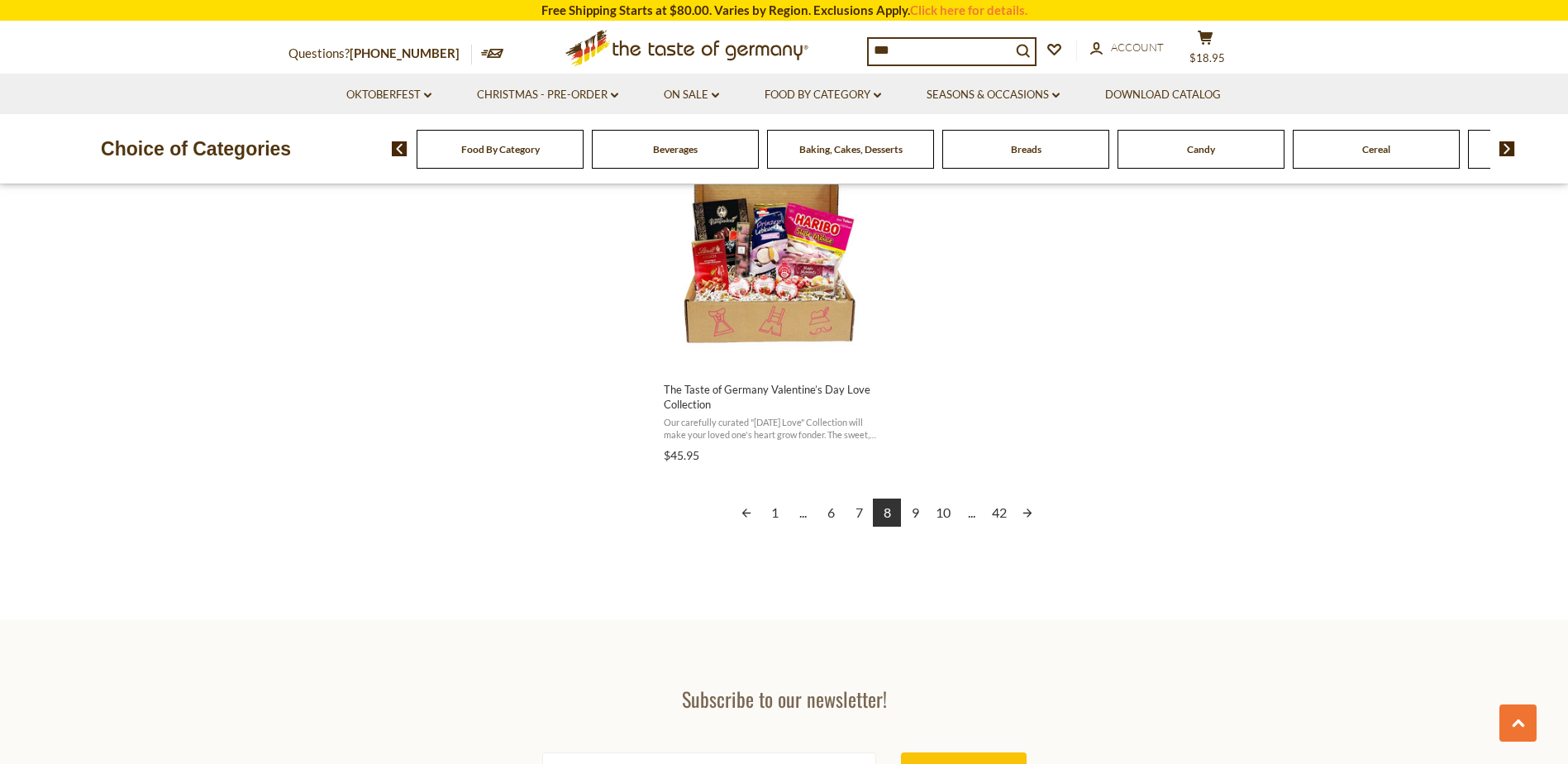
click at [1022, 514] on link "Next page" at bounding box center [1027, 512] width 28 height 28
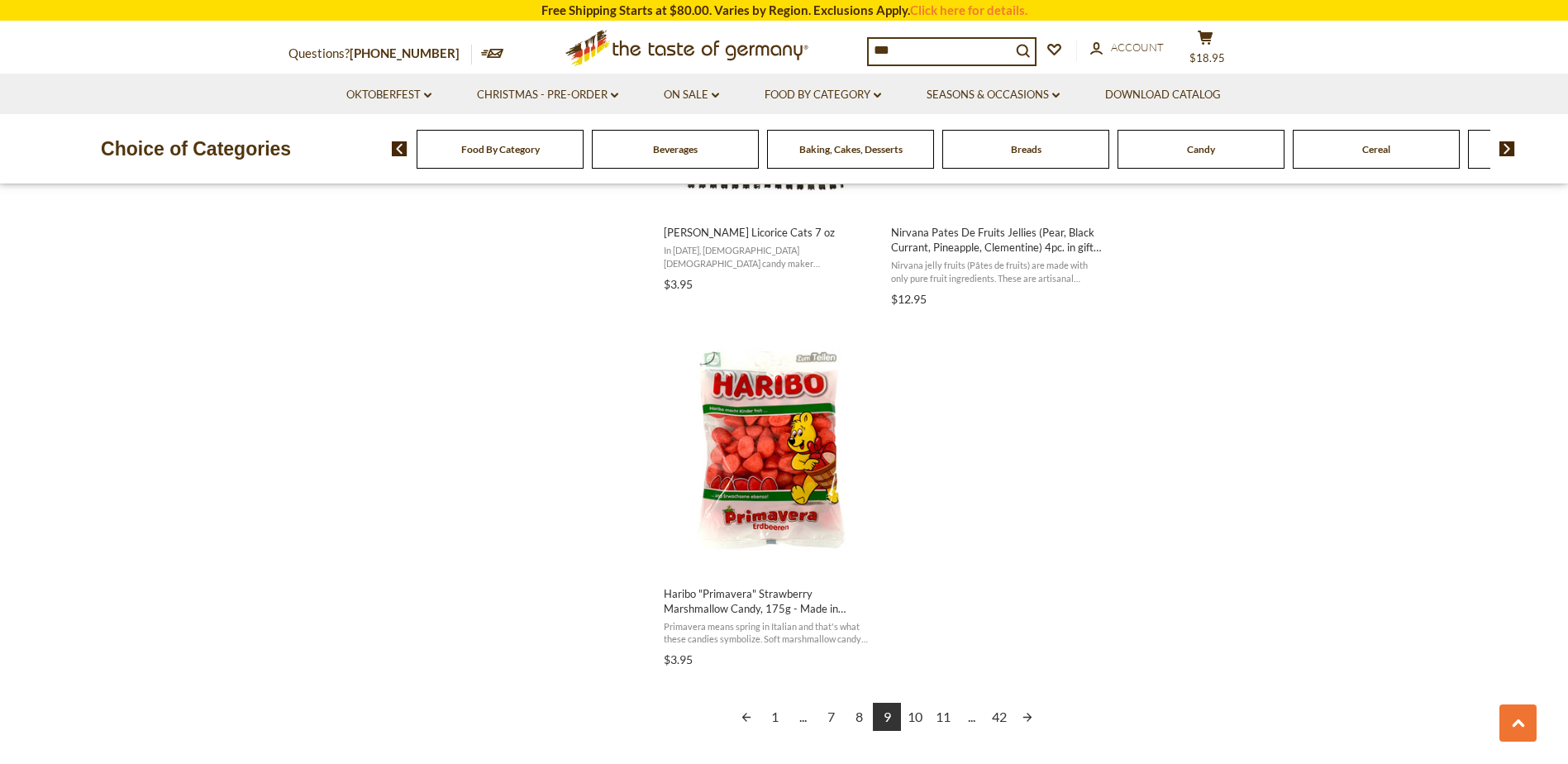
scroll to position [2975, 0]
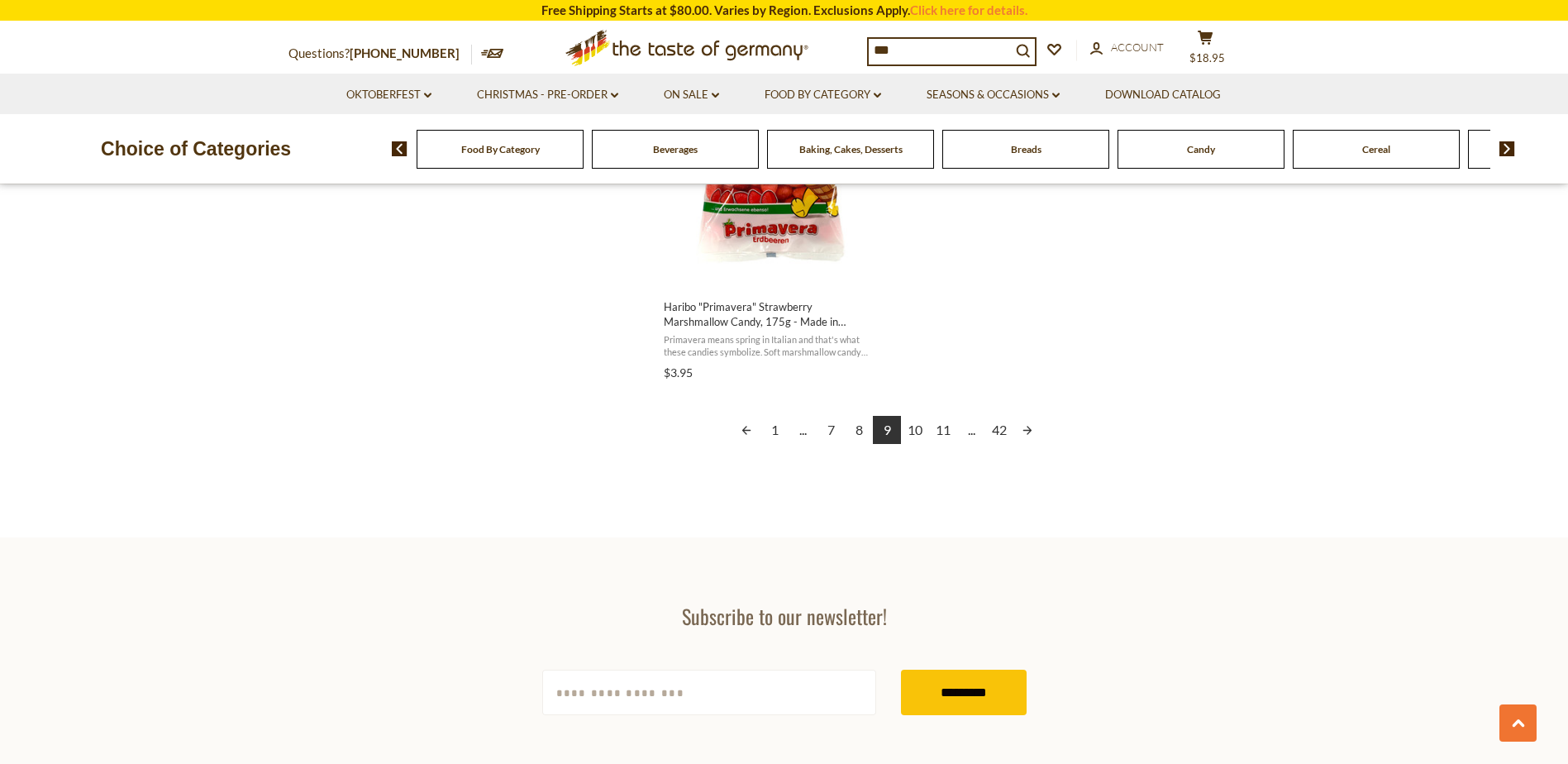
click at [1022, 415] on link "Next page" at bounding box center [1027, 429] width 28 height 28
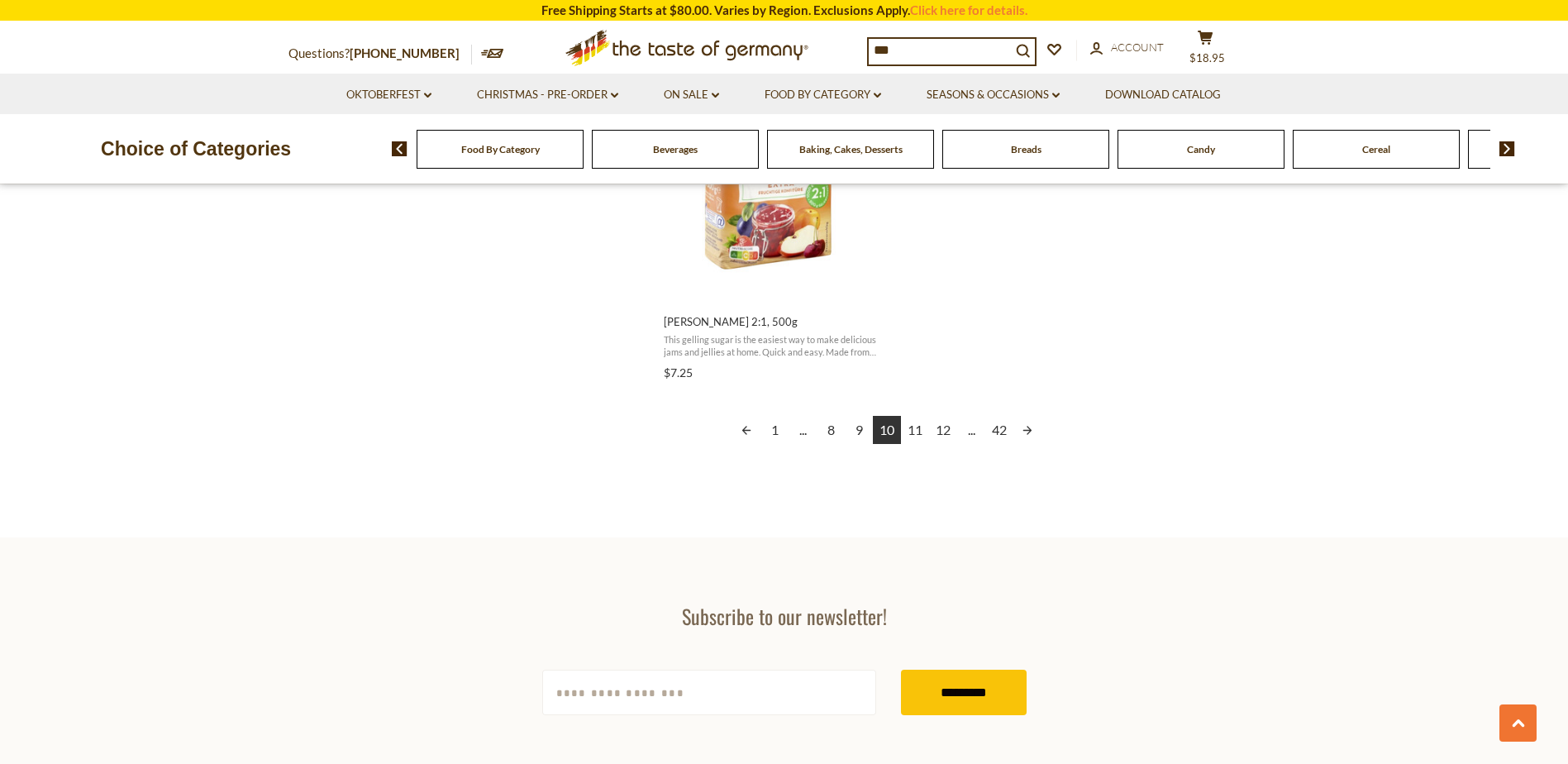
click at [1024, 433] on link "Next page" at bounding box center [1027, 429] width 28 height 28
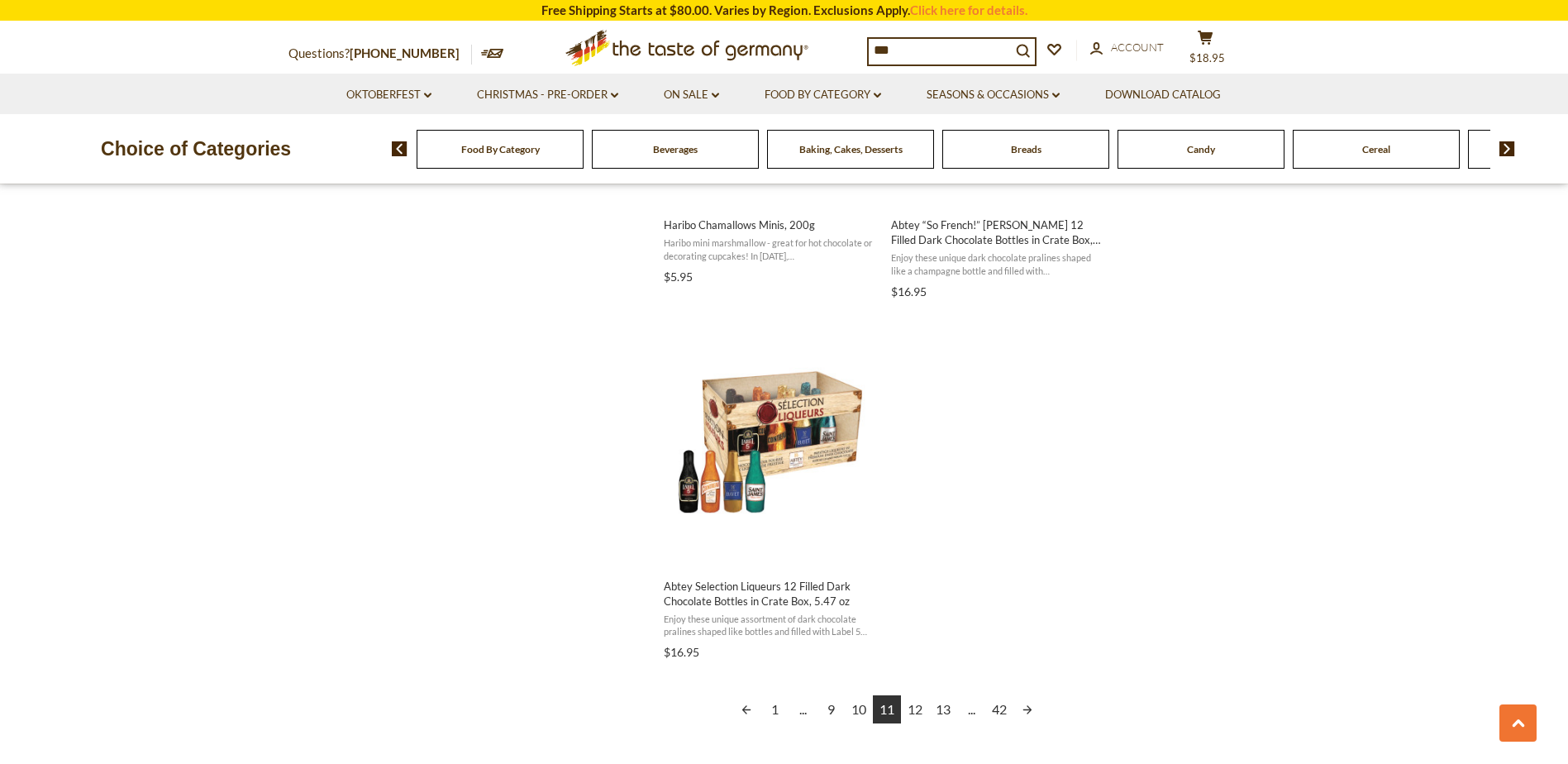
scroll to position [2728, 0]
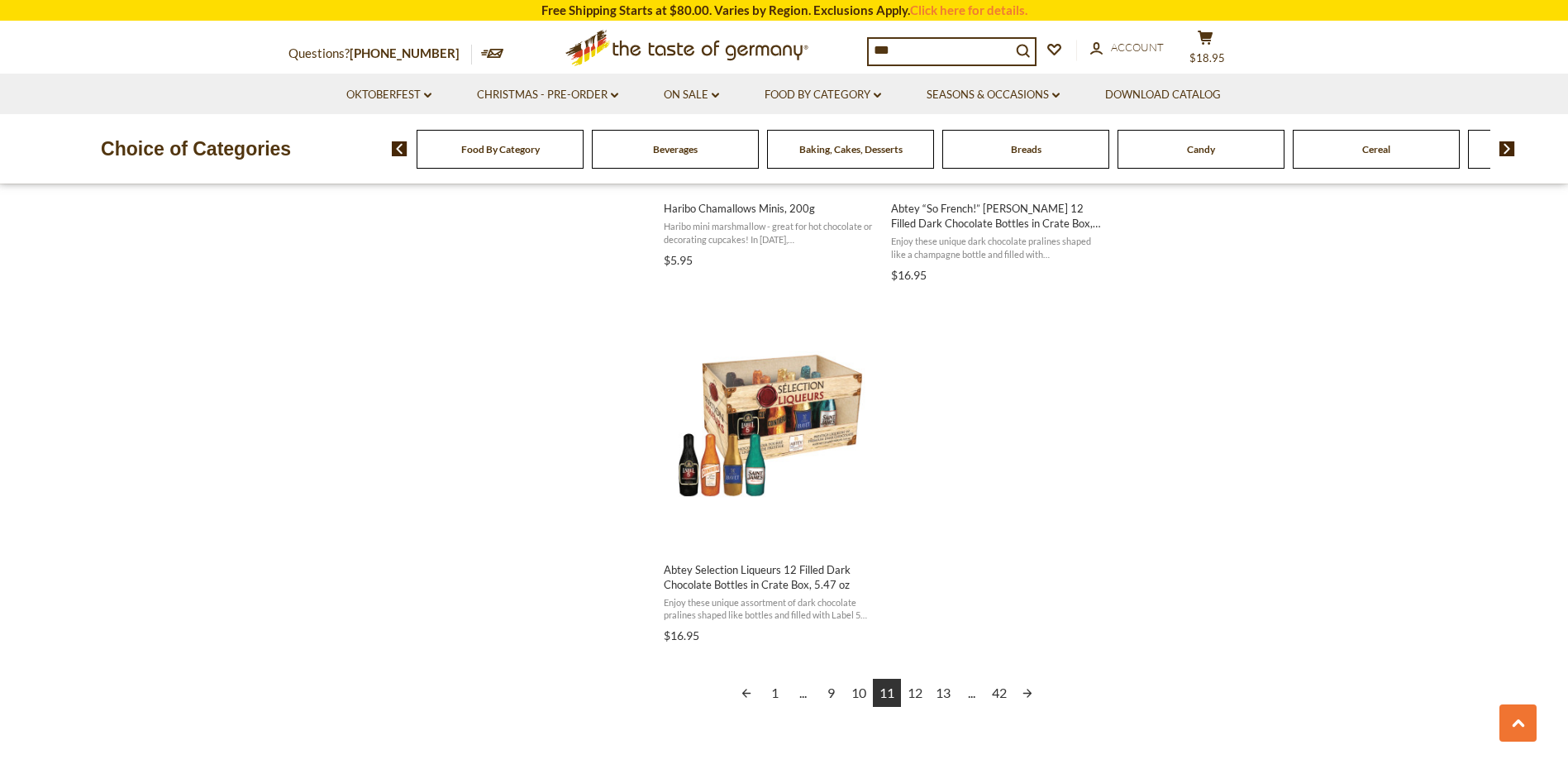
click at [1027, 694] on link "Next page" at bounding box center [1027, 692] width 28 height 28
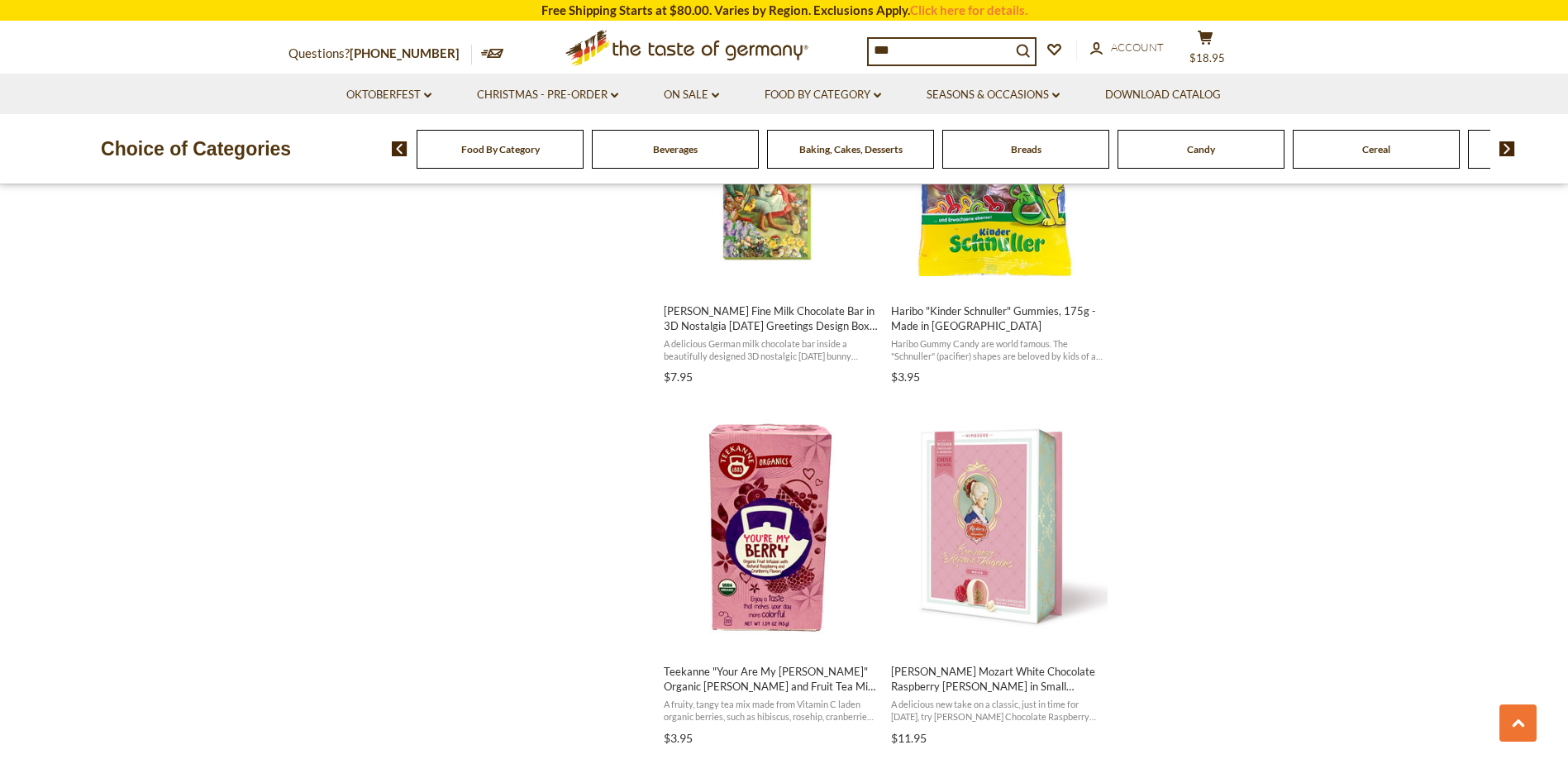
scroll to position [2067, 0]
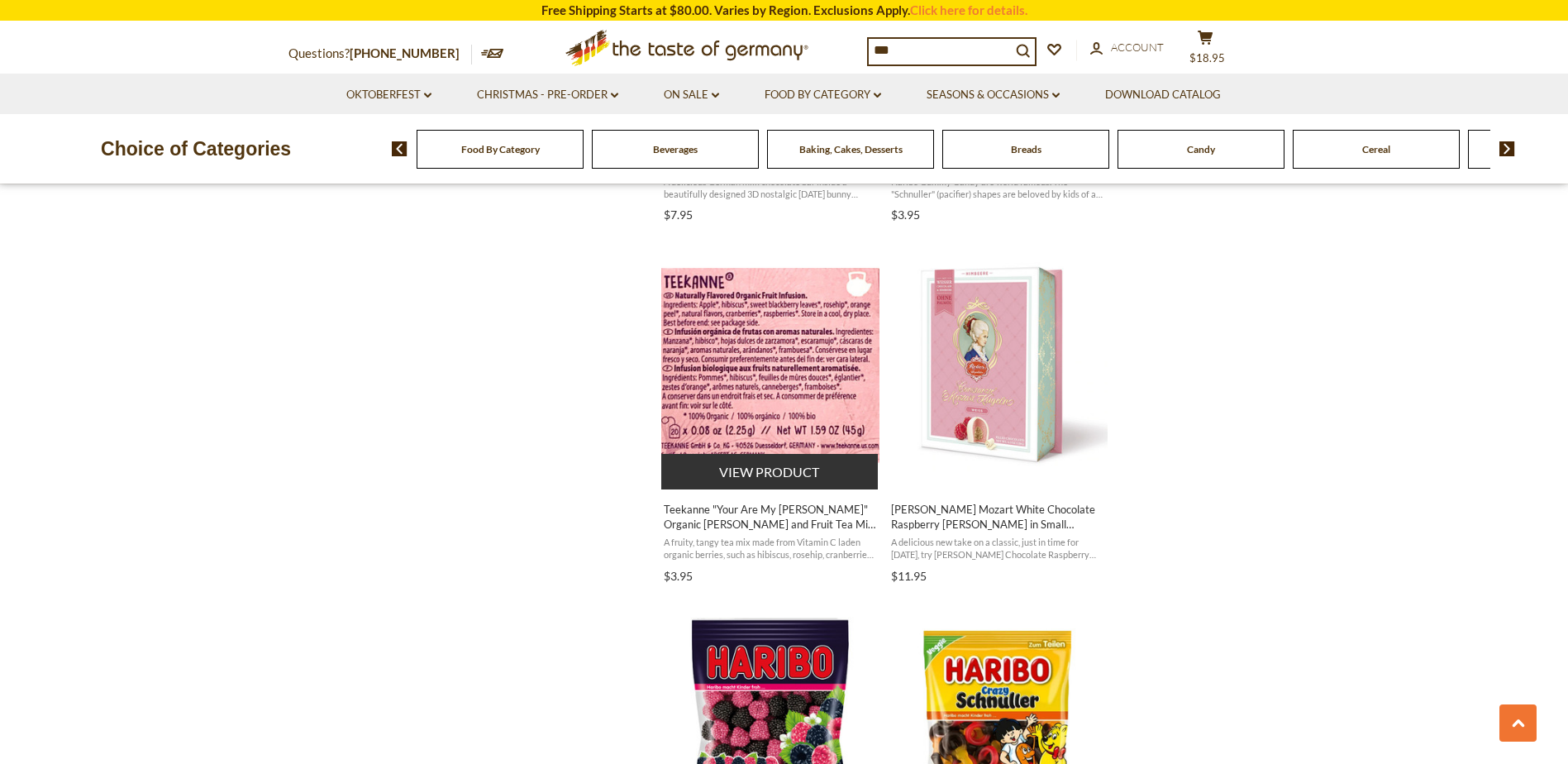
click at [683, 513] on span "Teekanne "Your Are My Berry" Organic Berry and Fruit Tea Mix, 20 bags" at bounding box center [771, 516] width 214 height 30
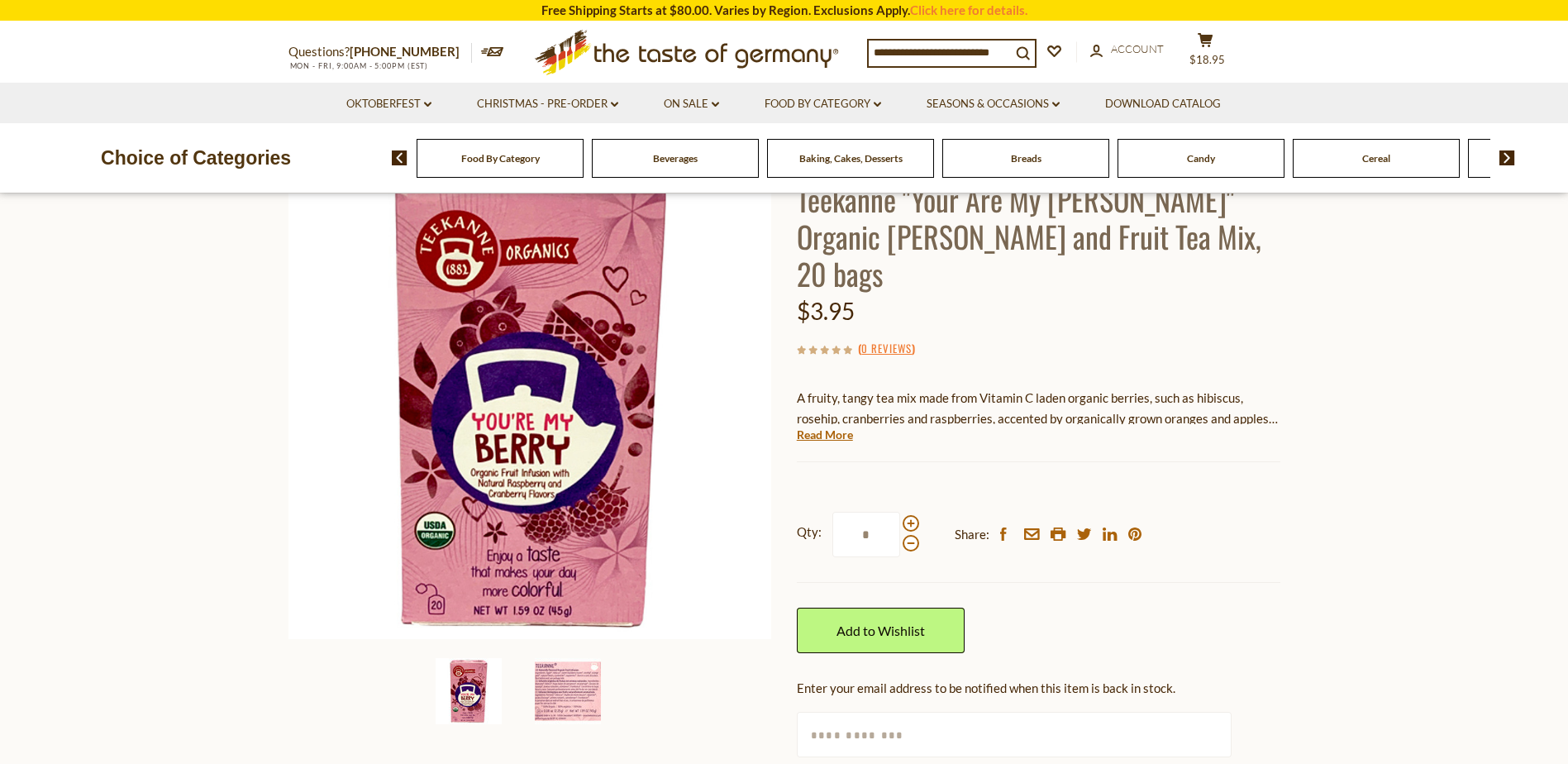
scroll to position [414, 0]
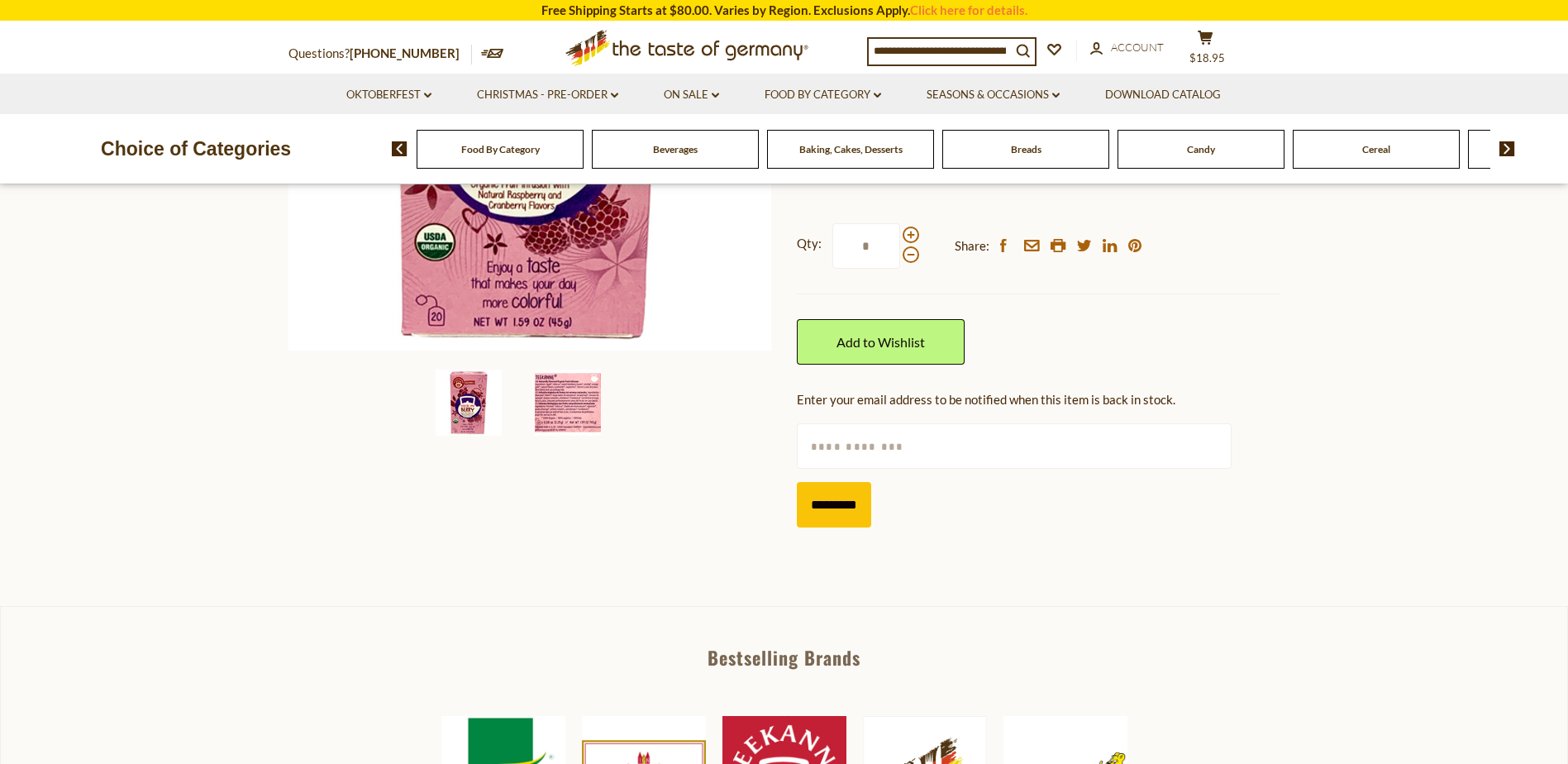
click at [569, 403] on img at bounding box center [567, 402] width 66 height 66
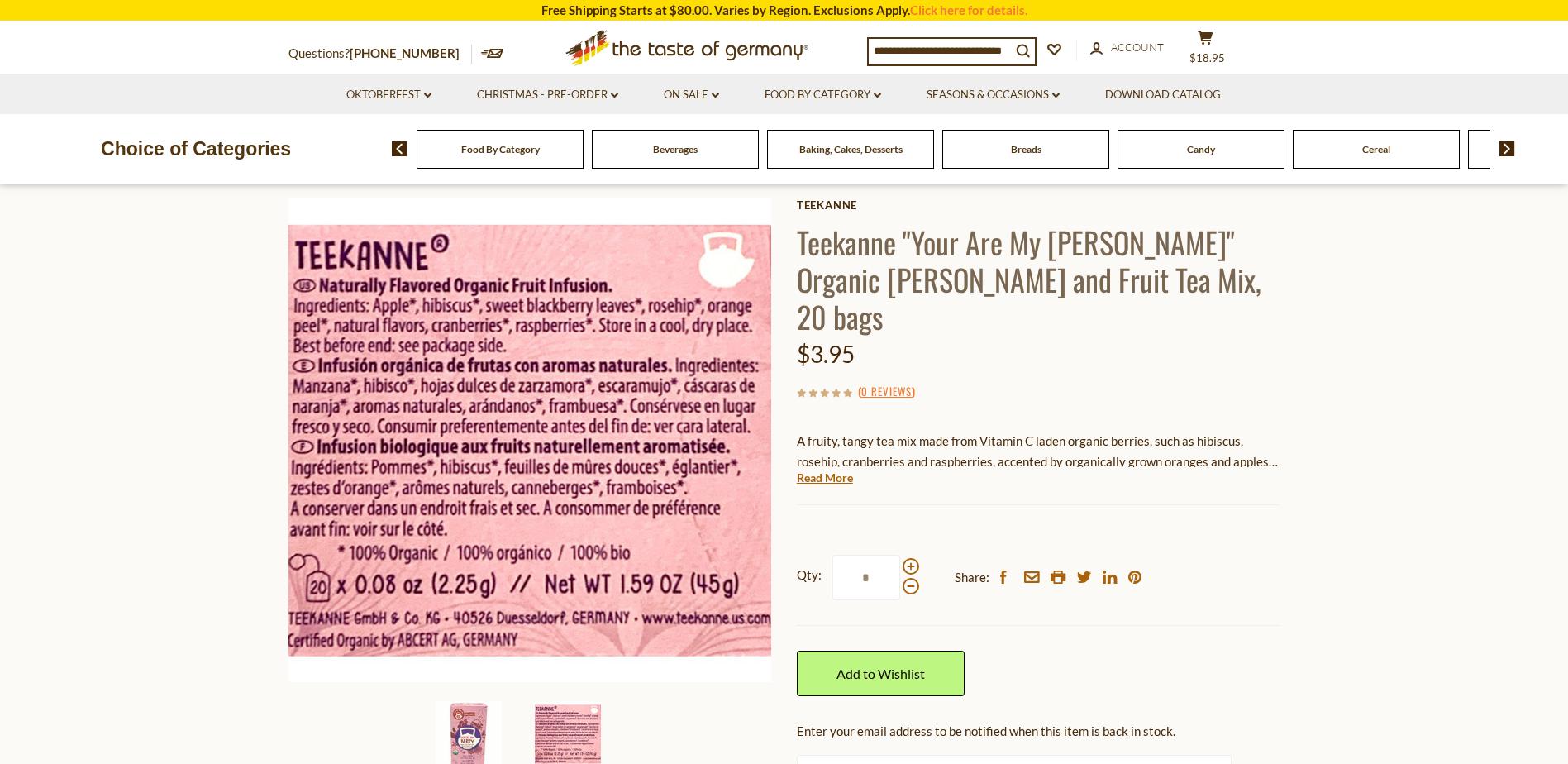
scroll to position [0, 0]
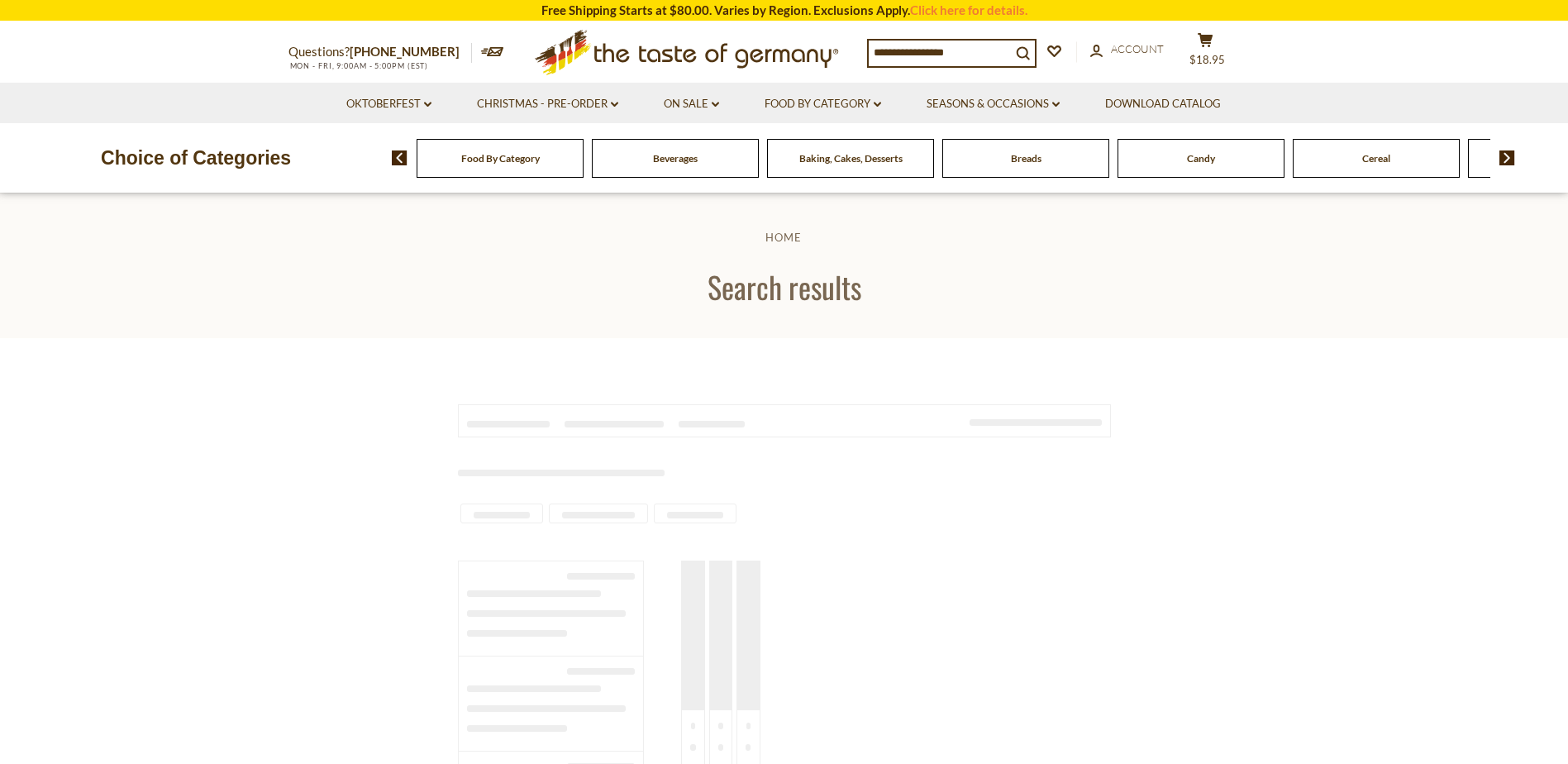
type input "***"
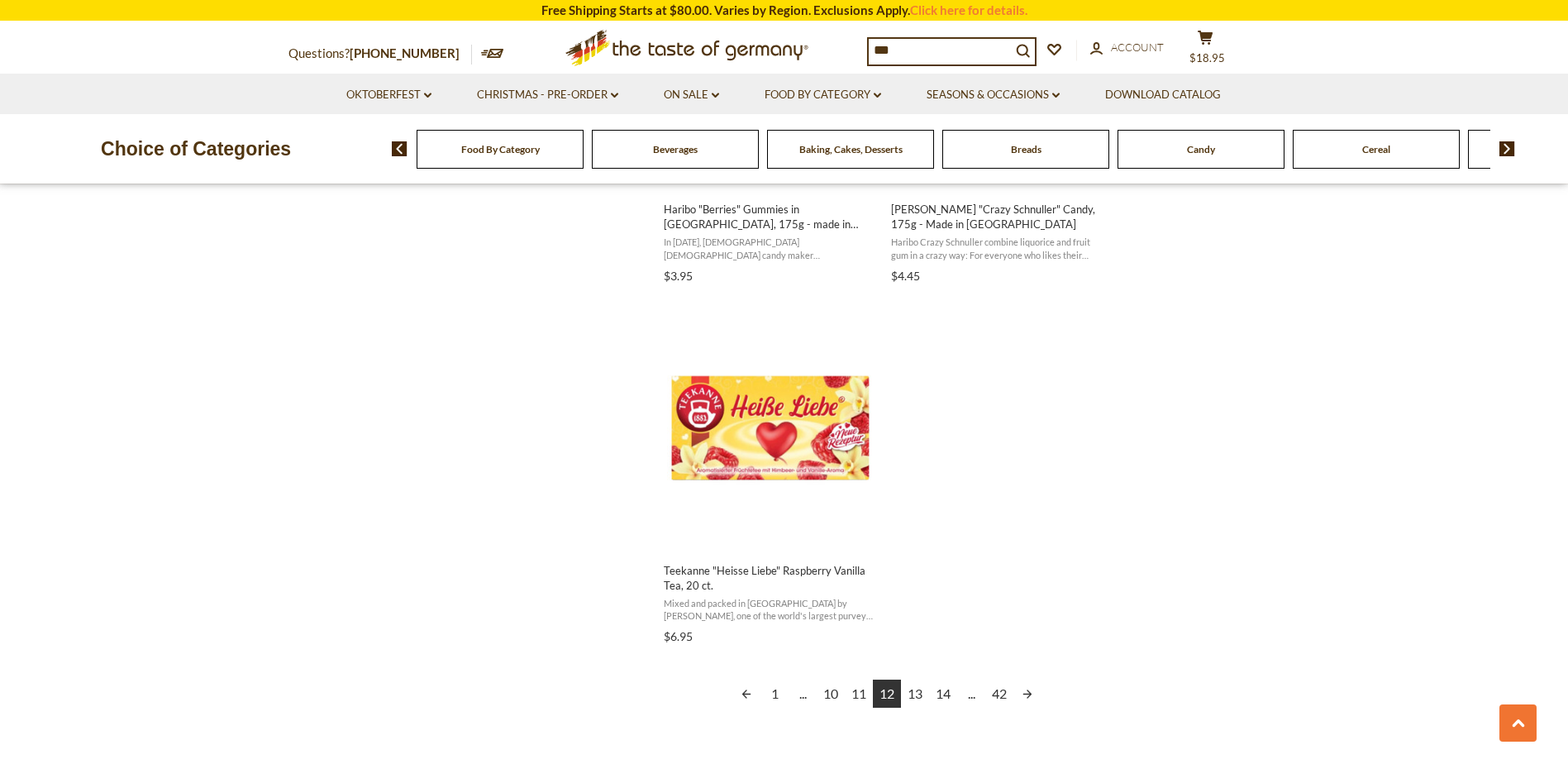
scroll to position [2728, 0]
click at [1018, 693] on link "Next page" at bounding box center [1027, 692] width 28 height 28
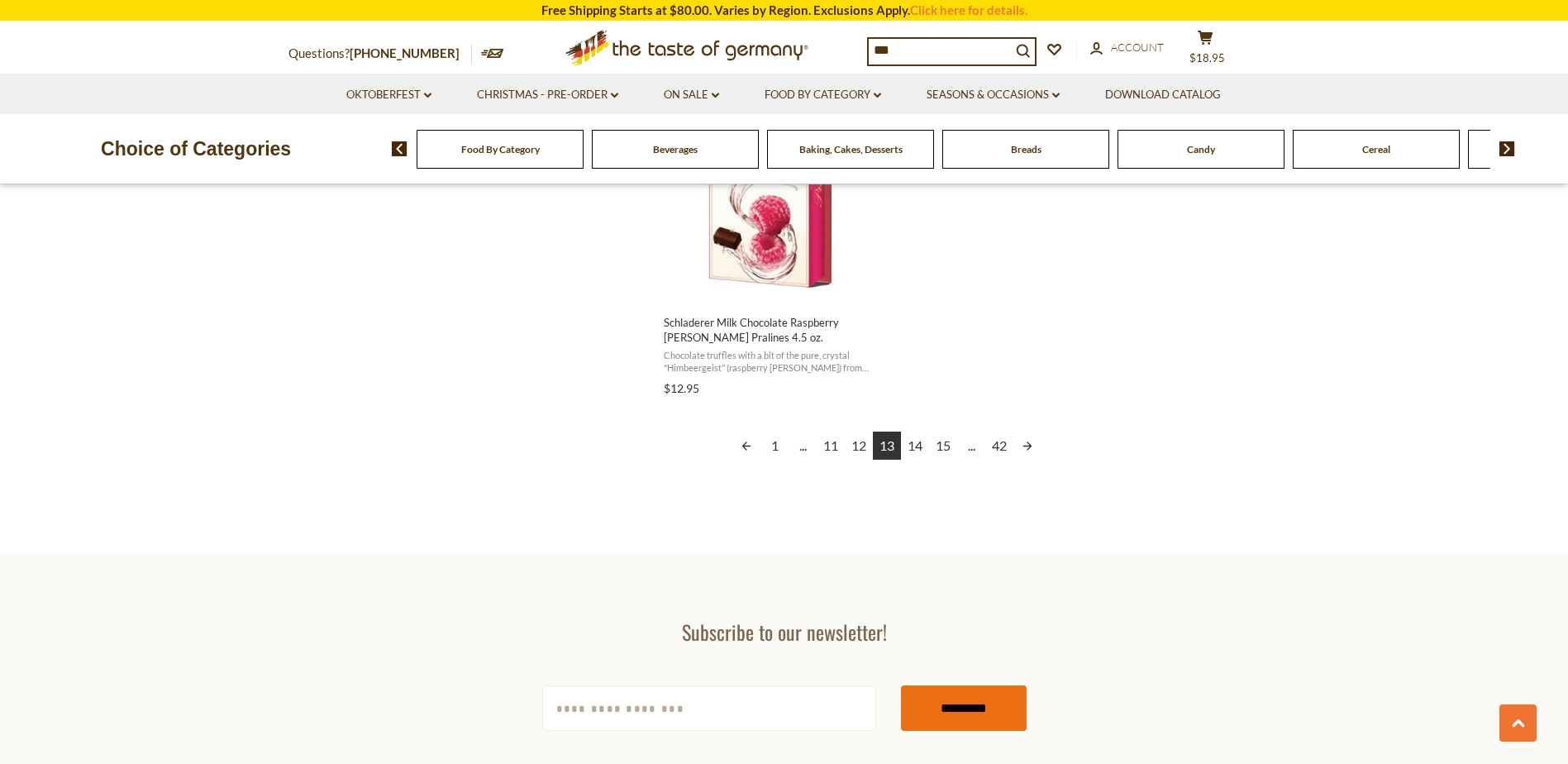
scroll to position [2975, 0]
click at [1026, 448] on link "Next page" at bounding box center [1027, 445] width 28 height 28
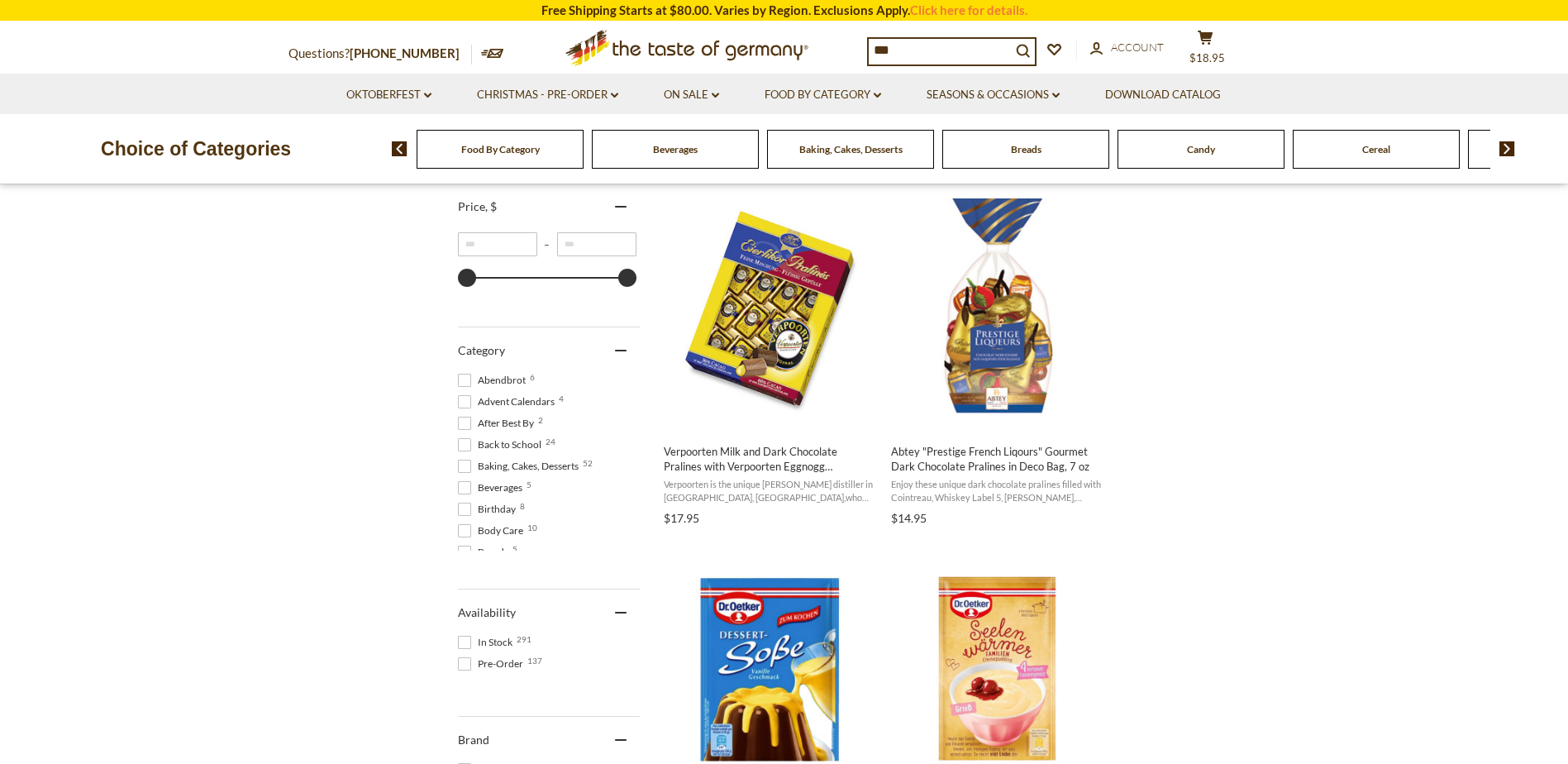
scroll to position [331, 0]
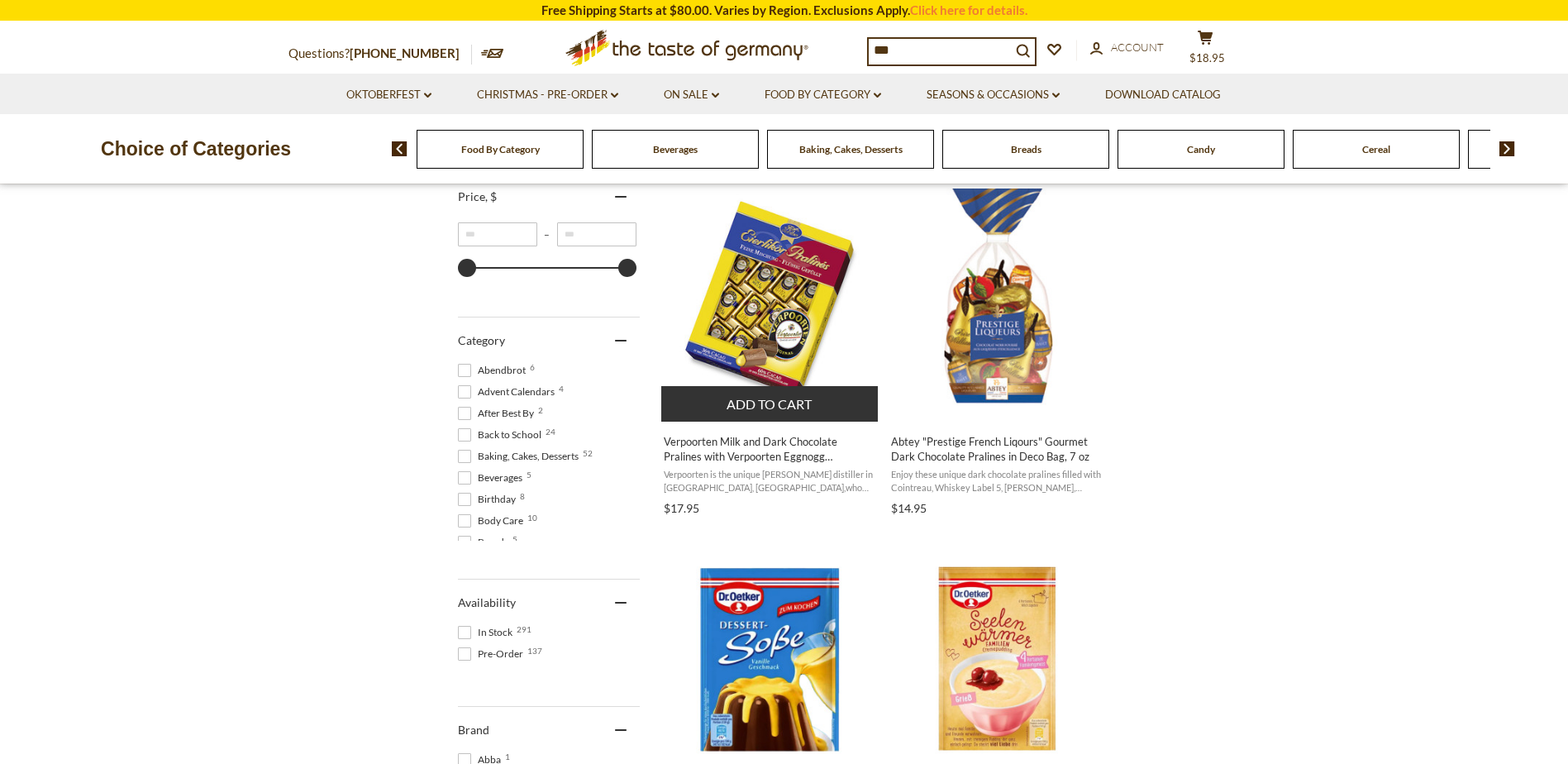
click at [788, 466] on span "Verpoorten Milk and Dark Chocolate Pralines with Verpoorten Eggnogg Brandy 5.6 …" at bounding box center [771, 471] width 219 height 99
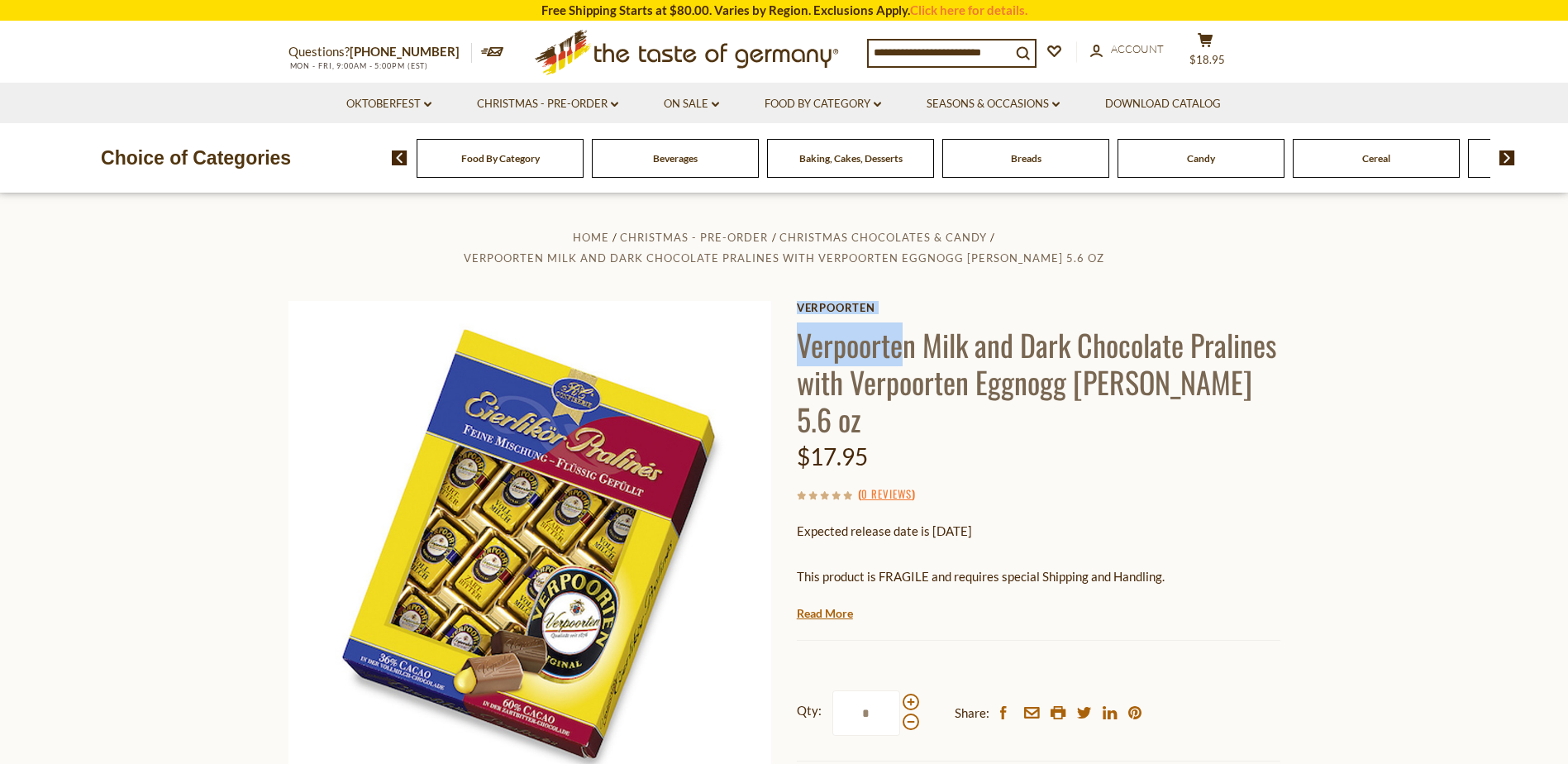
drag, startPoint x: 909, startPoint y: 346, endPoint x: 789, endPoint y: 347, distance: 120.0
click at [789, 347] on div "Home Christmas - PRE-ORDER Christmas Chocolates & Candy Verpoorten Milk and Dar…" at bounding box center [784, 554] width 1017 height 656
drag, startPoint x: 789, startPoint y: 347, endPoint x: 798, endPoint y: 349, distance: 9.2
click at [798, 349] on h1 "Verpoorten Milk and Dark Chocolate Pralines with Verpoorten Eggnogg [PERSON_NAM…" at bounding box center [1038, 381] width 484 height 111
drag, startPoint x: 798, startPoint y: 349, endPoint x: 807, endPoint y: 347, distance: 9.2
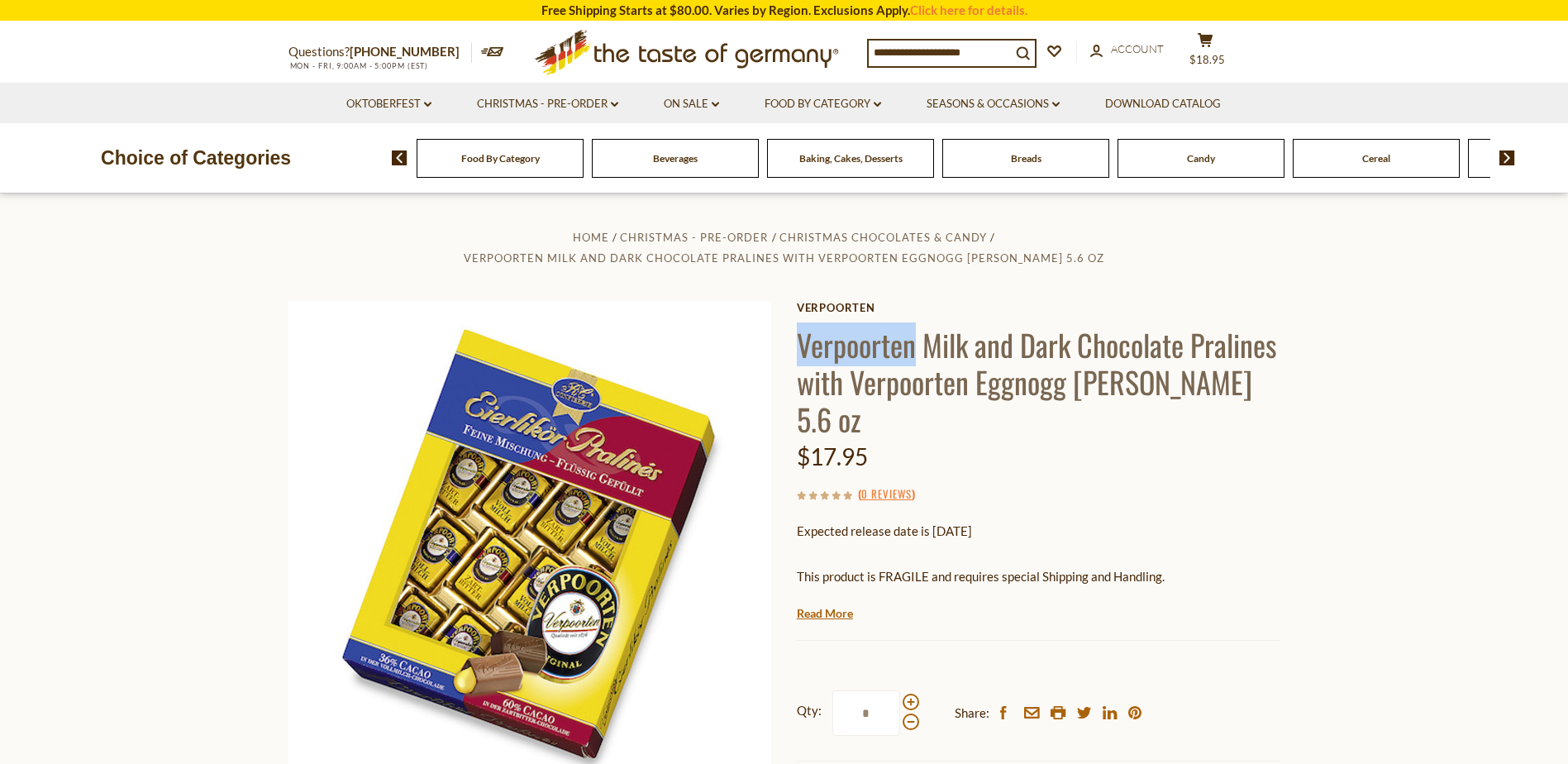
copy h1 "Verpoorten"
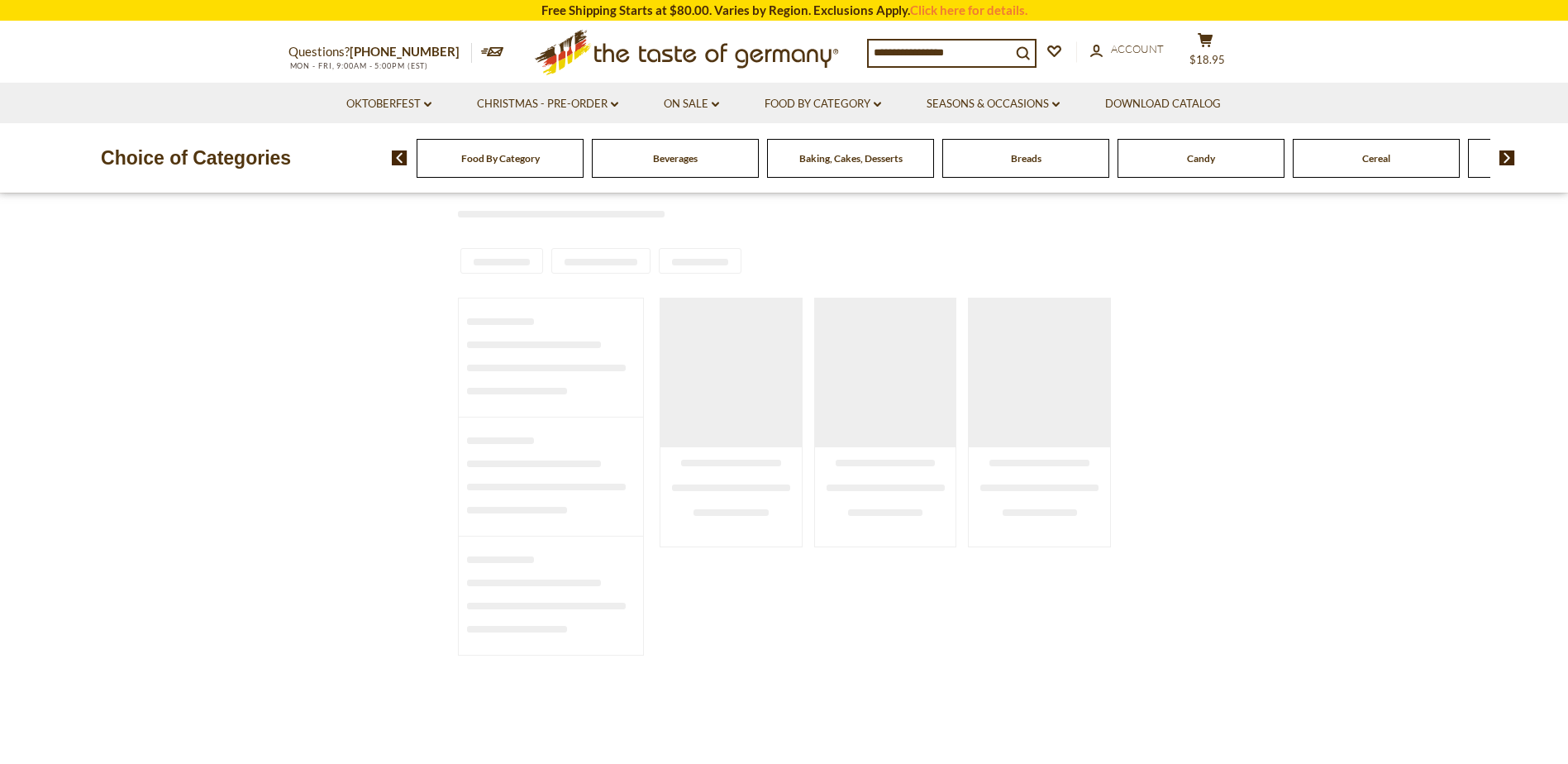
type input "***"
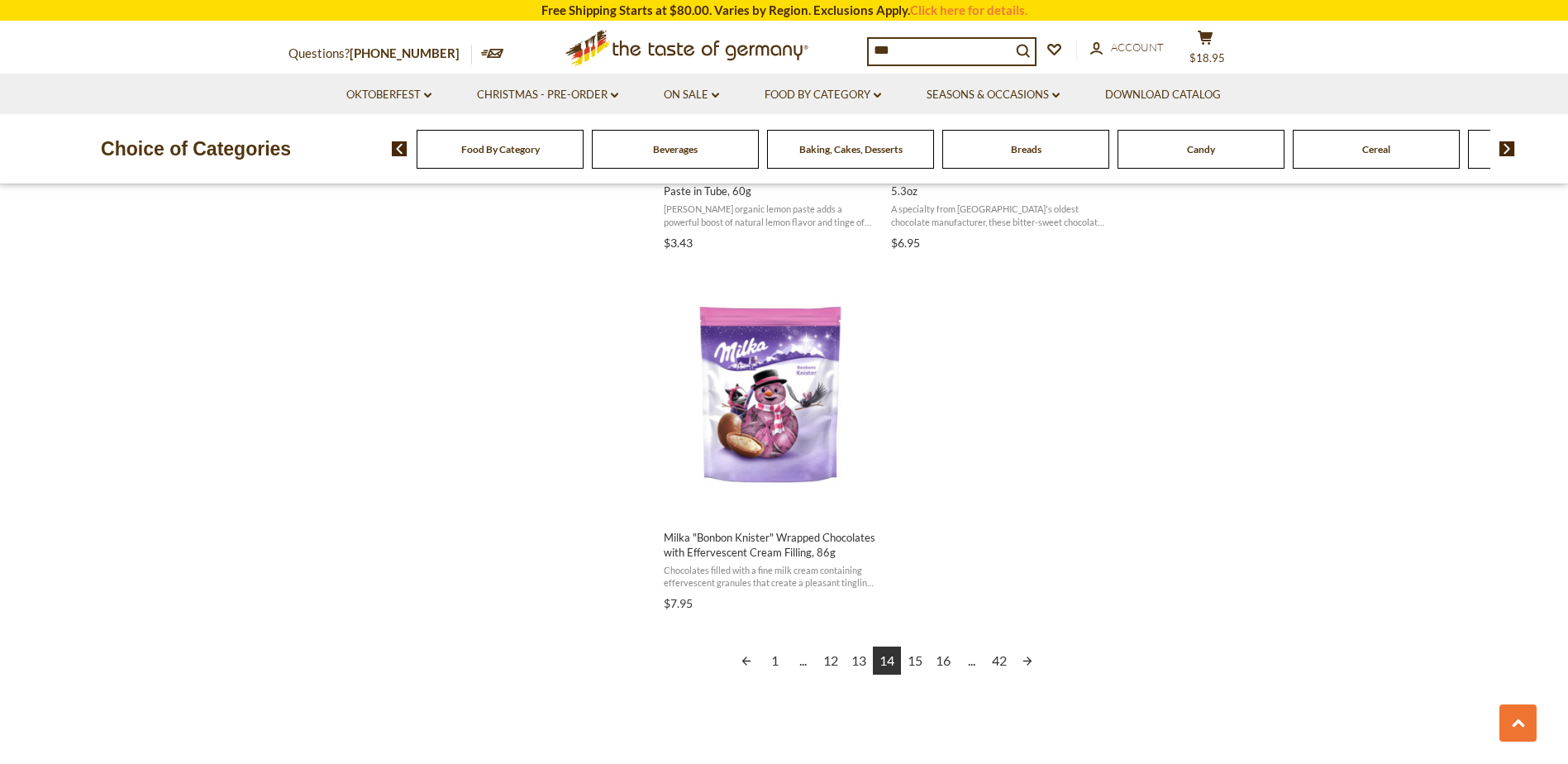
scroll to position [2810, 0]
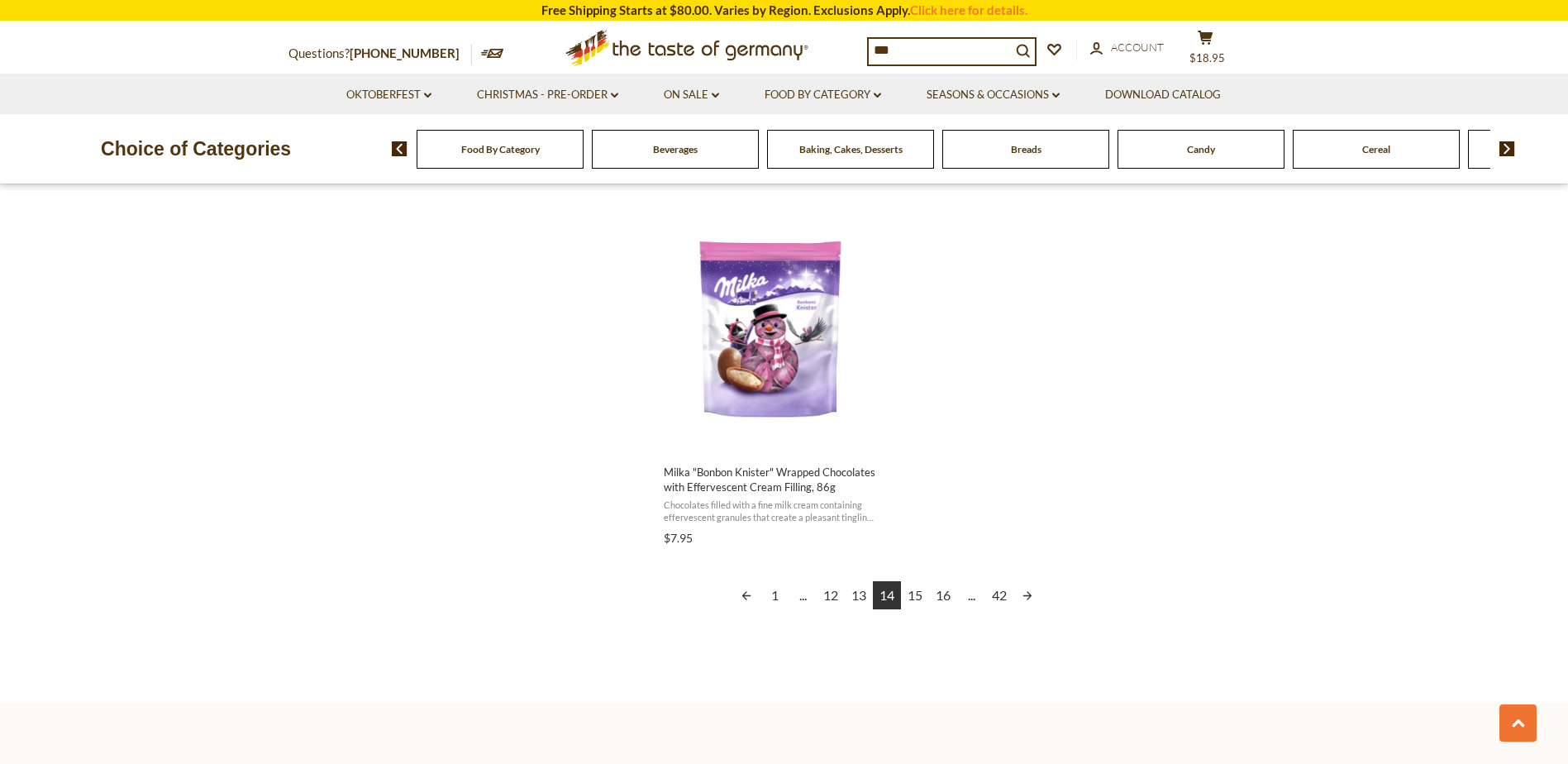
click at [1022, 601] on link "Next page" at bounding box center [1027, 594] width 28 height 28
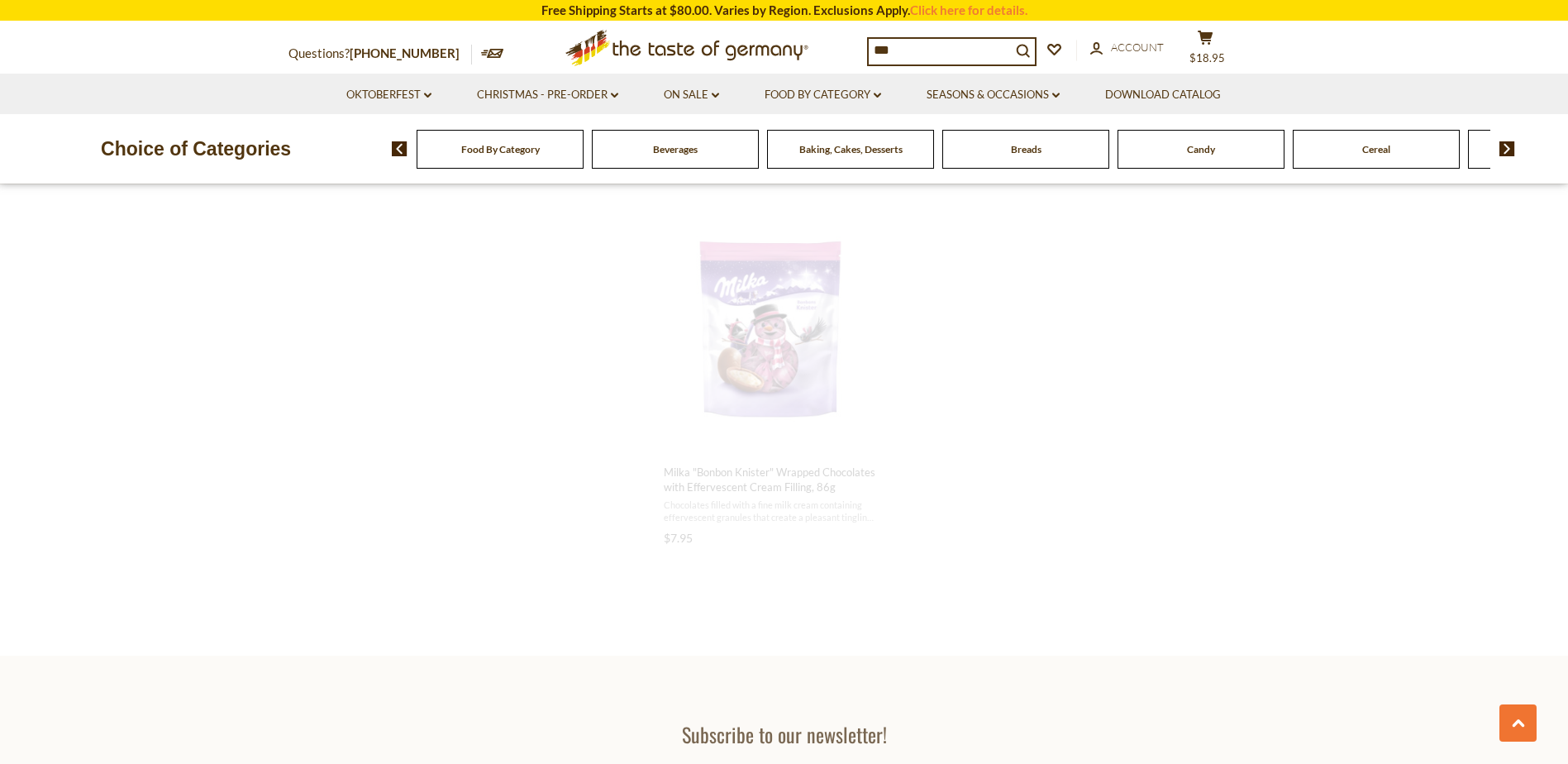
scroll to position [816, 0]
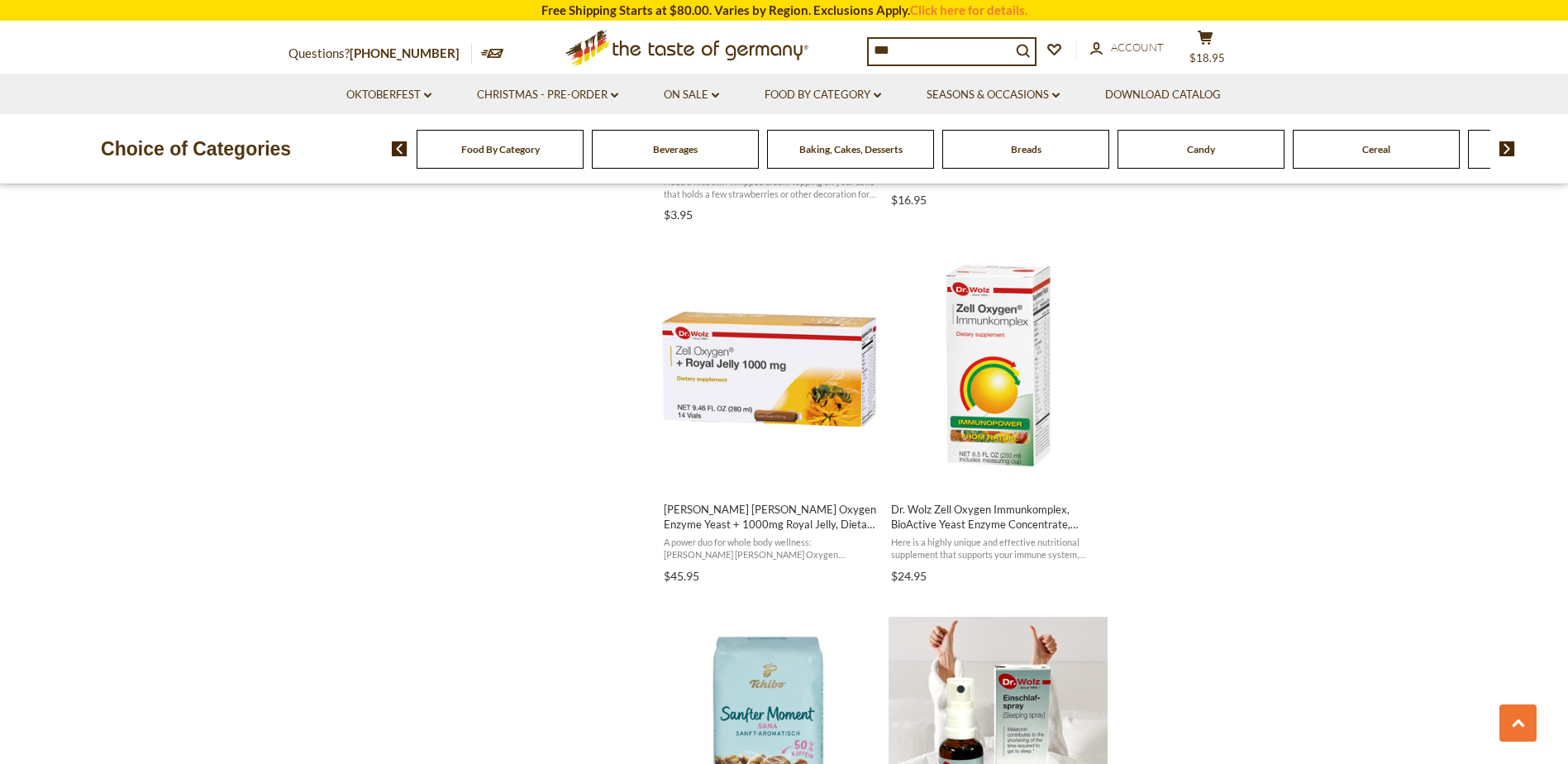
scroll to position [2314, 0]
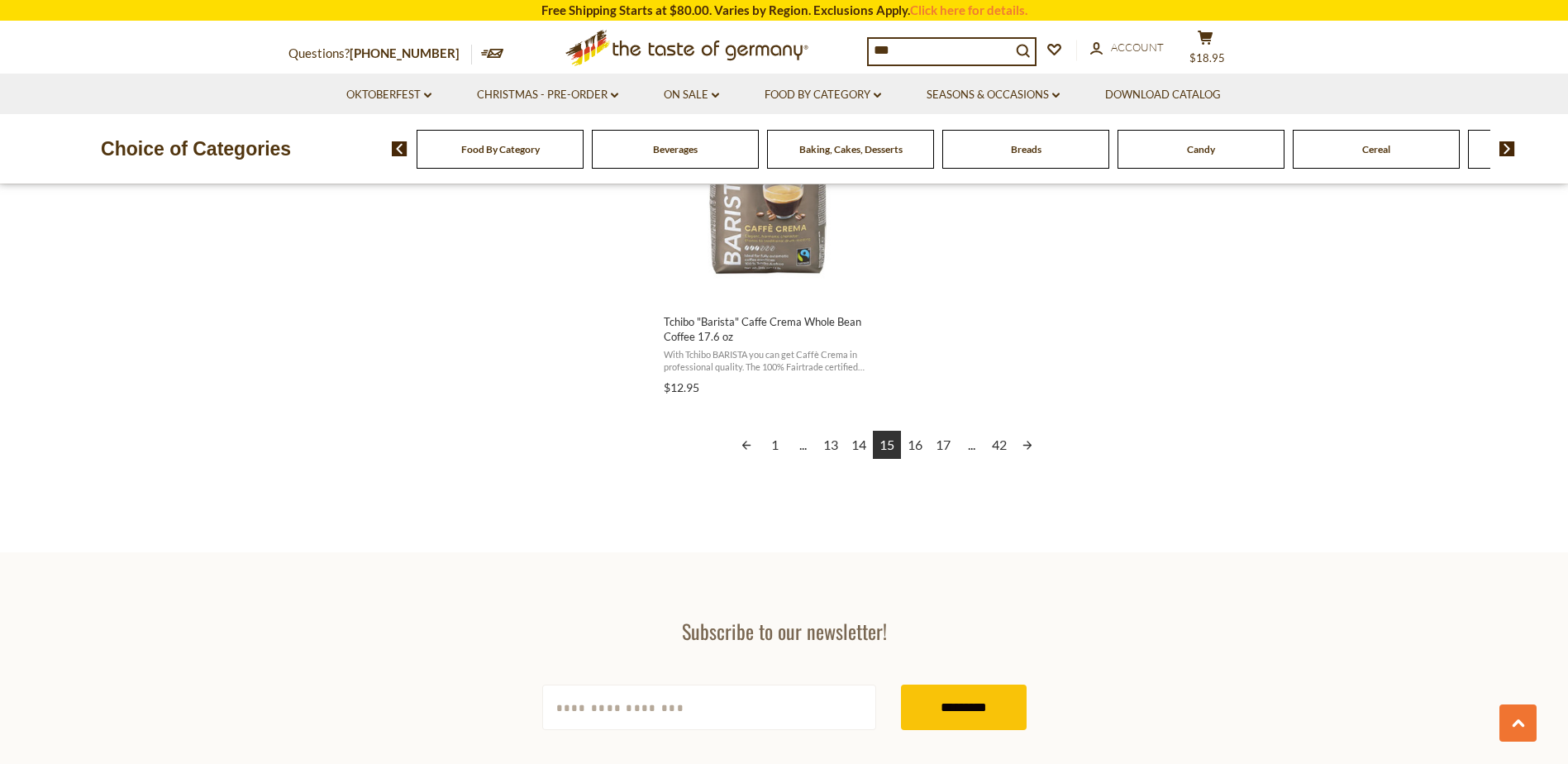
click at [1031, 440] on link "Next page" at bounding box center [1027, 445] width 28 height 28
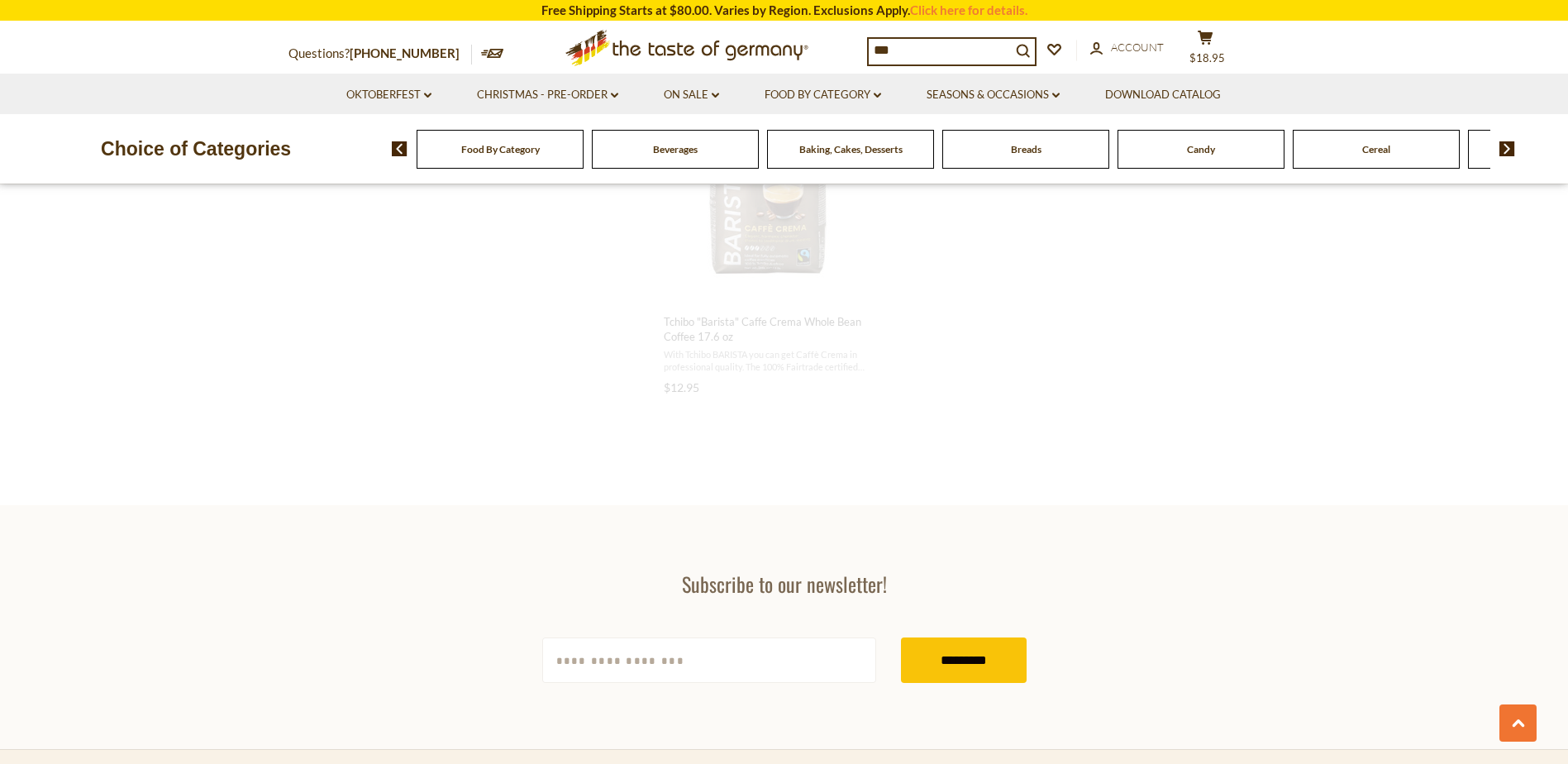
scroll to position [1255, 0]
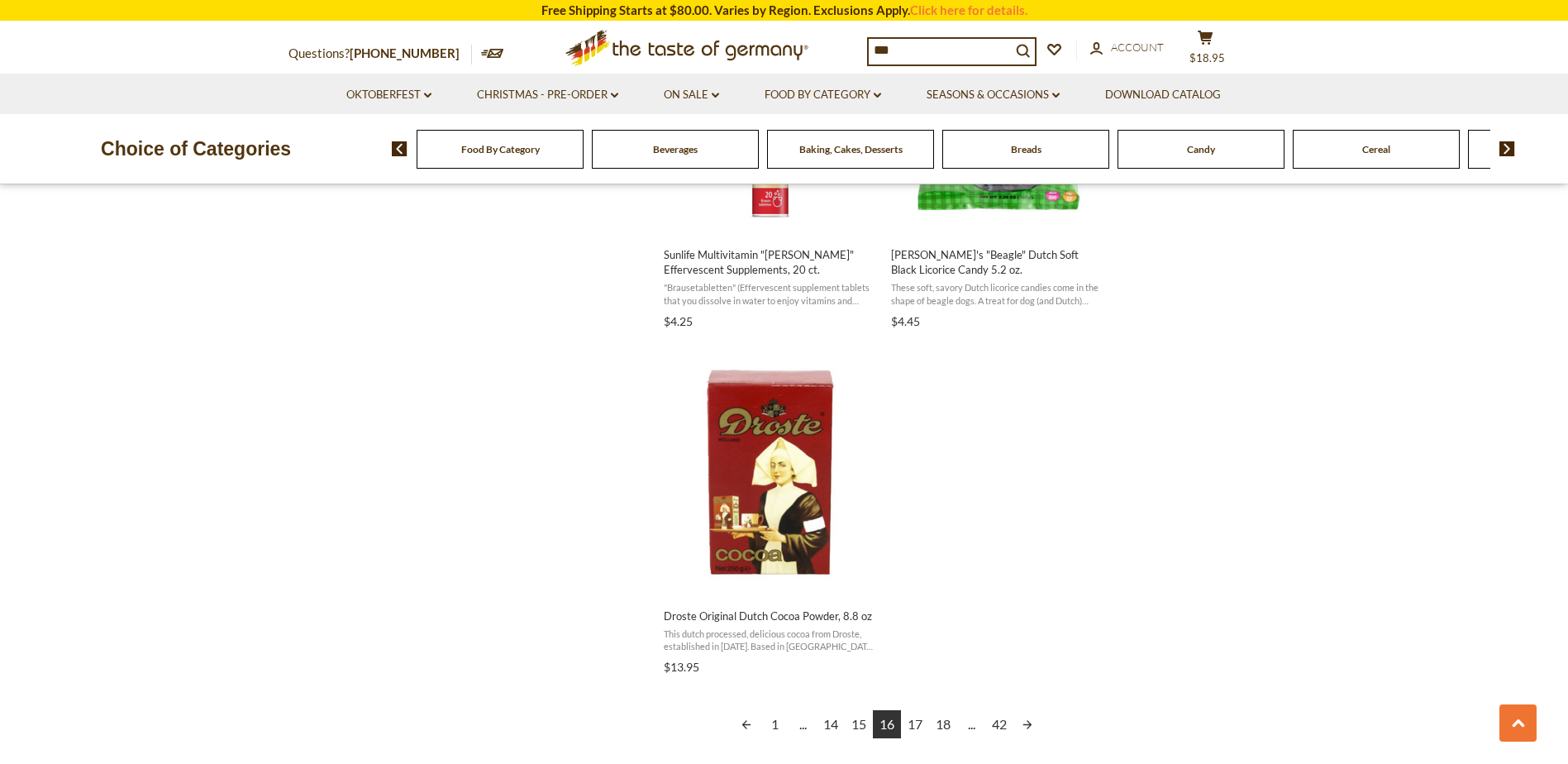
scroll to position [2728, 0]
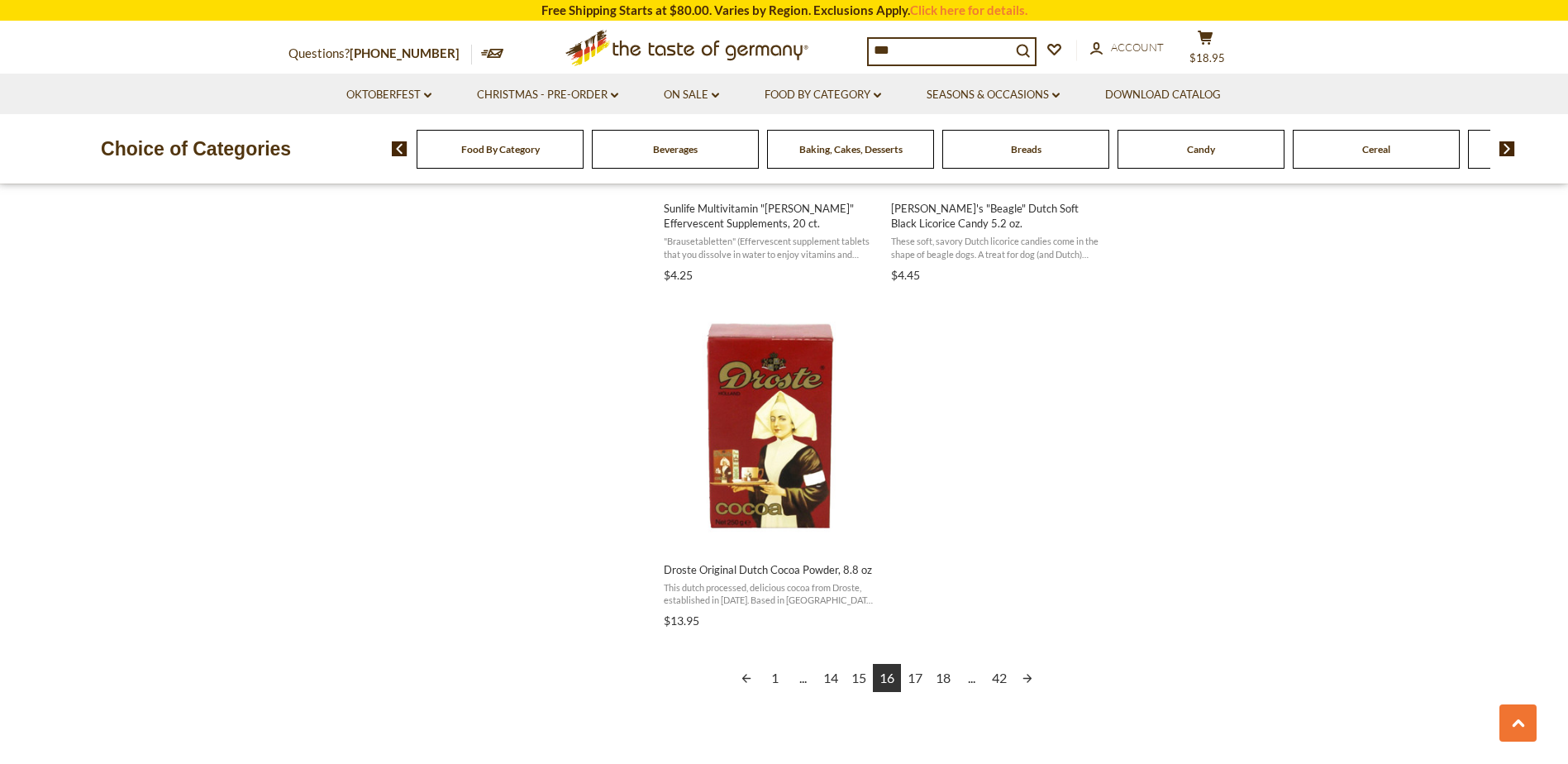
click at [1028, 678] on link "Next page" at bounding box center [1027, 677] width 28 height 28
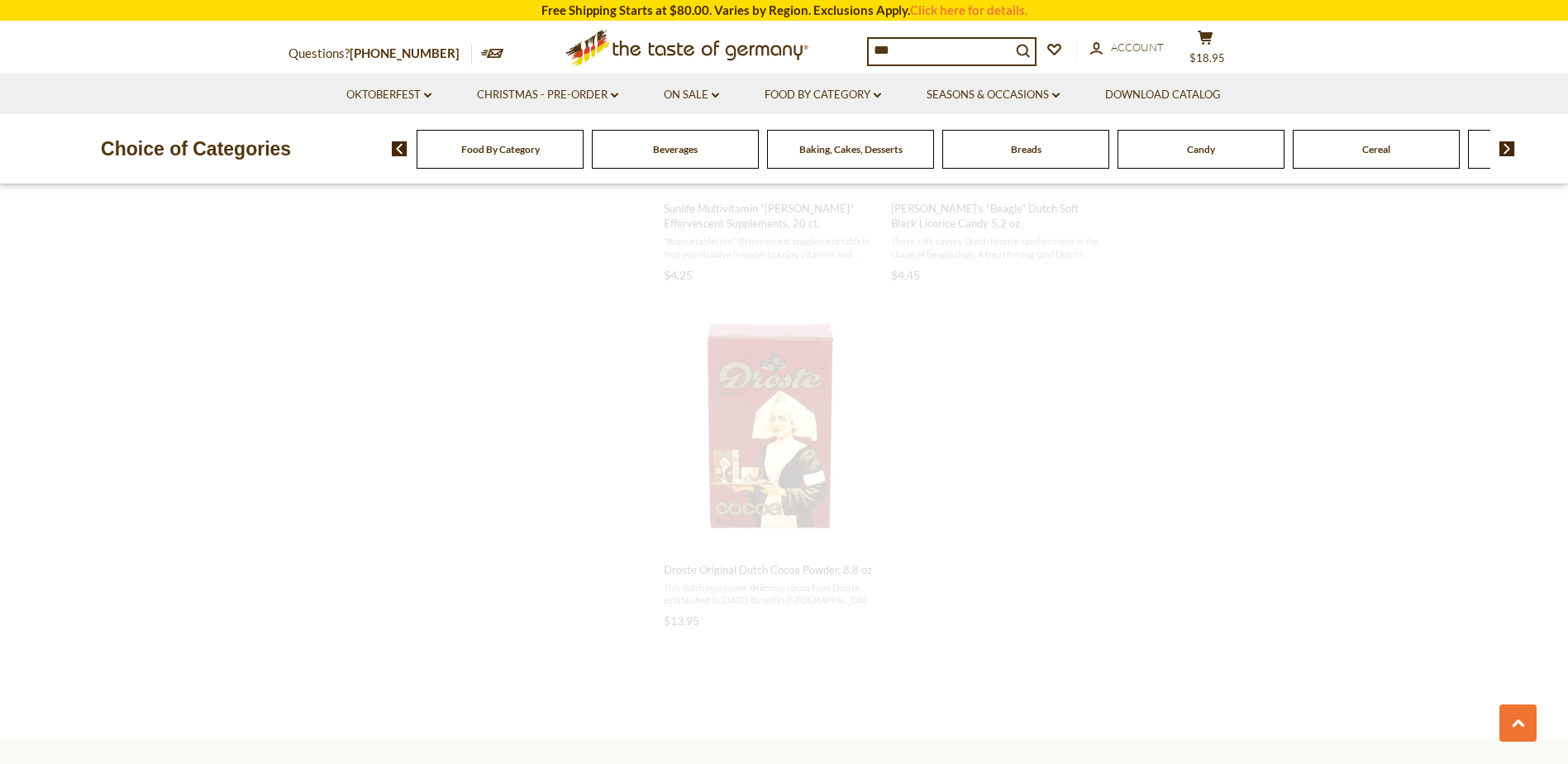
scroll to position [707, 0]
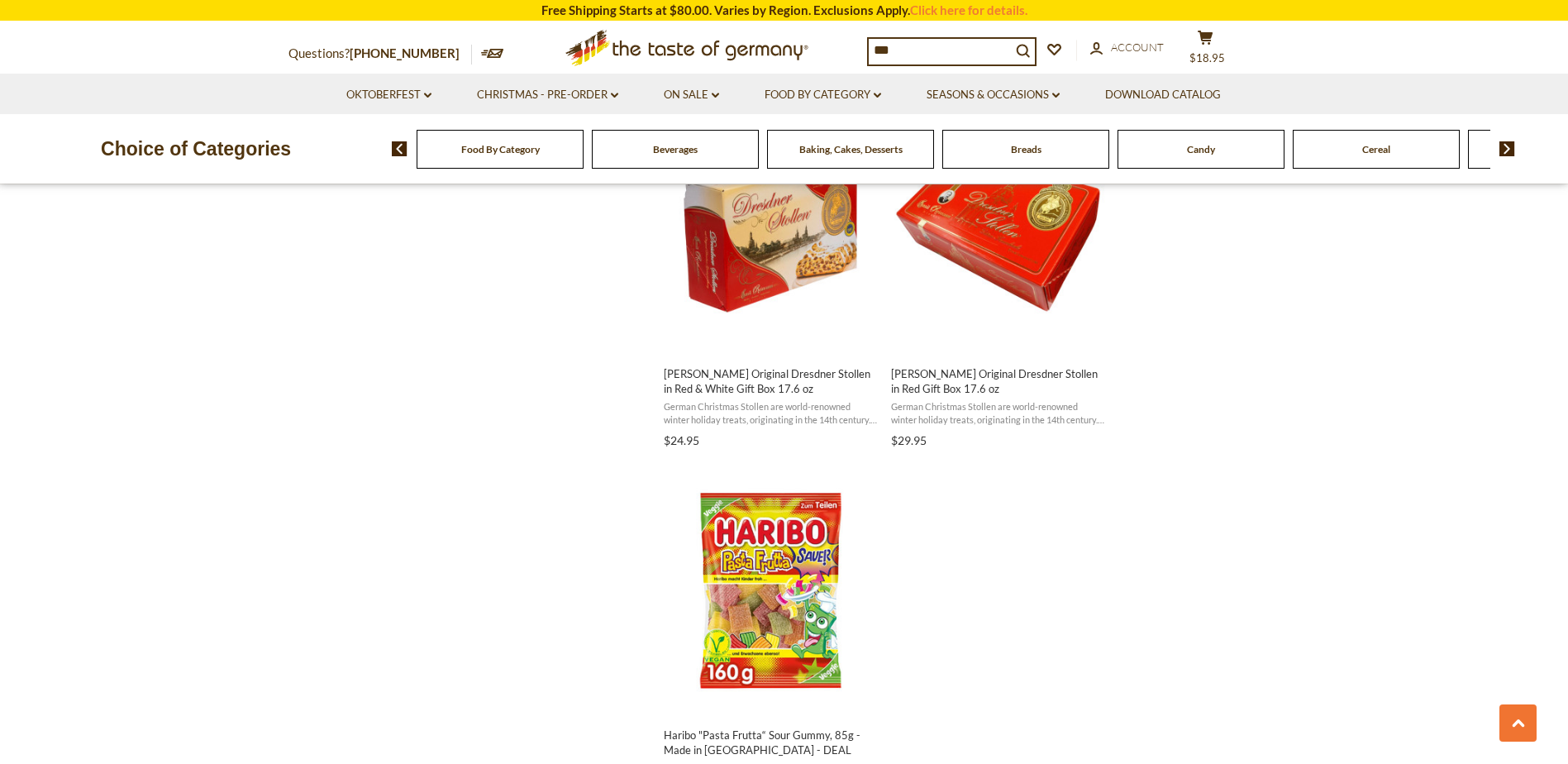
scroll to position [2893, 0]
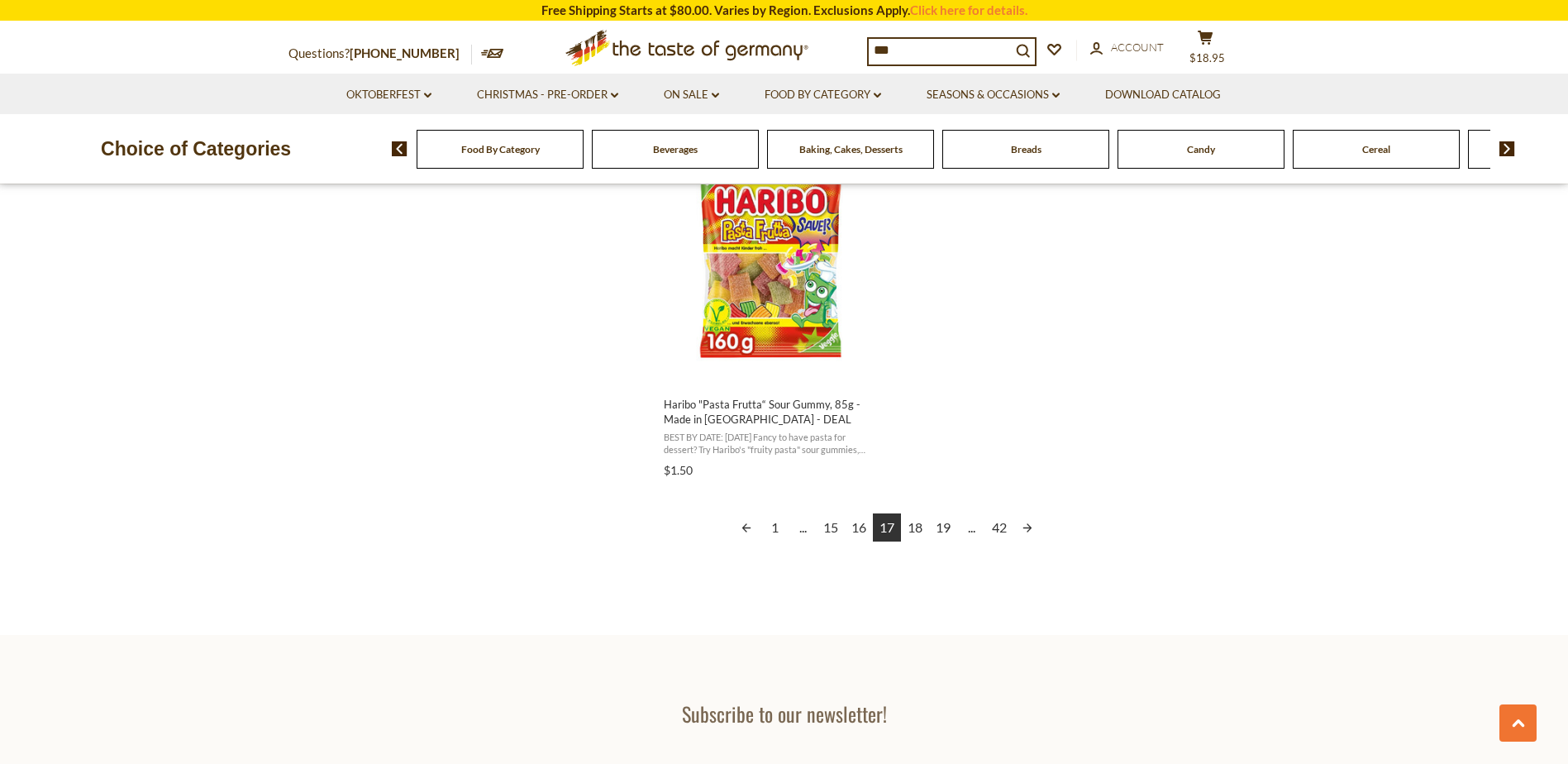
click at [1026, 530] on link "Next page" at bounding box center [1027, 527] width 28 height 28
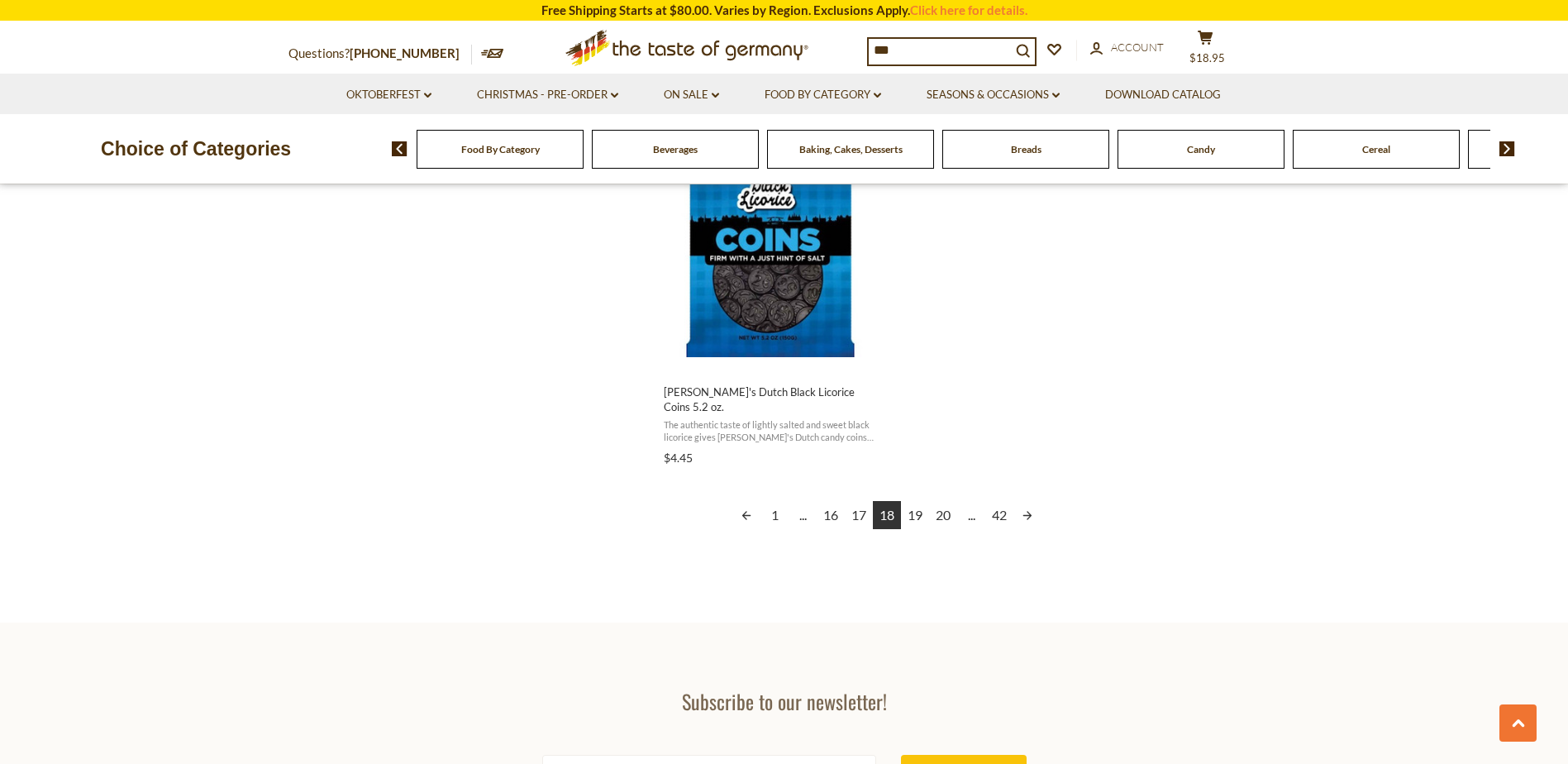
scroll to position [2893, 0]
click at [1030, 498] on link "Next page" at bounding box center [1027, 512] width 28 height 28
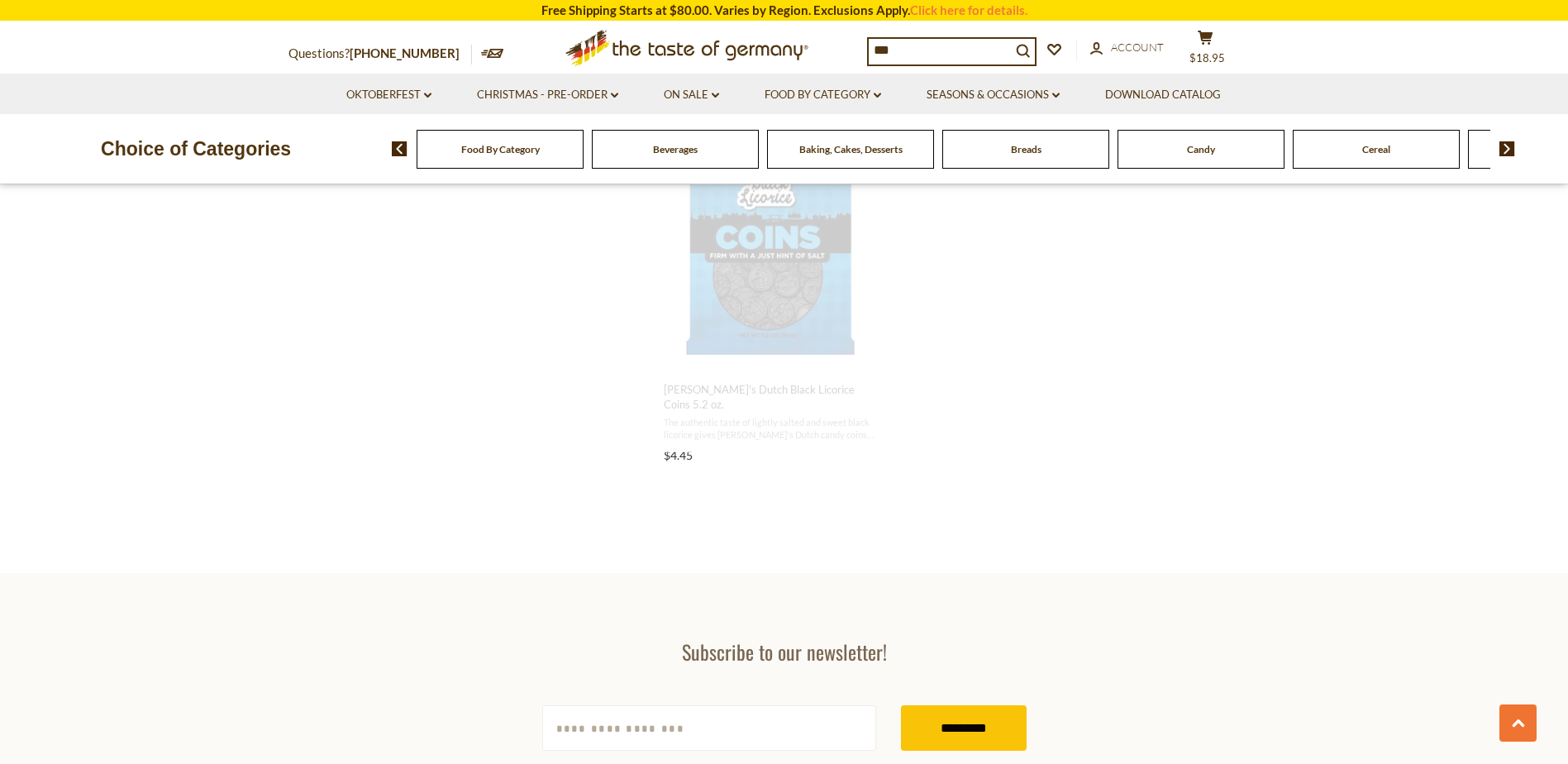
scroll to position [810, 0]
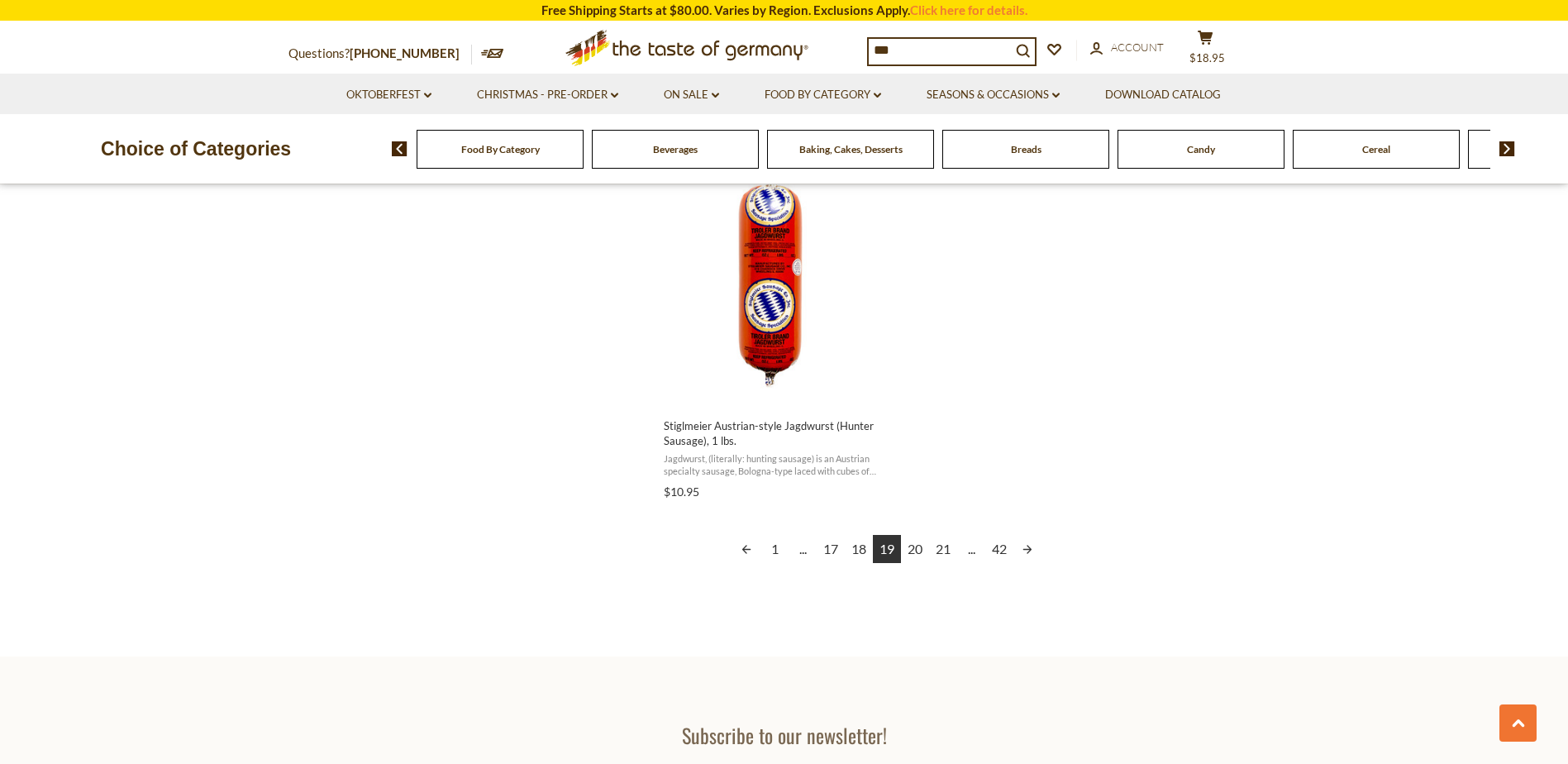
scroll to position [2893, 0]
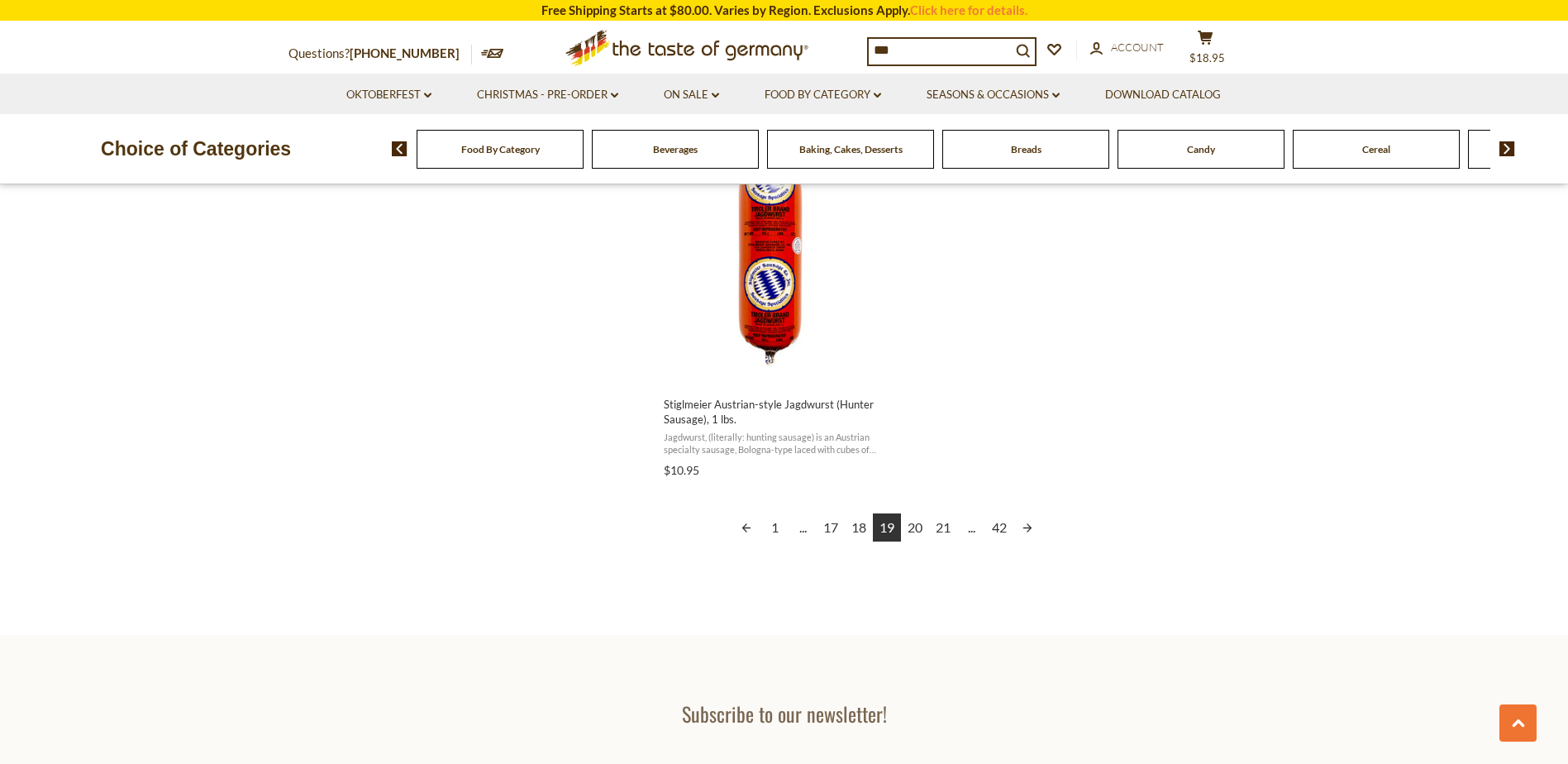
click at [1029, 513] on link "Next page" at bounding box center [1027, 527] width 28 height 28
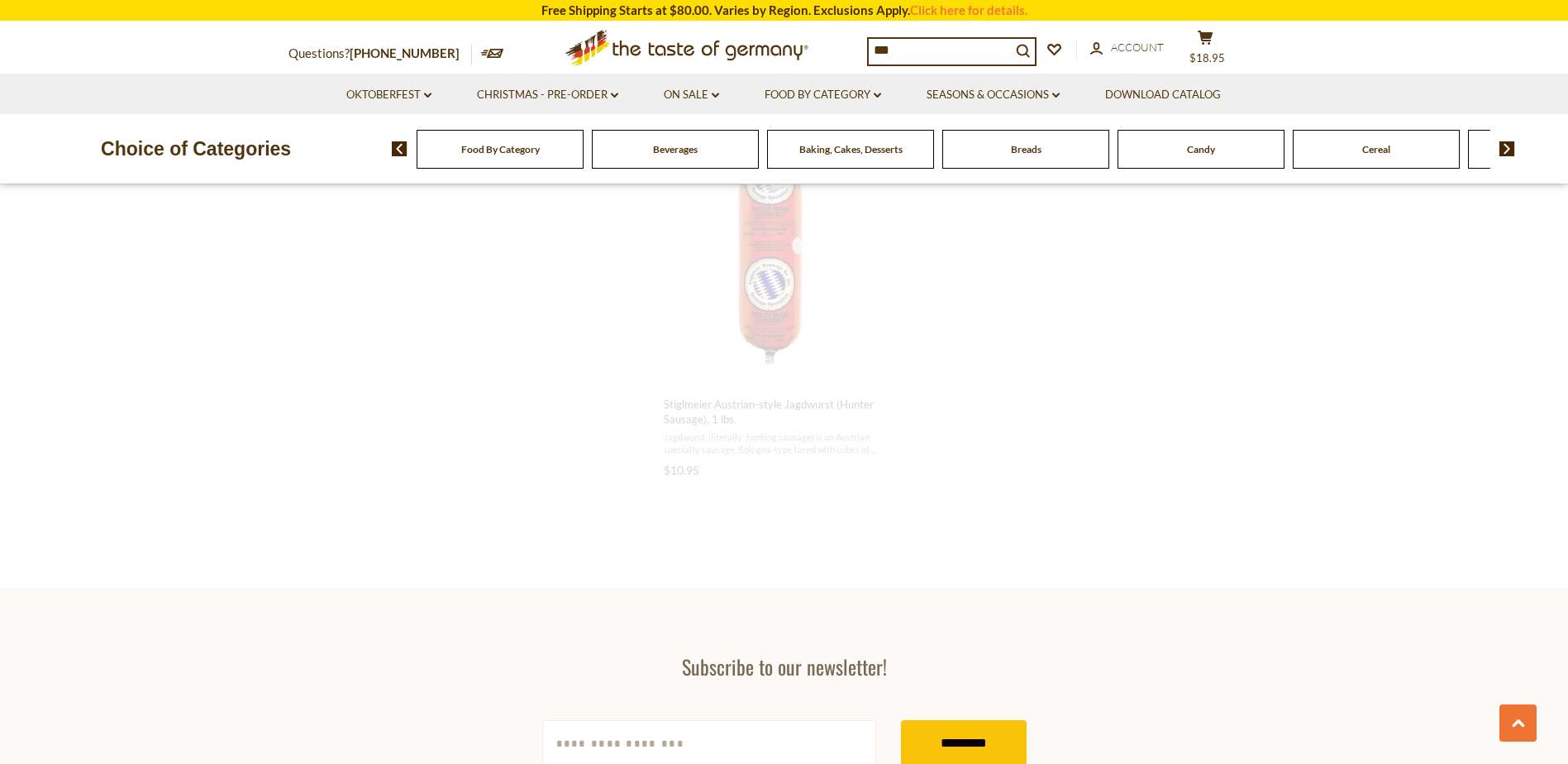
scroll to position [820, 0]
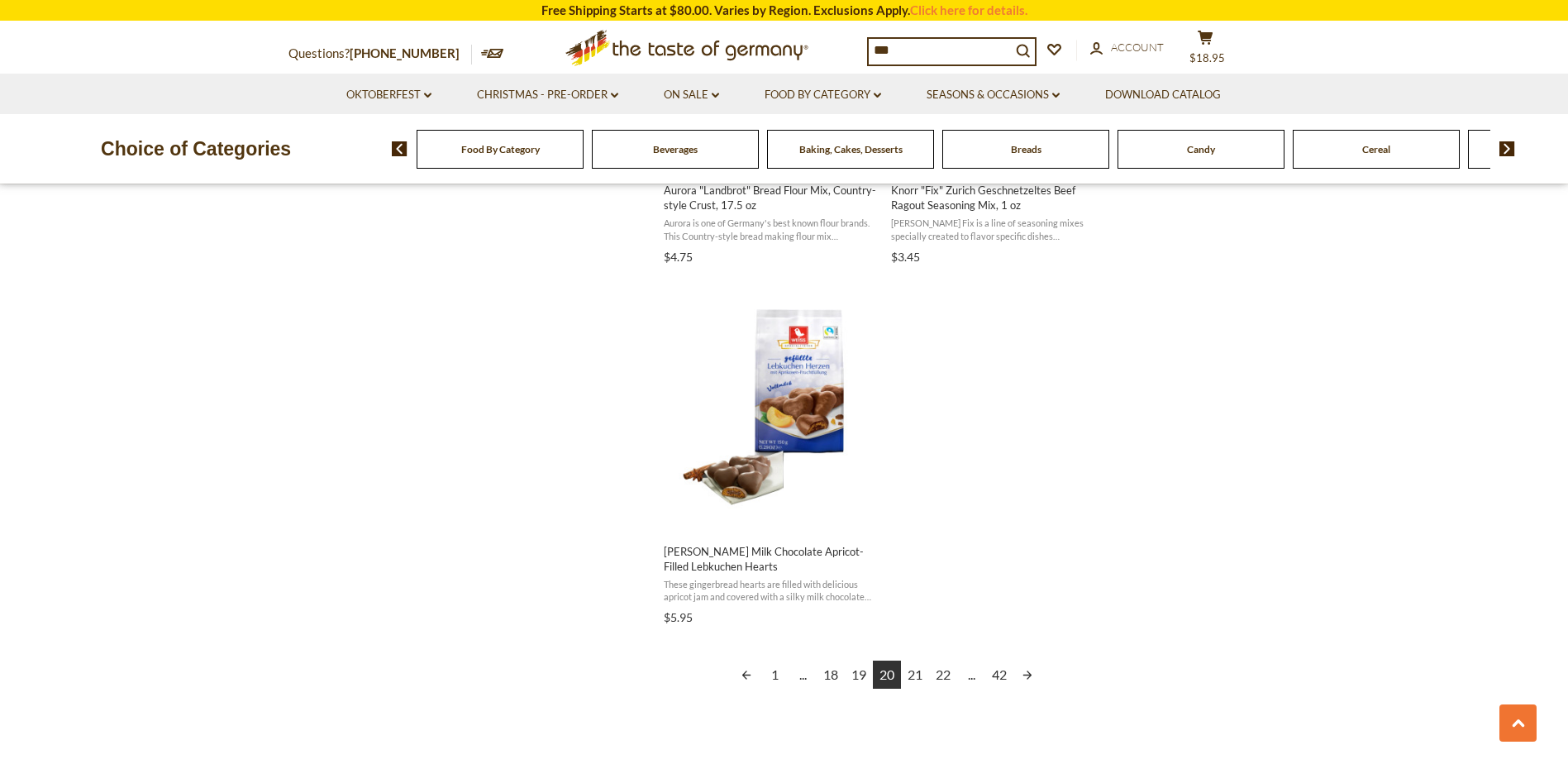
scroll to position [2810, 0]
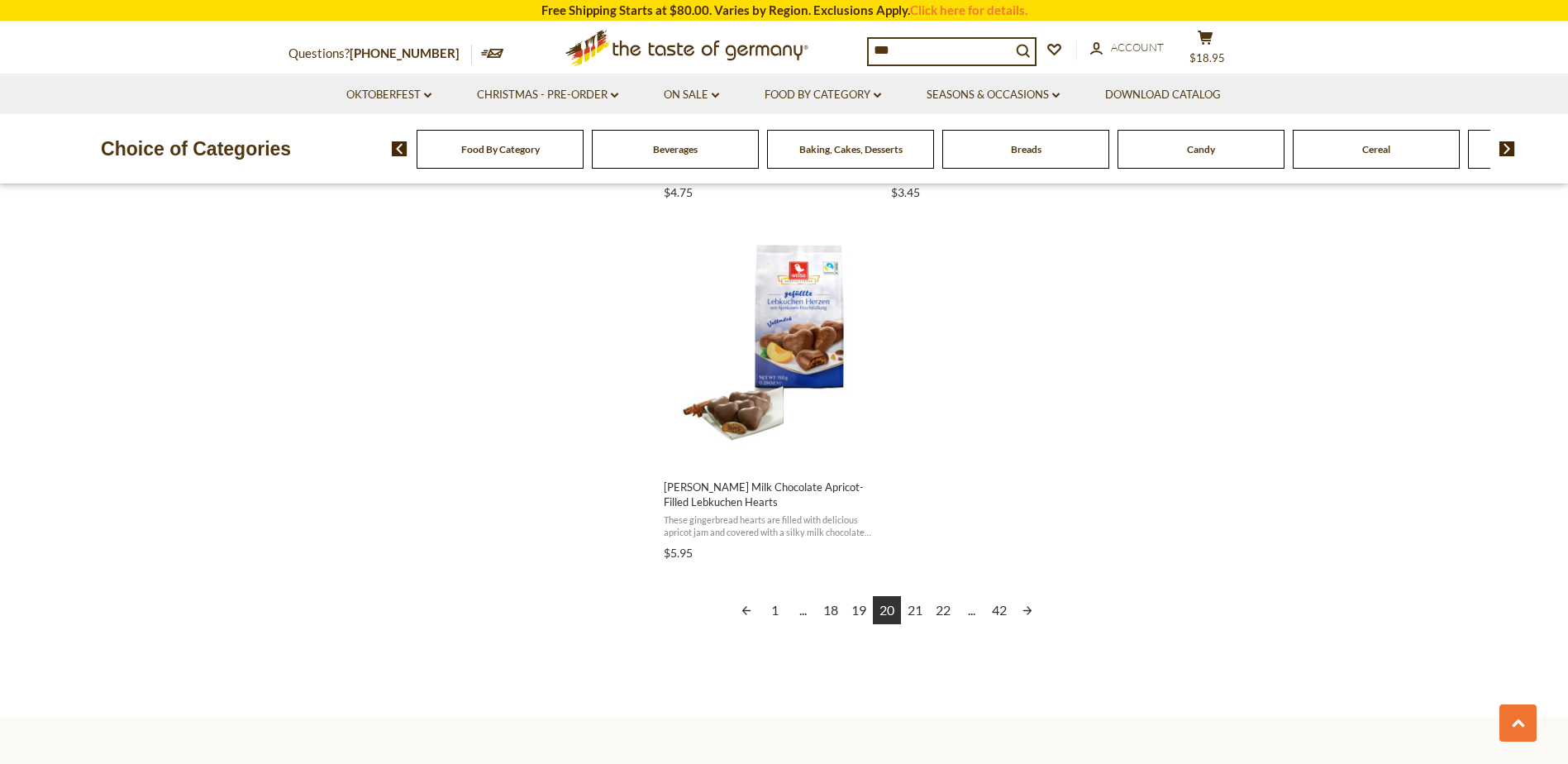
click at [1033, 609] on link "Next page" at bounding box center [1027, 610] width 28 height 28
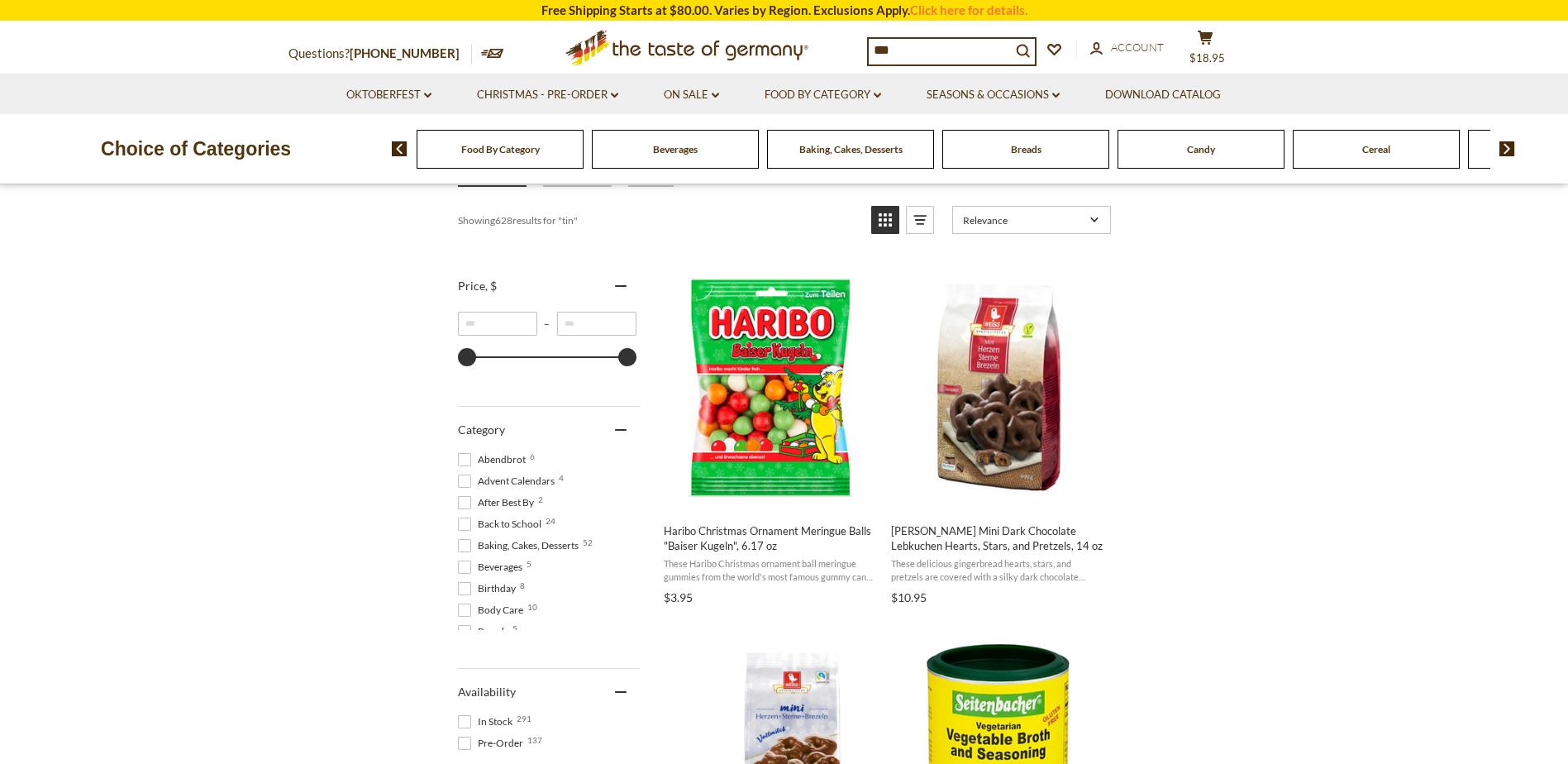
scroll to position [331, 0]
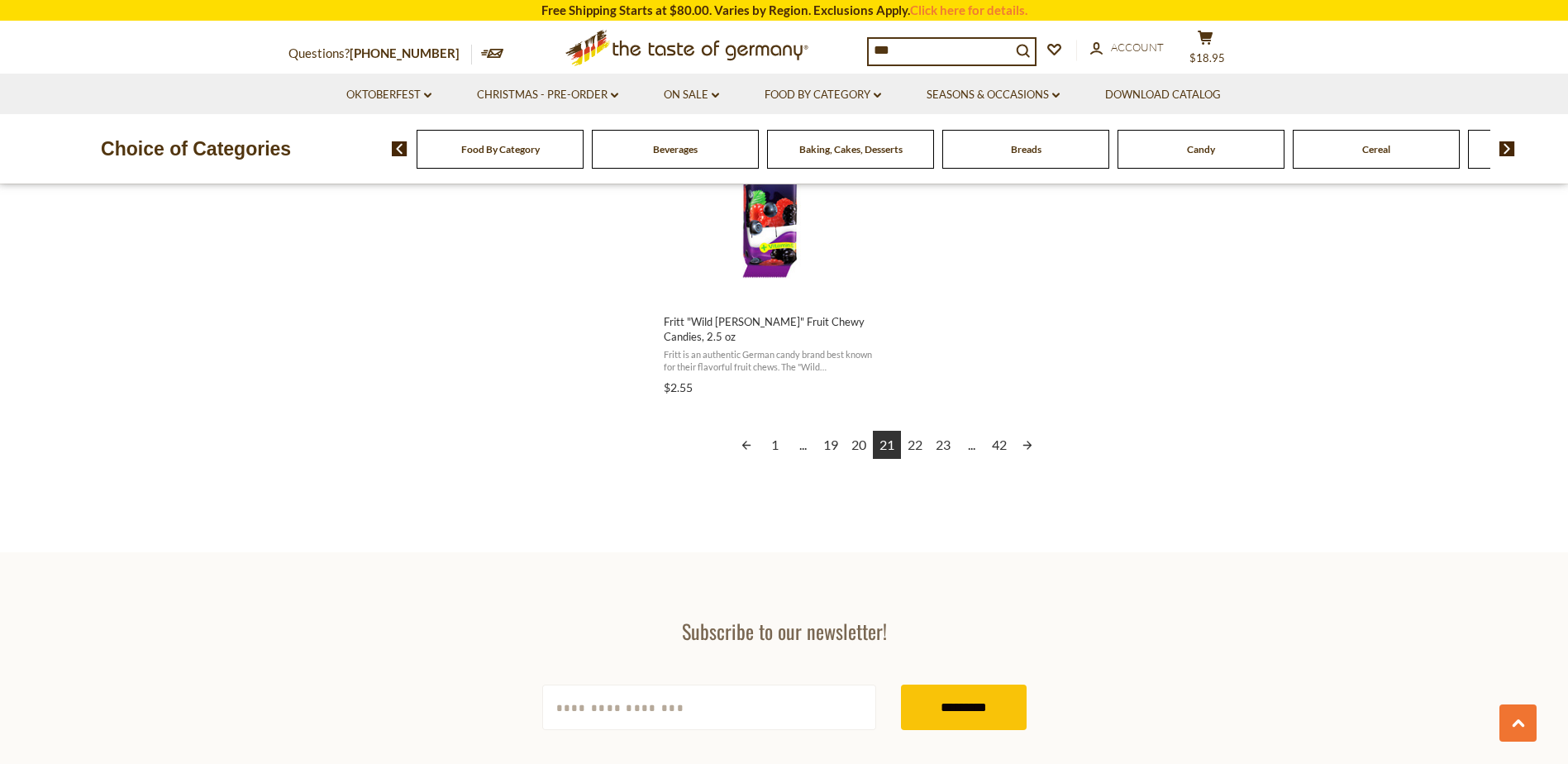
click at [1028, 450] on link "Next page" at bounding box center [1027, 445] width 28 height 28
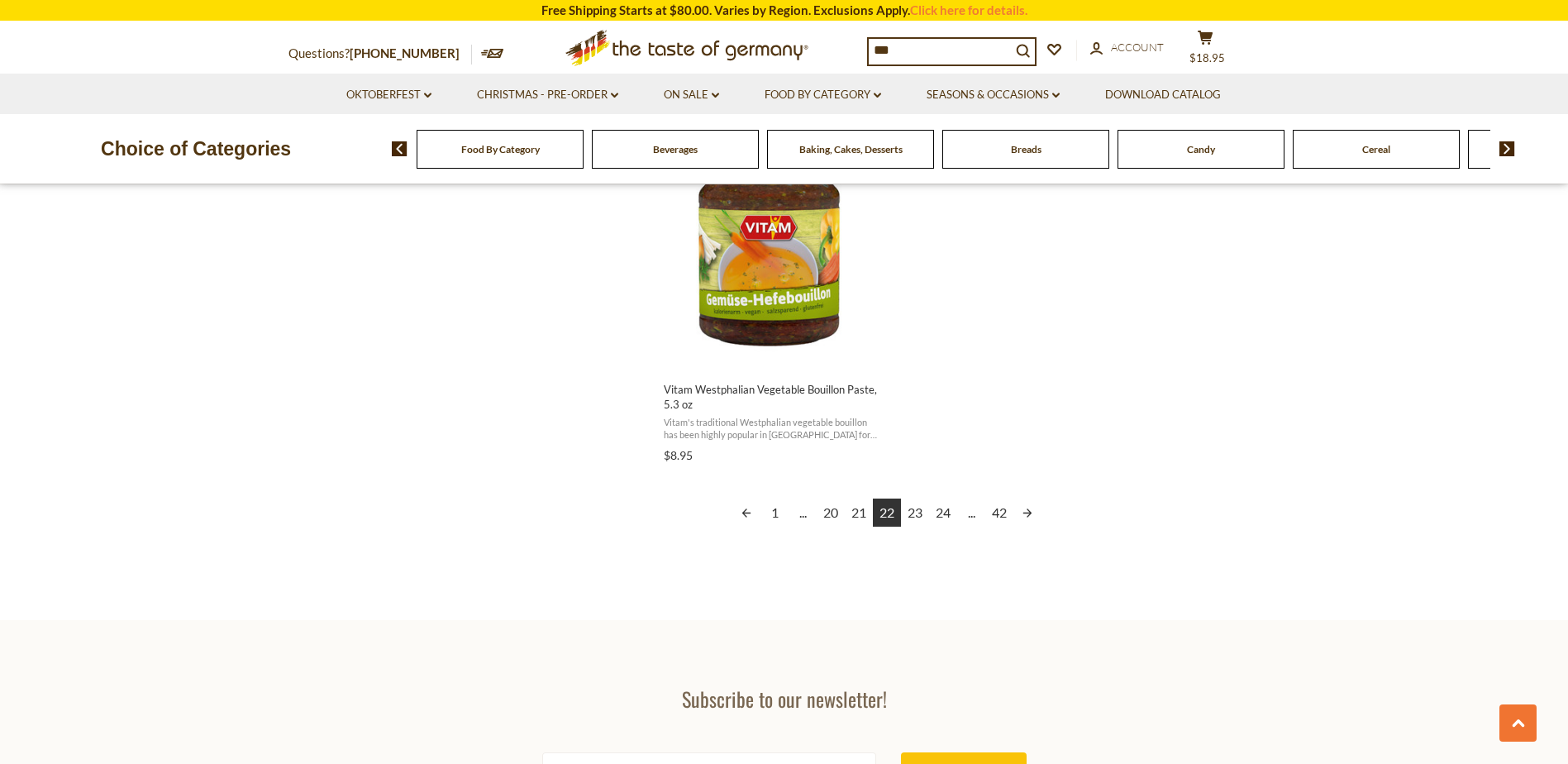
click at [1020, 503] on link "Next page" at bounding box center [1027, 512] width 28 height 28
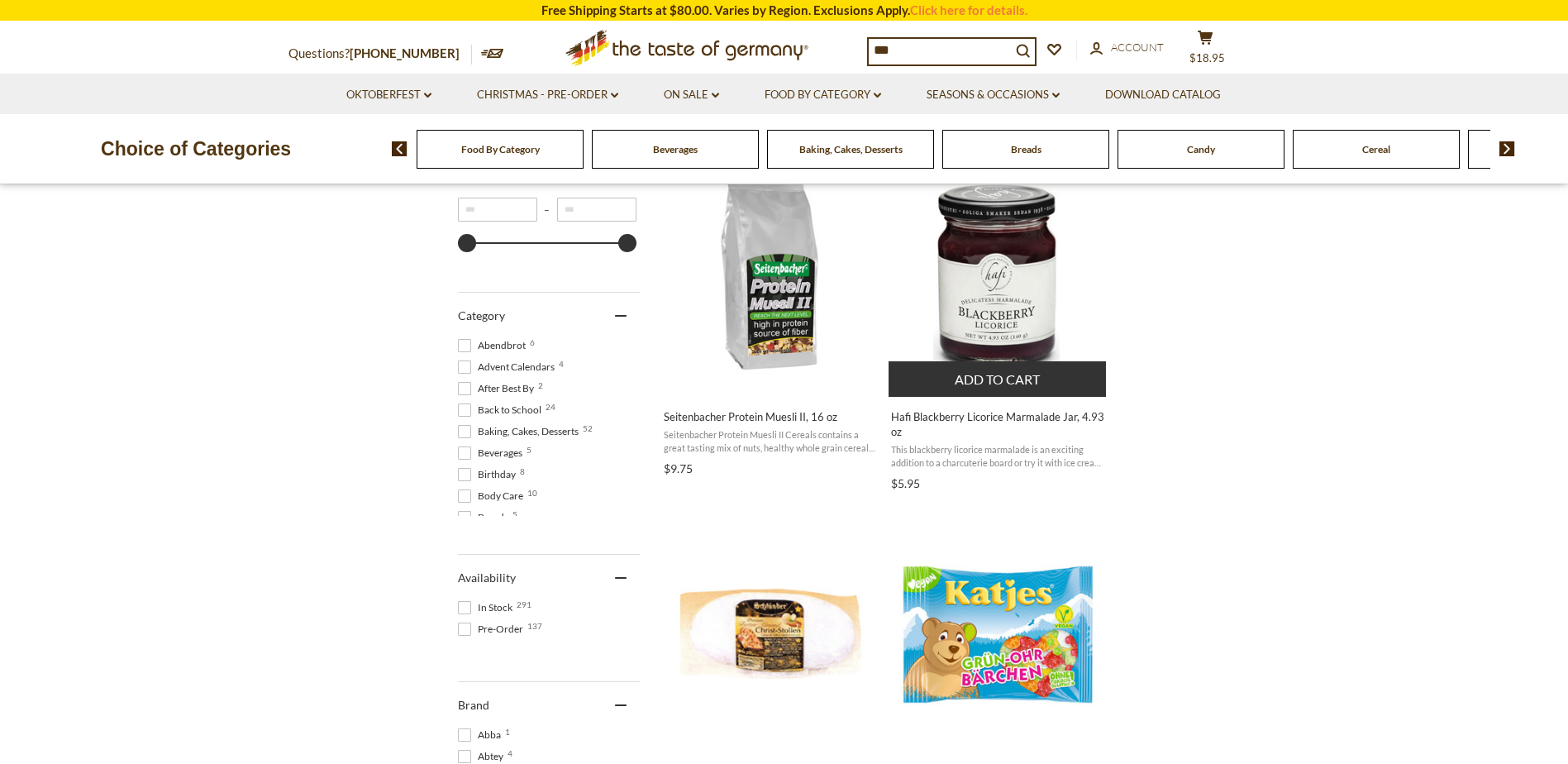
scroll to position [414, 0]
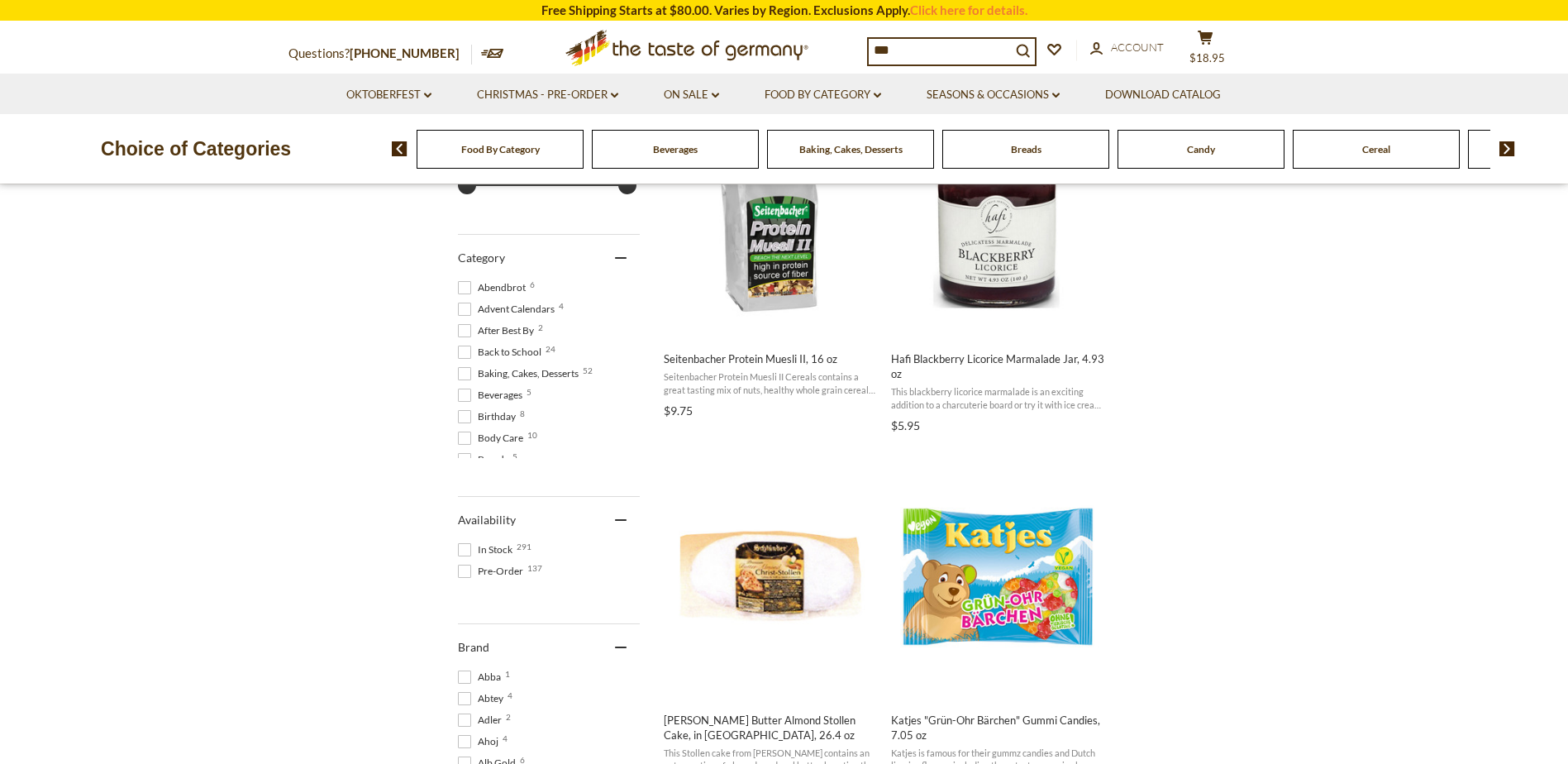
click at [941, 39] on input "***" at bounding box center [939, 50] width 142 height 23
